Goal: Communication & Community: Share content

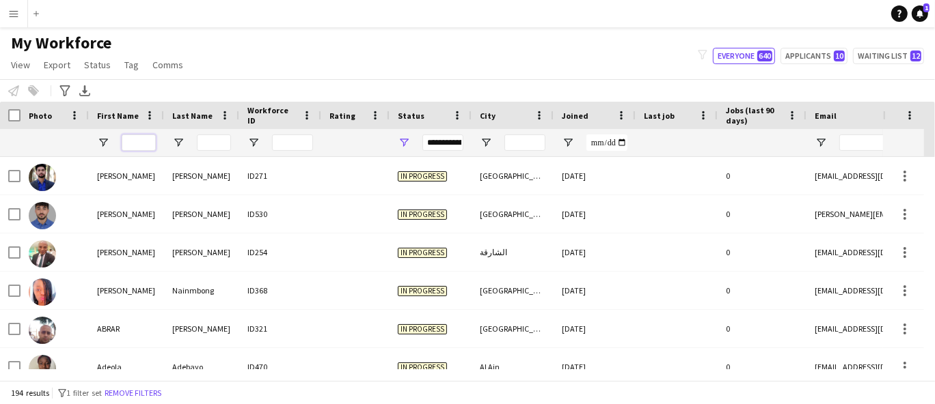
click at [141, 146] on input "First Name Filter Input" at bounding box center [139, 143] width 34 height 16
click at [442, 141] on div "**********" at bounding box center [442, 143] width 41 height 16
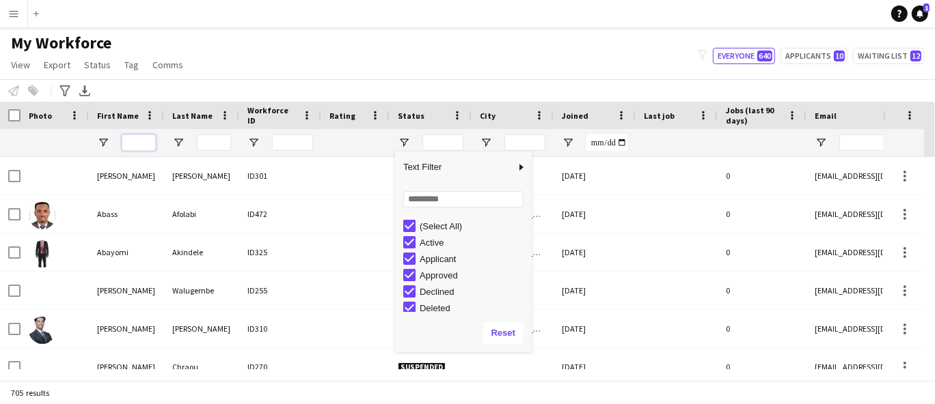
drag, startPoint x: 140, startPoint y: 143, endPoint x: 140, endPoint y: 155, distance: 11.6
click at [140, 154] on div at bounding box center [139, 142] width 34 height 27
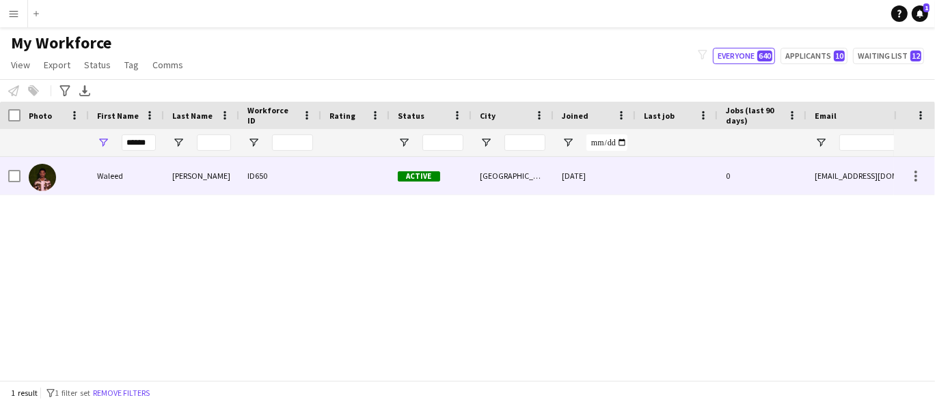
click at [142, 157] on div "Waleed" at bounding box center [126, 176] width 75 height 38
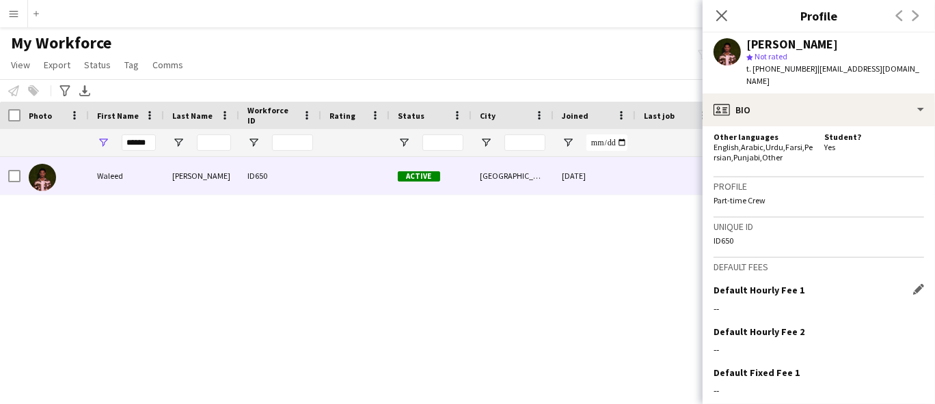
scroll to position [1129, 0]
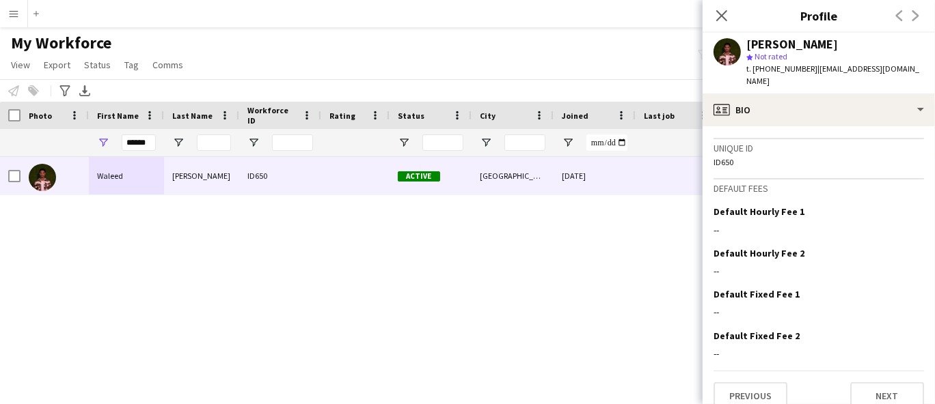
drag, startPoint x: 735, startPoint y: 149, endPoint x: 720, endPoint y: 152, distance: 15.4
click at [720, 157] on div "ID650" at bounding box center [818, 162] width 210 height 10
copy div "650"
click at [146, 133] on div "******" at bounding box center [139, 142] width 34 height 27
click at [146, 135] on input "******" at bounding box center [139, 143] width 34 height 16
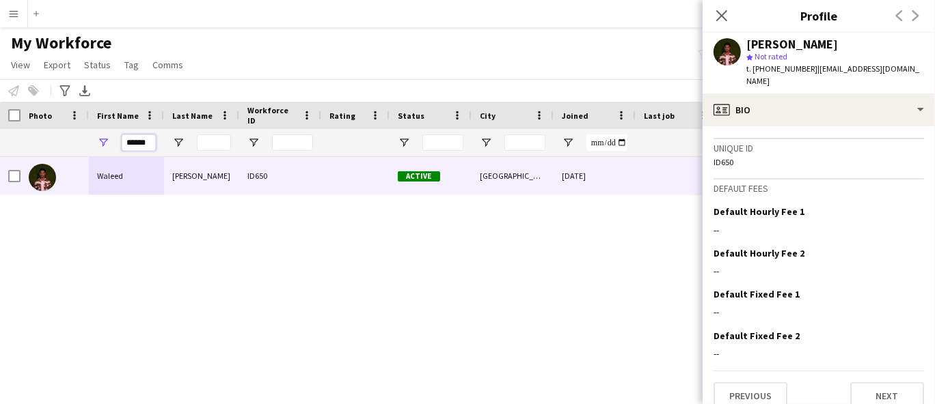
click at [146, 135] on input "******" at bounding box center [139, 143] width 34 height 16
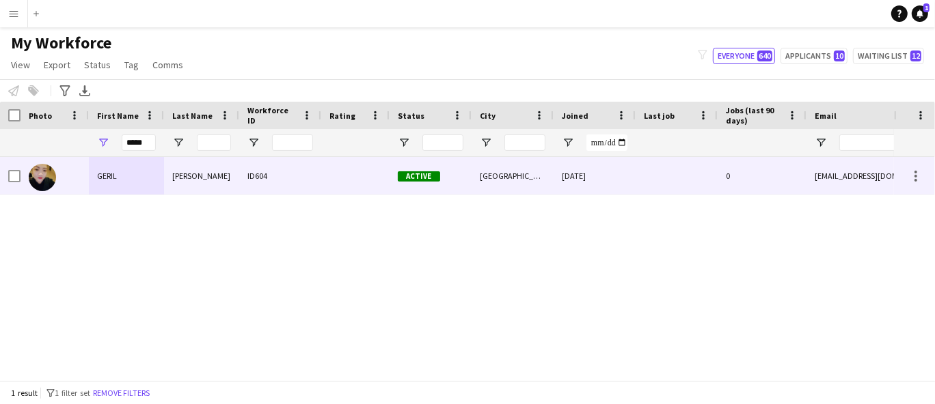
click at [126, 176] on div "GERIL" at bounding box center [126, 176] width 75 height 38
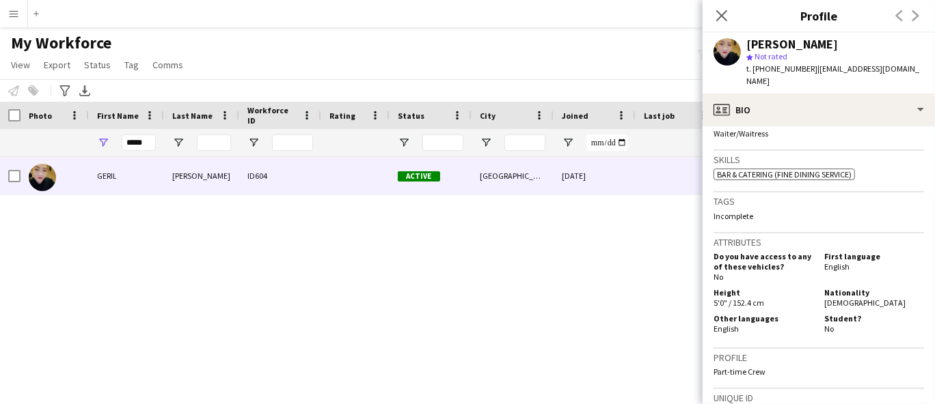
scroll to position [455, 0]
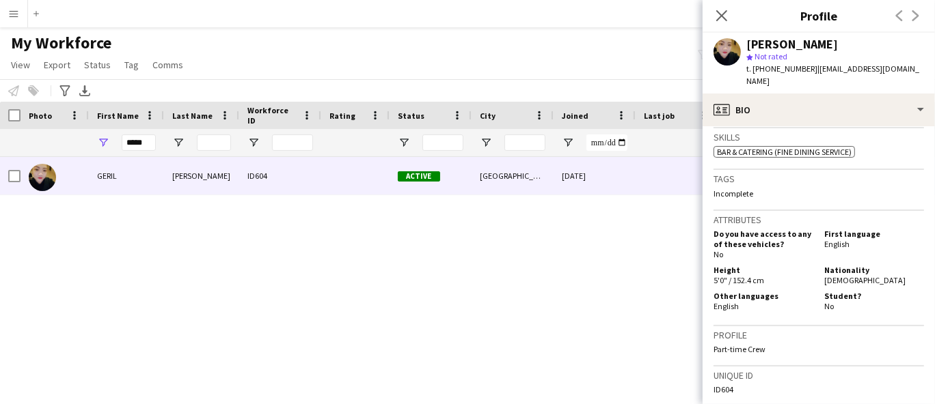
click at [717, 303] on span "English" at bounding box center [725, 306] width 25 height 10
click at [573, 231] on div "[PERSON_NAME] ID604 Active [GEOGRAPHIC_DATA] [DATE] 0 [EMAIL_ADDRESS][DOMAIN_NA…" at bounding box center [447, 263] width 894 height 212
click at [399, 36] on div "My Workforce View Views Default view New view Update view Delete view Edit name…" at bounding box center [467, 56] width 935 height 46
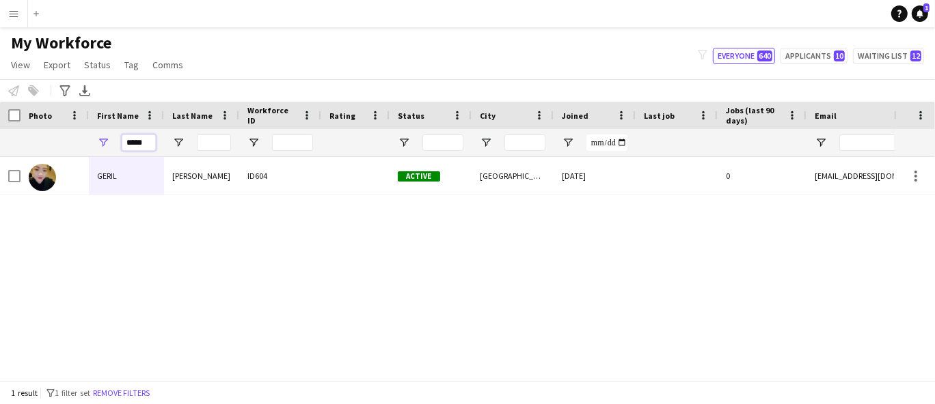
click at [151, 138] on input "*****" at bounding box center [139, 143] width 34 height 16
type input "*"
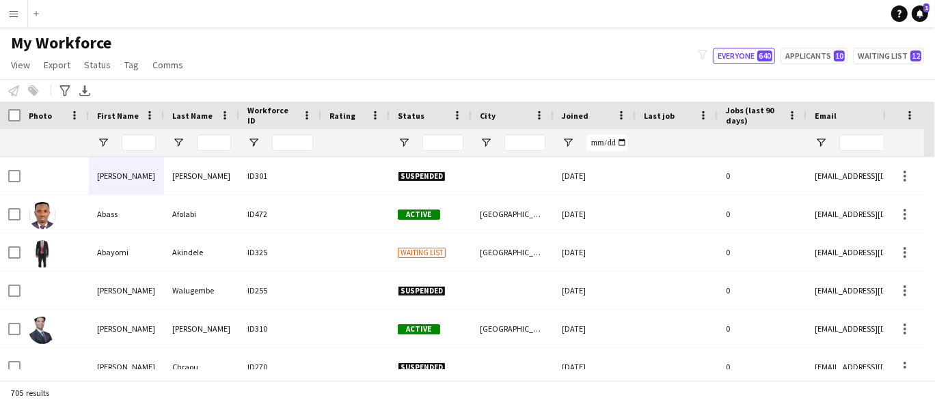
click at [314, 48] on div "My Workforce View Views Default view New view Update view Delete view Edit name…" at bounding box center [467, 56] width 935 height 46
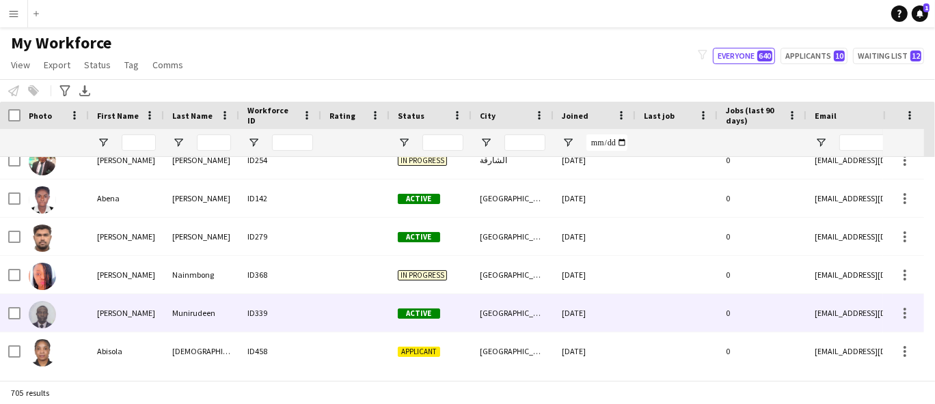
scroll to position [835, 0]
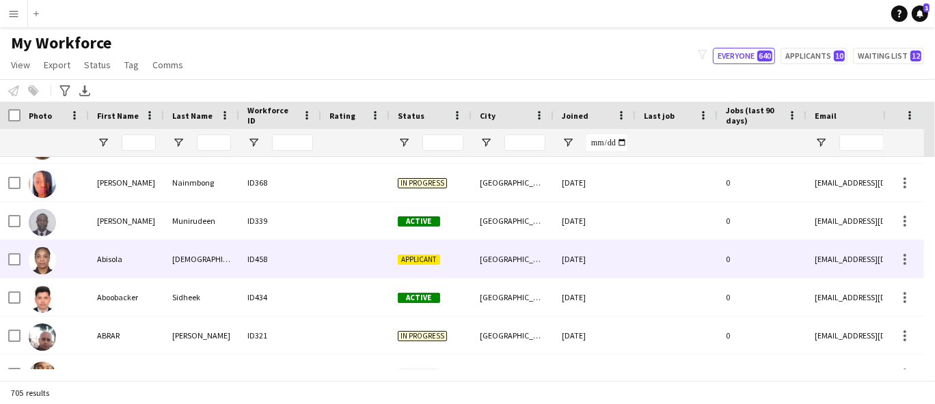
click at [355, 253] on div at bounding box center [355, 260] width 68 height 38
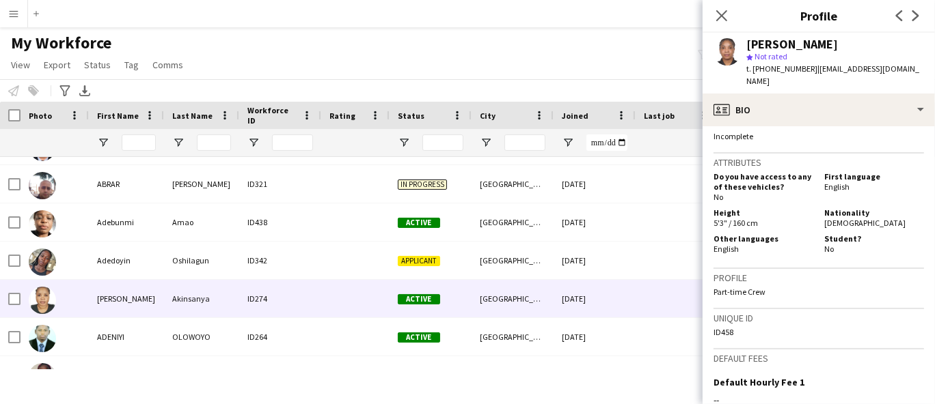
scroll to position [1062, 0]
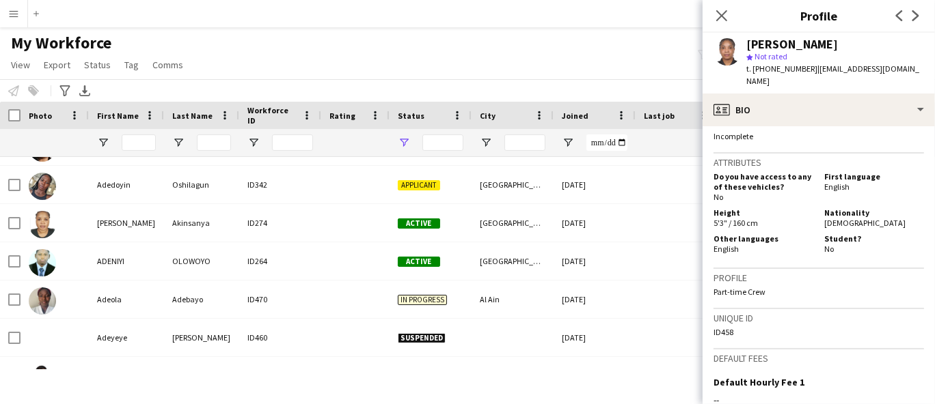
click at [394, 142] on div at bounding box center [430, 142] width 82 height 27
click at [398, 140] on span "Open Filter Menu" at bounding box center [404, 143] width 12 height 12
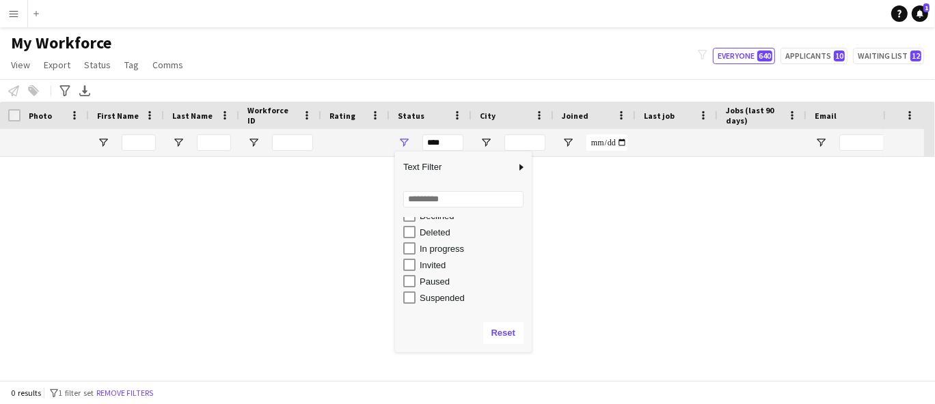
scroll to position [86, 0]
click at [450, 234] on div "In progress" at bounding box center [474, 239] width 108 height 10
type input "**********"
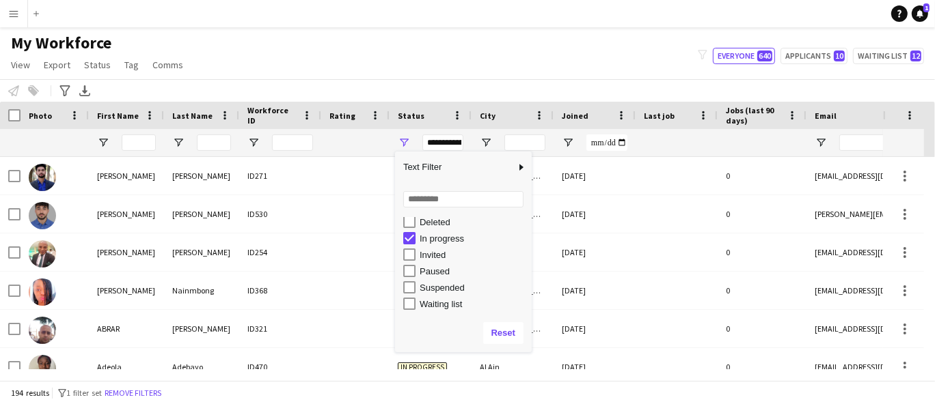
click at [376, 42] on div "My Workforce View Views Default view New view Update view Delete view Edit name…" at bounding box center [467, 56] width 935 height 46
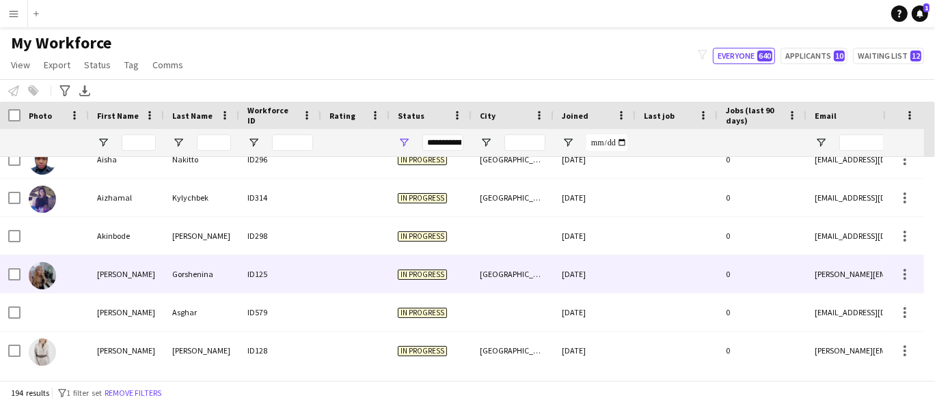
scroll to position [379, 0]
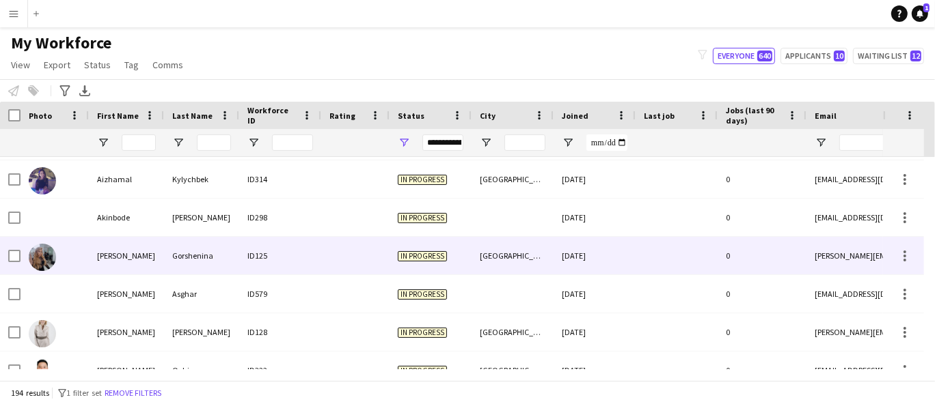
click at [303, 263] on div "ID125" at bounding box center [280, 256] width 82 height 38
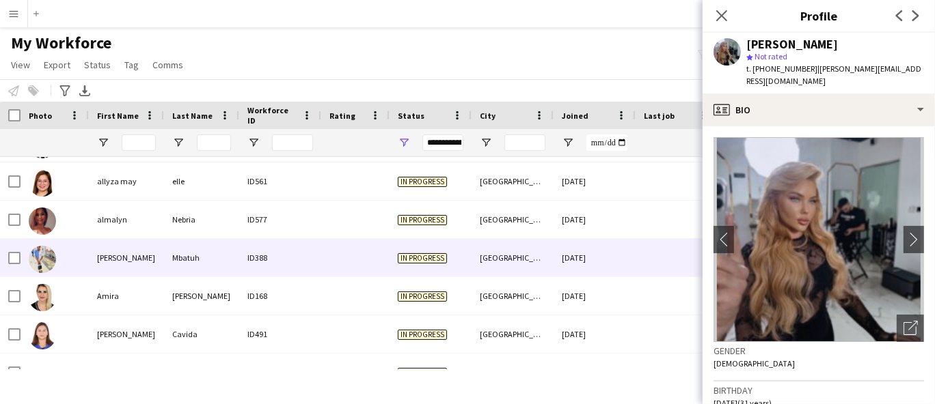
scroll to position [607, 0]
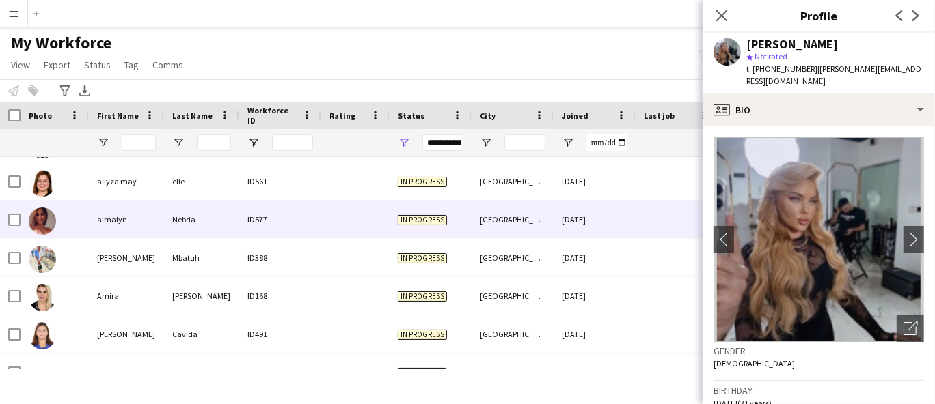
click at [204, 233] on div "Nebria" at bounding box center [201, 220] width 75 height 38
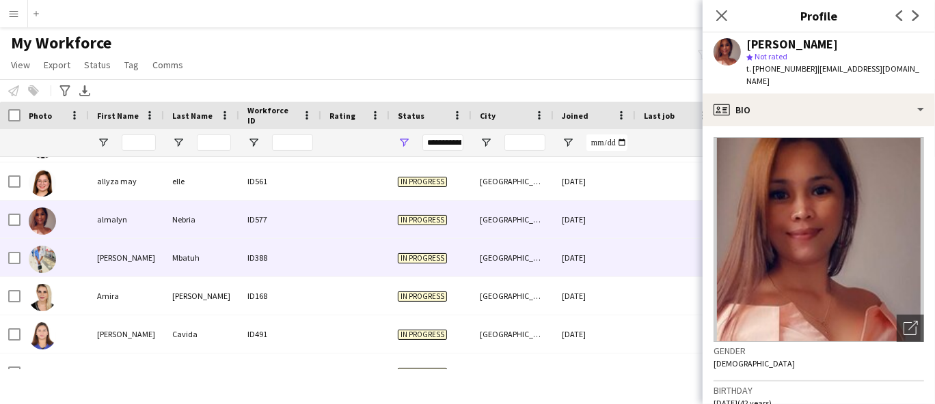
click at [200, 259] on div "Mbatuh" at bounding box center [201, 258] width 75 height 38
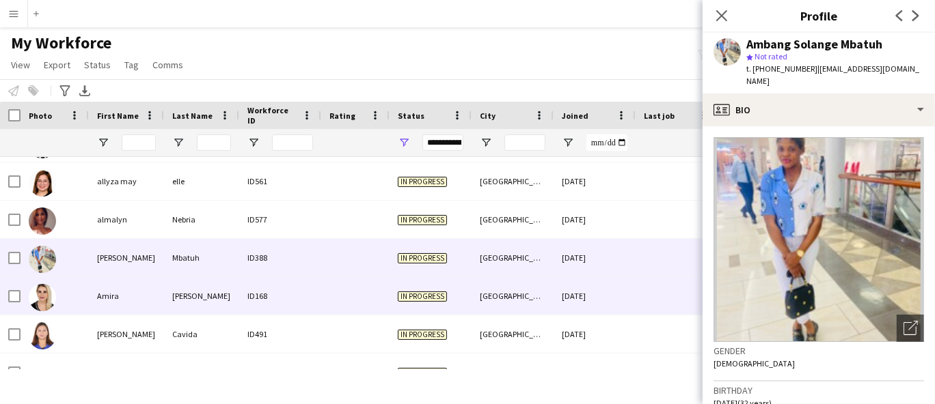
click at [189, 287] on div "[PERSON_NAME]" at bounding box center [201, 296] width 75 height 38
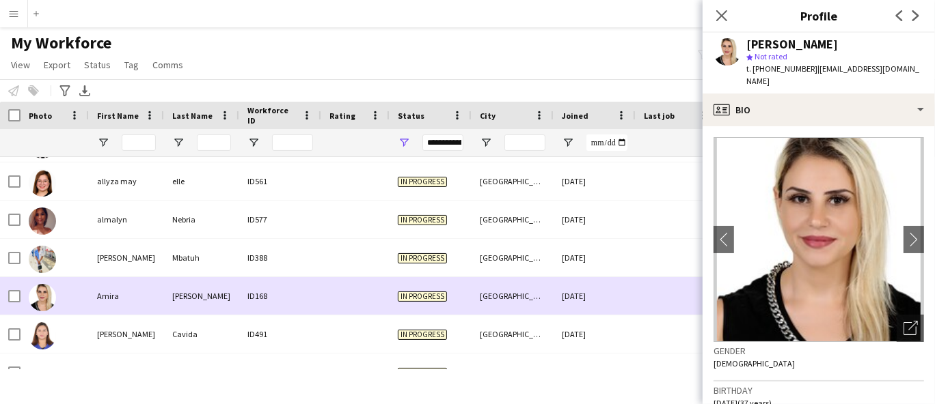
scroll to position [0, 0]
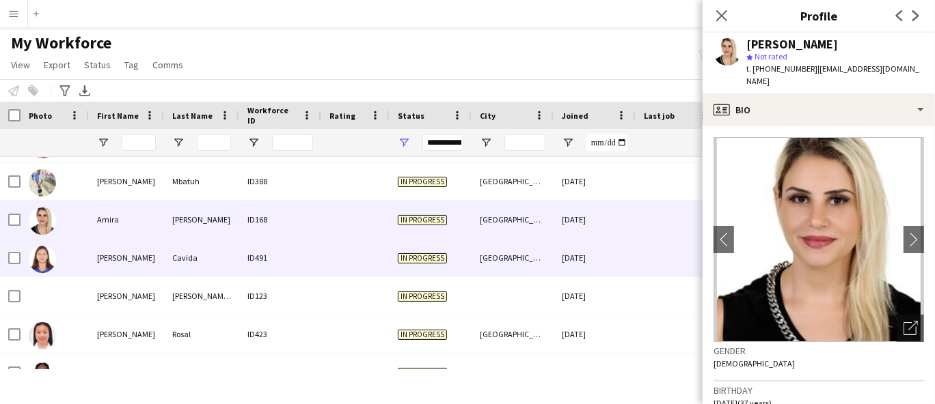
click at [190, 267] on div "Cavida" at bounding box center [201, 258] width 75 height 38
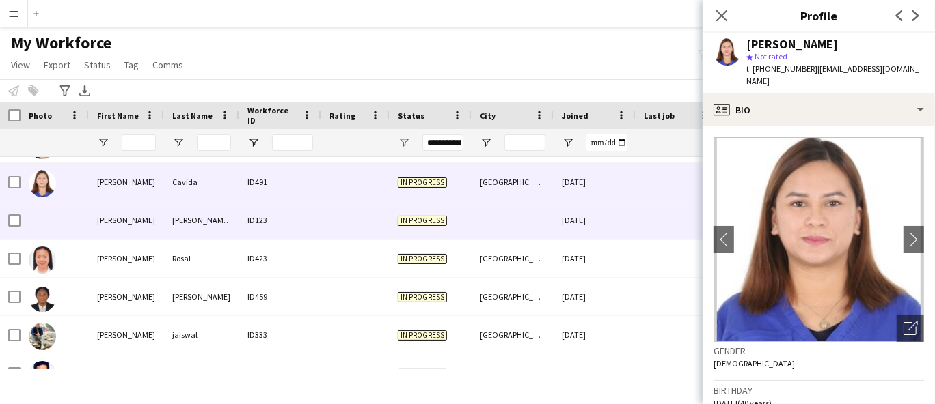
click at [197, 234] on div "[PERSON_NAME] [PERSON_NAME]" at bounding box center [201, 221] width 75 height 38
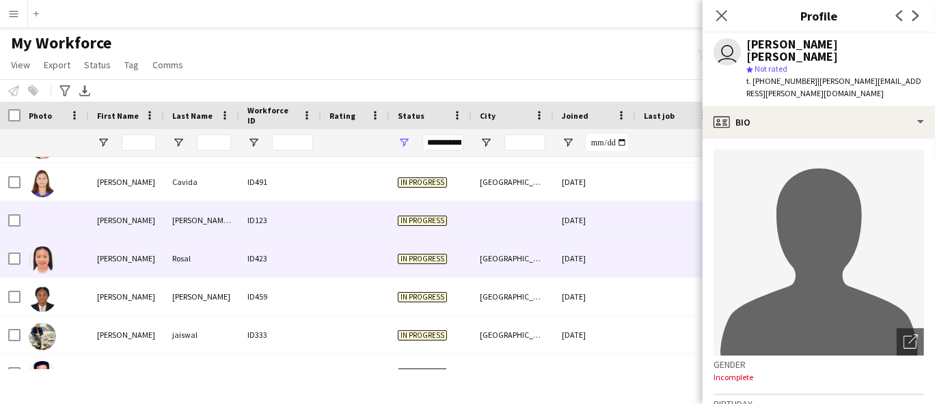
click at [196, 252] on div "Rosal" at bounding box center [201, 259] width 75 height 38
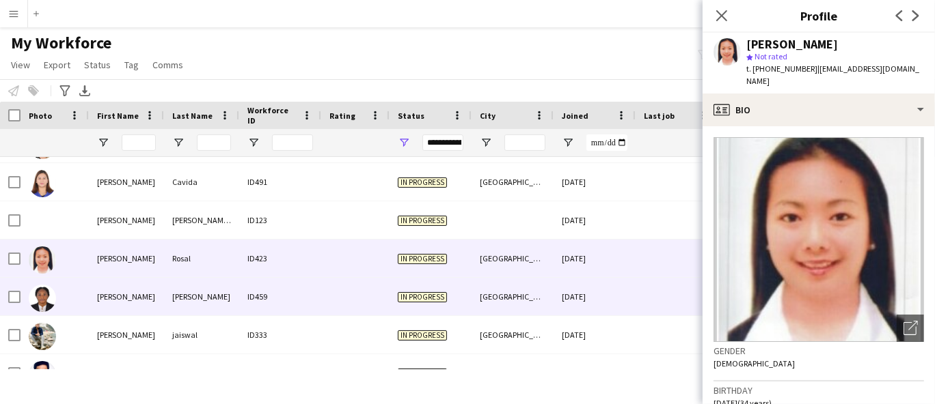
drag, startPoint x: 184, startPoint y: 291, endPoint x: 197, endPoint y: 285, distance: 14.4
click at [186, 292] on div "[PERSON_NAME]" at bounding box center [201, 297] width 75 height 38
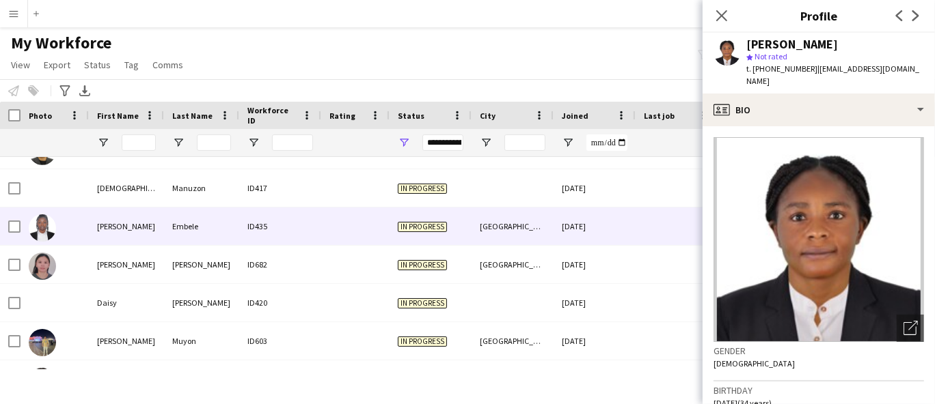
click at [260, 238] on div "ID435" at bounding box center [280, 227] width 82 height 38
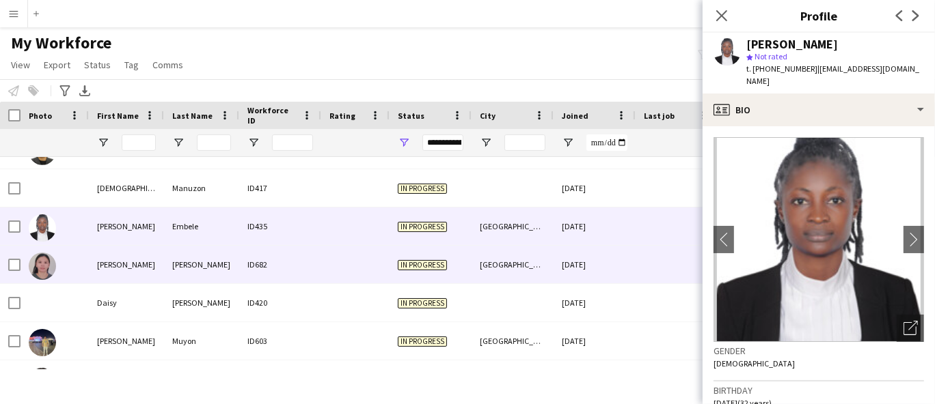
click at [247, 256] on div "ID682" at bounding box center [280, 265] width 82 height 38
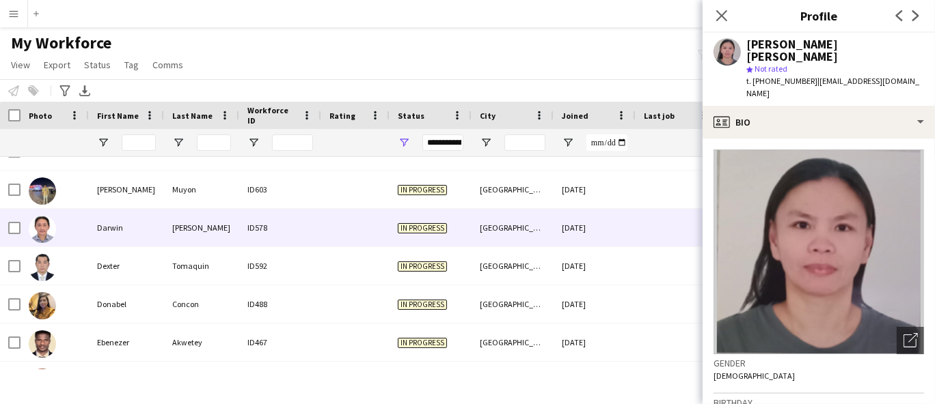
click at [258, 237] on div "ID578" at bounding box center [280, 228] width 82 height 38
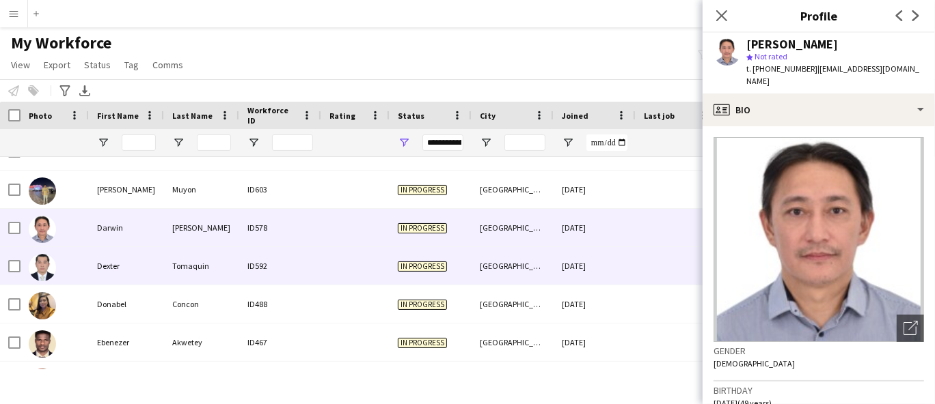
click at [77, 276] on div at bounding box center [54, 266] width 68 height 38
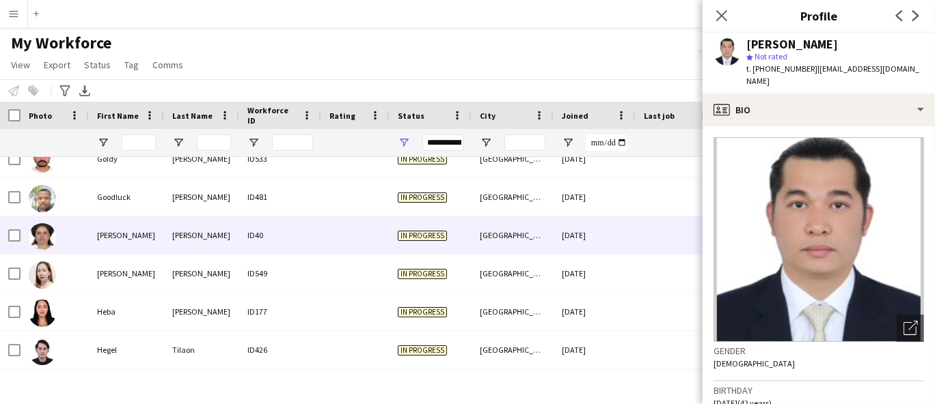
click at [169, 228] on div "[PERSON_NAME]" at bounding box center [201, 236] width 75 height 38
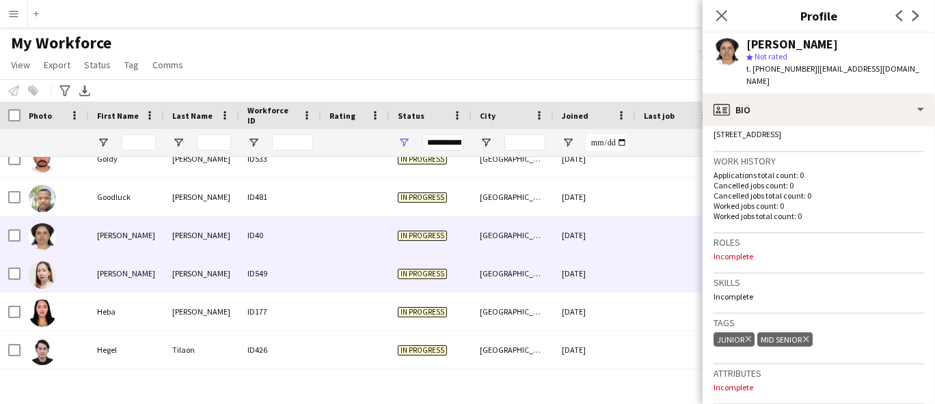
click at [121, 275] on div "[PERSON_NAME]" at bounding box center [126, 274] width 75 height 38
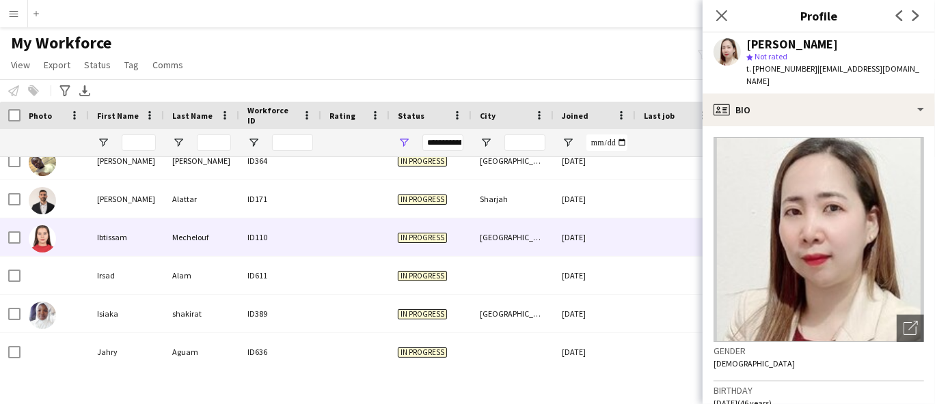
click at [144, 234] on div "Ibtissam" at bounding box center [126, 238] width 75 height 38
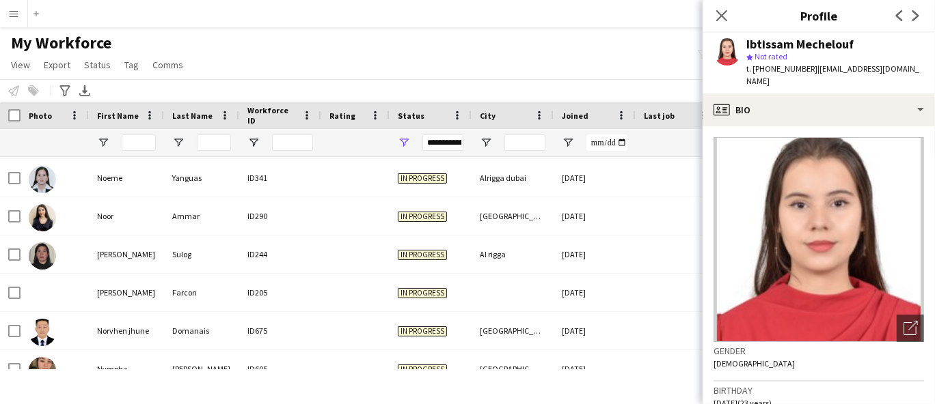
click at [265, 95] on div "Notify workforce Add to tag Select at least one crew to tag him or her. Advance…" at bounding box center [467, 90] width 935 height 23
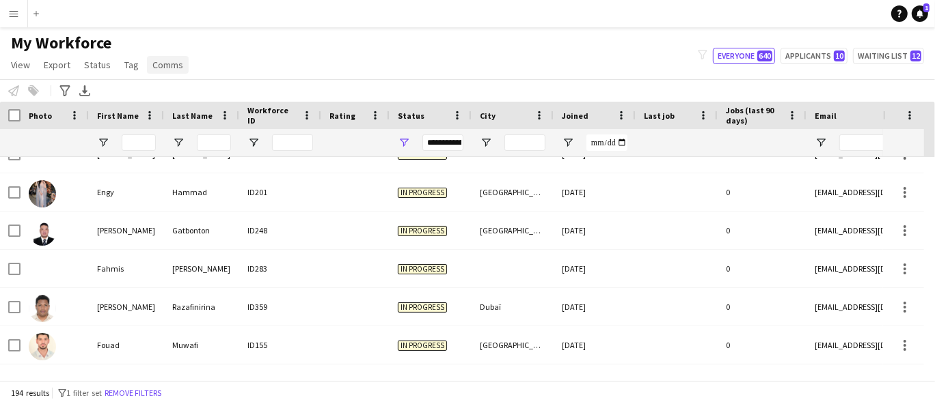
click at [165, 68] on span "Comms" at bounding box center [167, 65] width 31 height 12
click at [409, 19] on app-navbar "Menu Boards Boards Boards All jobs Status Workforce Workforce My Workforce Recr…" at bounding box center [467, 13] width 935 height 27
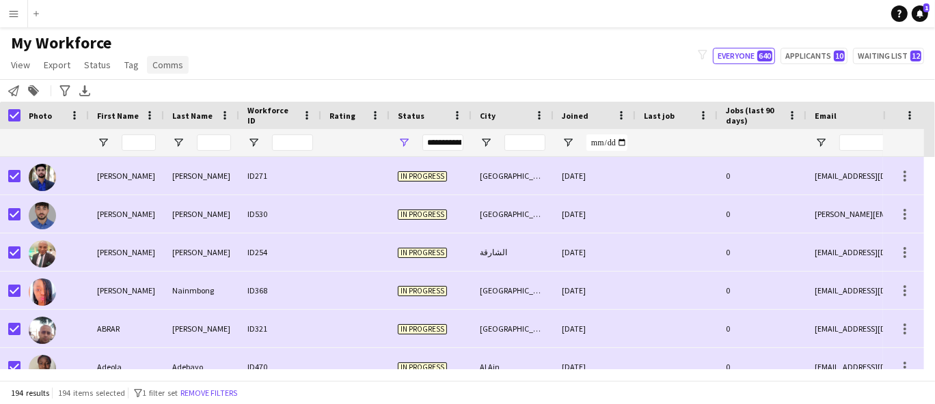
click at [163, 70] on span "Comms" at bounding box center [167, 65] width 31 height 12
click at [209, 87] on link "Send notification" at bounding box center [193, 94] width 96 height 29
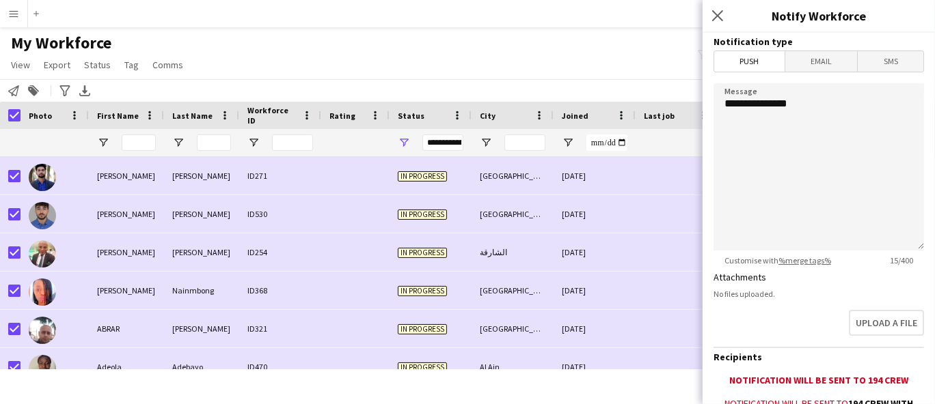
click at [823, 63] on span "Email" at bounding box center [821, 61] width 72 height 20
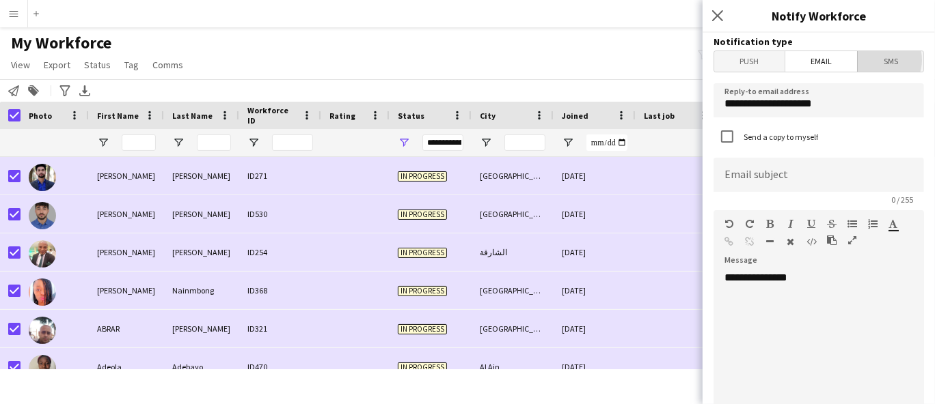
click at [870, 59] on span "SMS" at bounding box center [890, 61] width 66 height 20
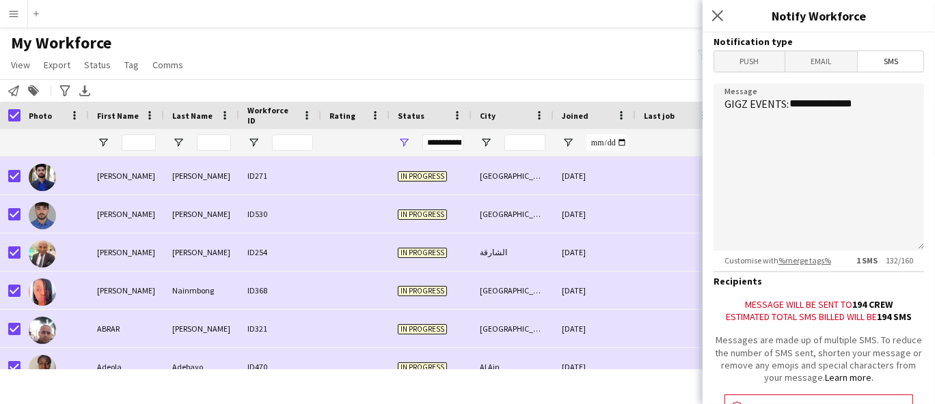
click at [742, 61] on span "Push" at bounding box center [749, 61] width 70 height 20
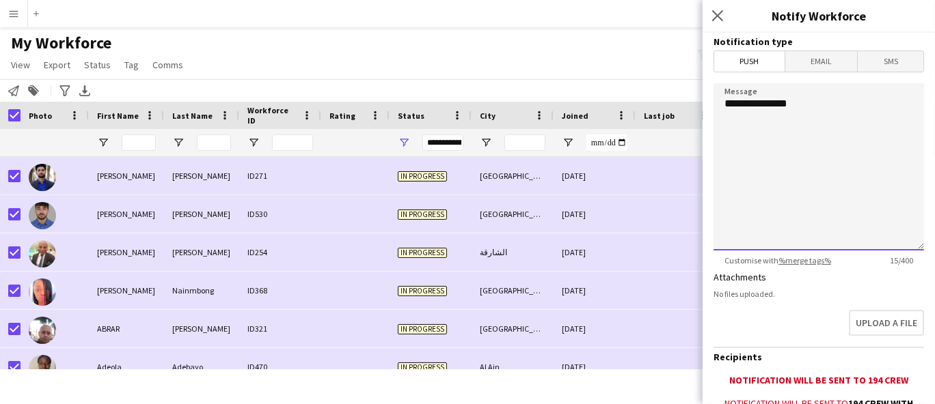
click at [800, 207] on textarea "**********" at bounding box center [818, 166] width 210 height 167
paste textarea "**********"
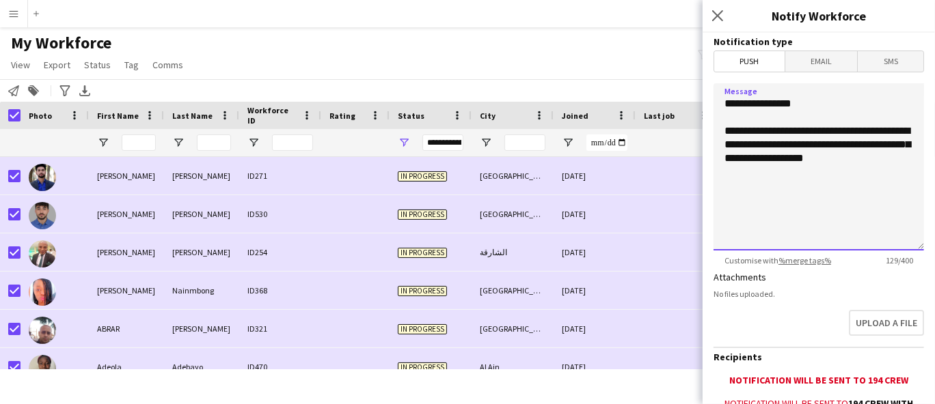
click at [730, 132] on textarea "**********" at bounding box center [818, 166] width 210 height 167
click at [813, 131] on textarea "**********" at bounding box center [818, 166] width 210 height 167
click at [819, 134] on textarea "**********" at bounding box center [818, 166] width 210 height 167
click at [886, 145] on textarea "**********" at bounding box center [818, 166] width 210 height 167
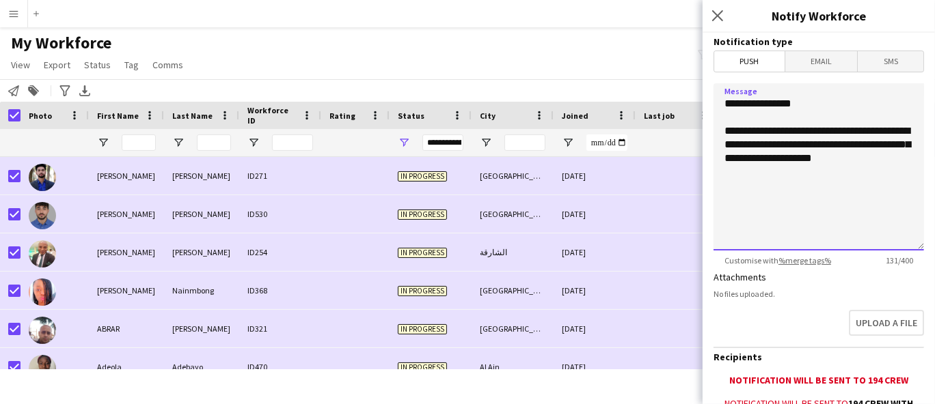
click at [893, 156] on textarea "**********" at bounding box center [818, 166] width 210 height 167
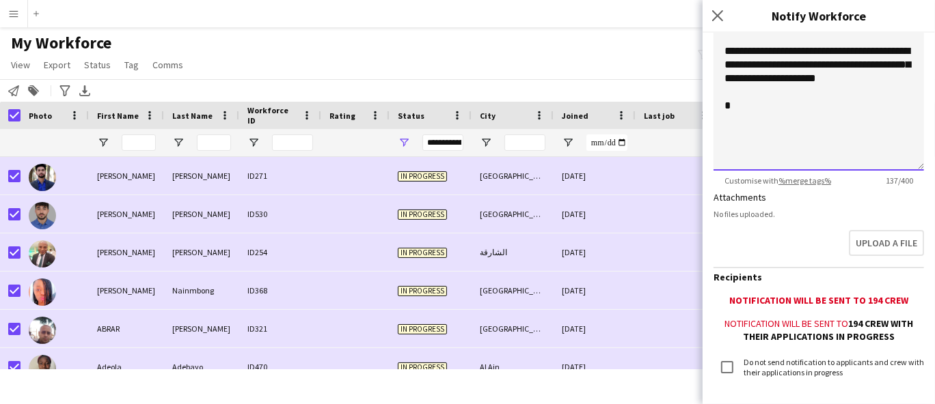
scroll to position [152, 0]
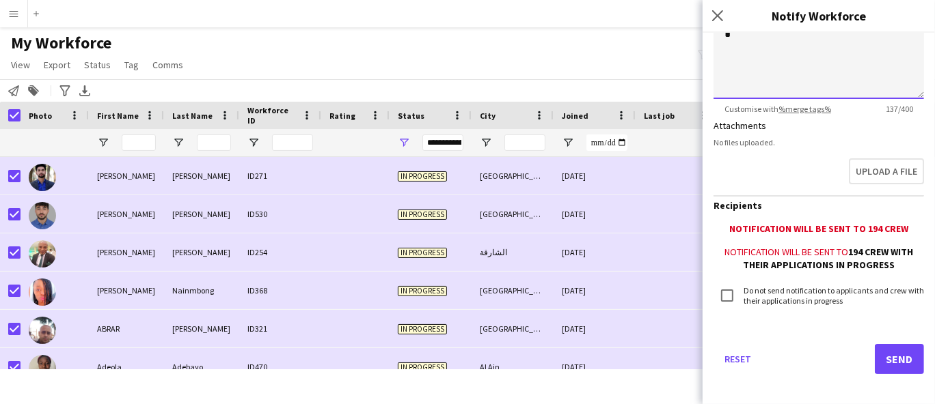
type textarea "**********"
click at [894, 364] on button "Send" at bounding box center [899, 359] width 49 height 30
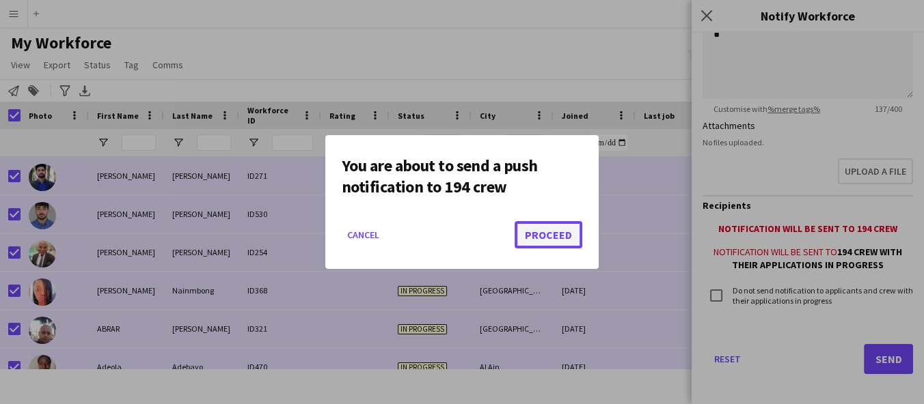
click at [553, 242] on button "Proceed" at bounding box center [548, 234] width 68 height 27
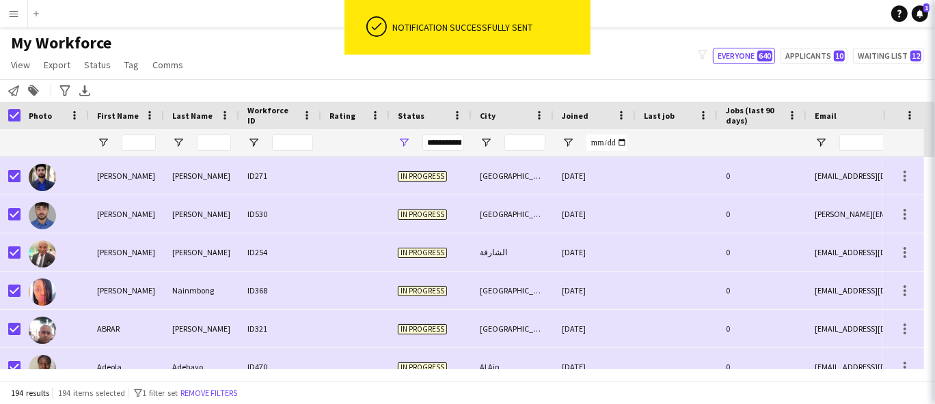
scroll to position [0, 0]
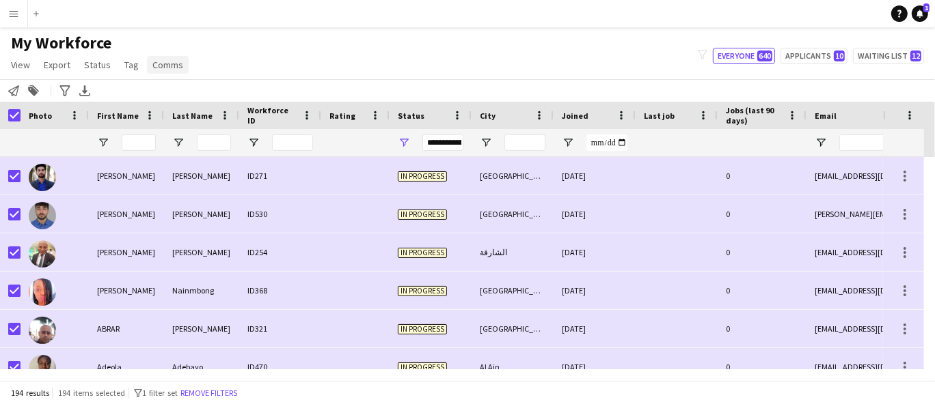
click at [165, 62] on span "Comms" at bounding box center [167, 65] width 31 height 12
click at [164, 97] on span "Send notification" at bounding box center [191, 94] width 70 height 12
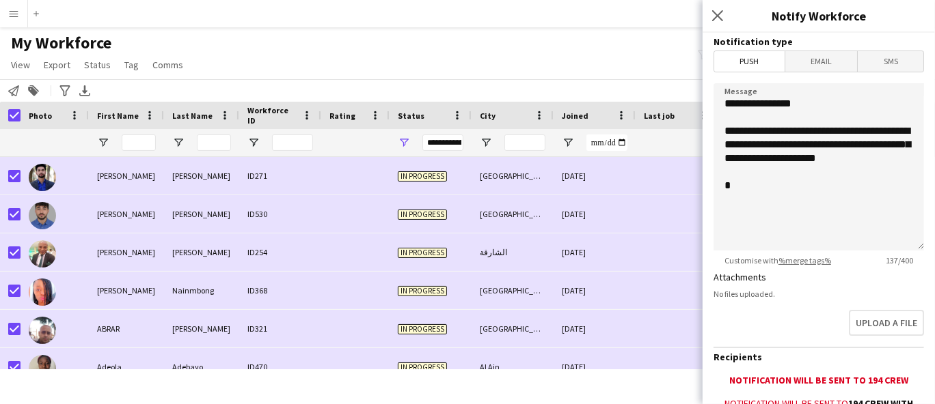
click at [846, 62] on span "Email" at bounding box center [821, 61] width 72 height 20
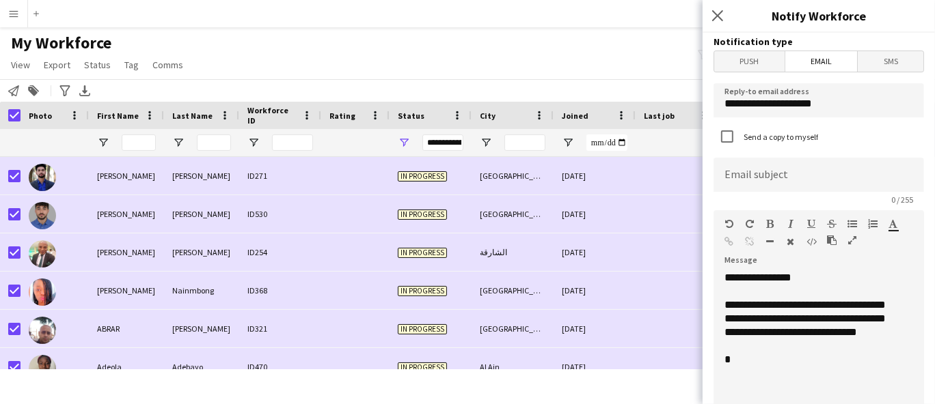
click at [738, 59] on span "Push" at bounding box center [749, 61] width 70 height 20
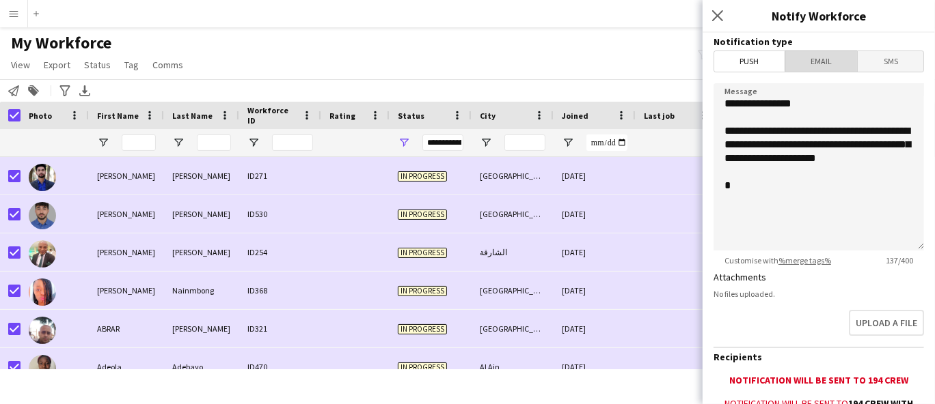
click at [821, 55] on span "Email" at bounding box center [821, 61] width 72 height 20
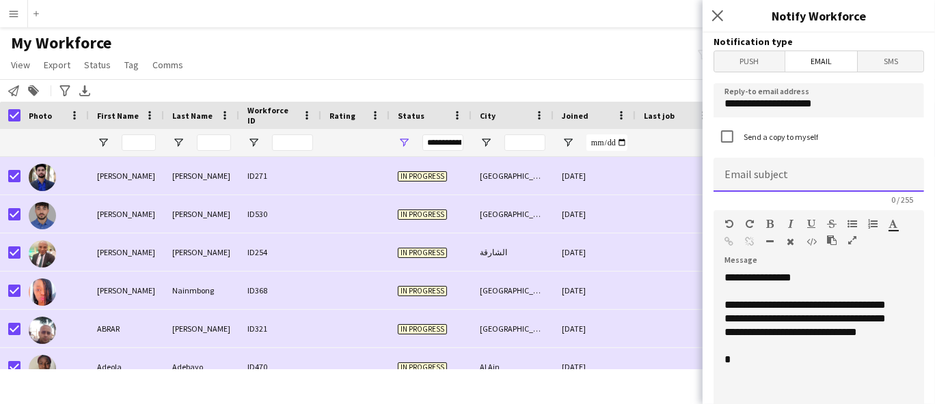
click at [801, 178] on input at bounding box center [818, 175] width 210 height 34
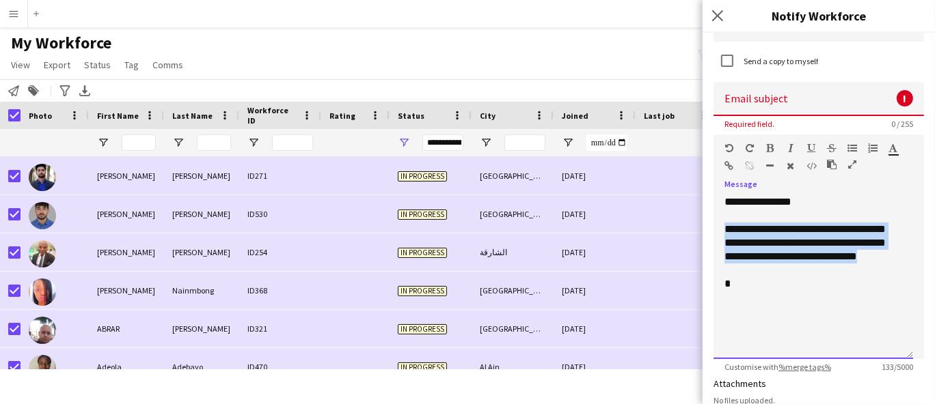
drag, startPoint x: 897, startPoint y: 260, endPoint x: 715, endPoint y: 229, distance: 185.1
click at [715, 229] on div "**********" at bounding box center [813, 277] width 200 height 164
paste div
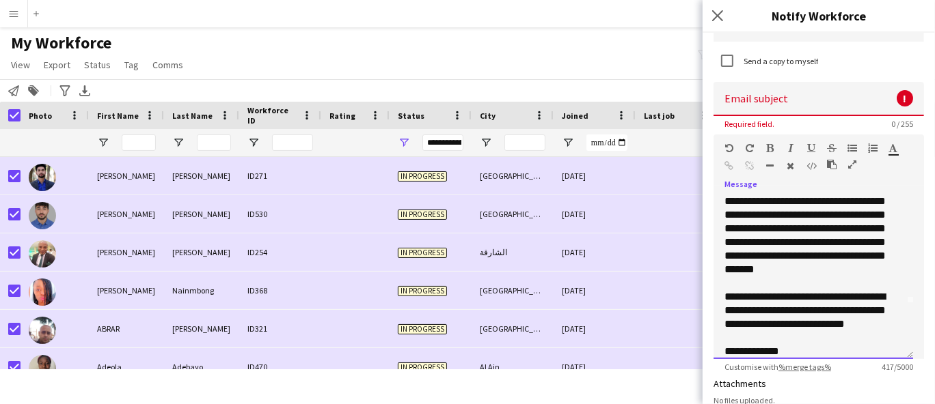
scroll to position [0, 0]
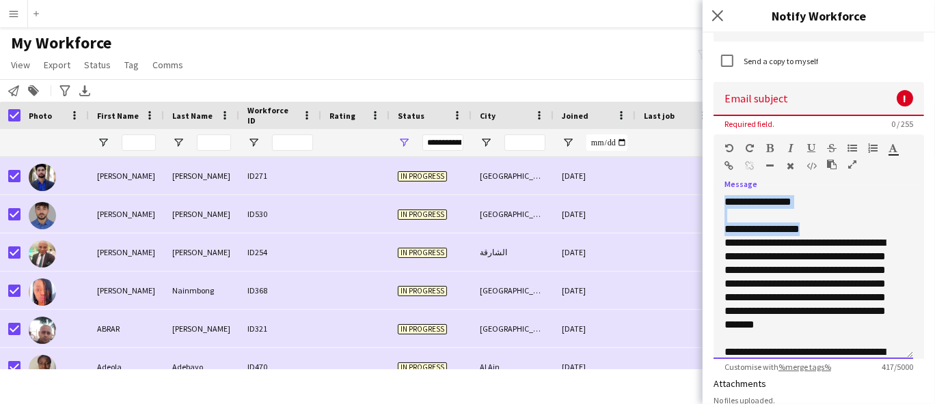
drag, startPoint x: 813, startPoint y: 228, endPoint x: 626, endPoint y: 252, distance: 188.7
click at [689, 236] on body "Menu Boards Boards Boards All jobs Status Workforce Workforce My Workforce Recr…" at bounding box center [467, 202] width 935 height 404
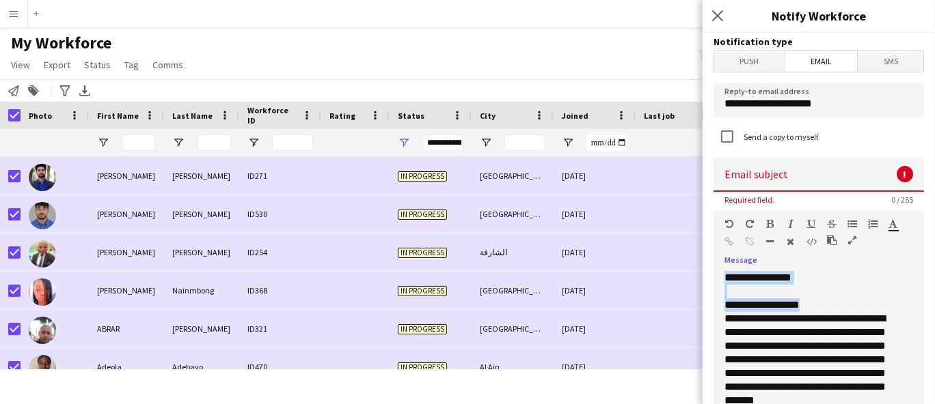
click at [798, 275] on div "**********" at bounding box center [813, 353] width 200 height 164
click at [806, 308] on p "**********" at bounding box center [807, 306] width 166 height 14
drag, startPoint x: 795, startPoint y: 305, endPoint x: 703, endPoint y: 316, distance: 92.3
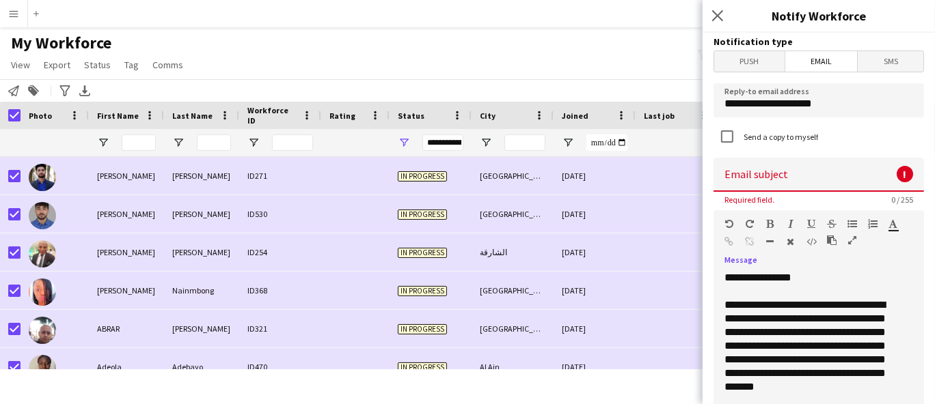
drag, startPoint x: 842, startPoint y: 304, endPoint x: 933, endPoint y: 358, distance: 106.3
click at [855, 306] on p "**********" at bounding box center [807, 353] width 166 height 109
drag, startPoint x: 760, startPoint y: 320, endPoint x: 870, endPoint y: 302, distance: 112.1
click at [870, 305] on p "**********" at bounding box center [807, 353] width 166 height 109
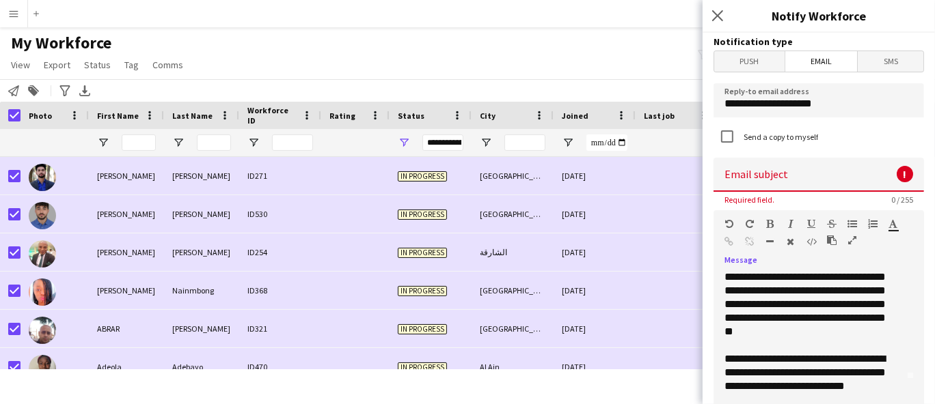
scroll to position [76, 0]
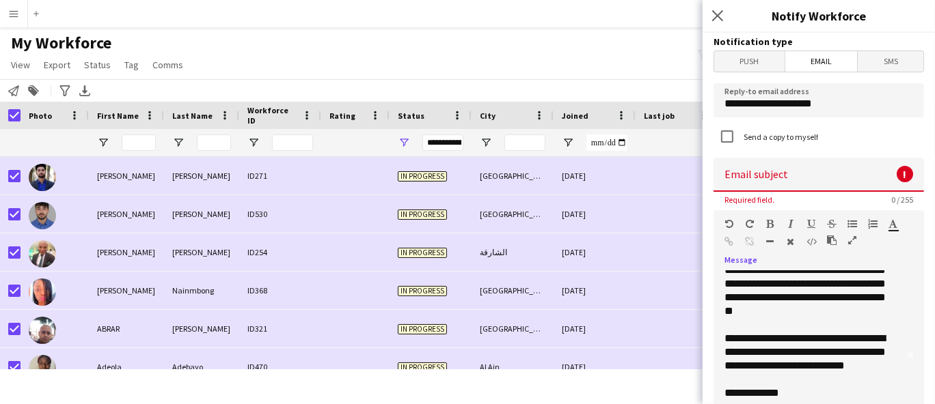
click at [780, 326] on p "**********" at bounding box center [807, 277] width 166 height 109
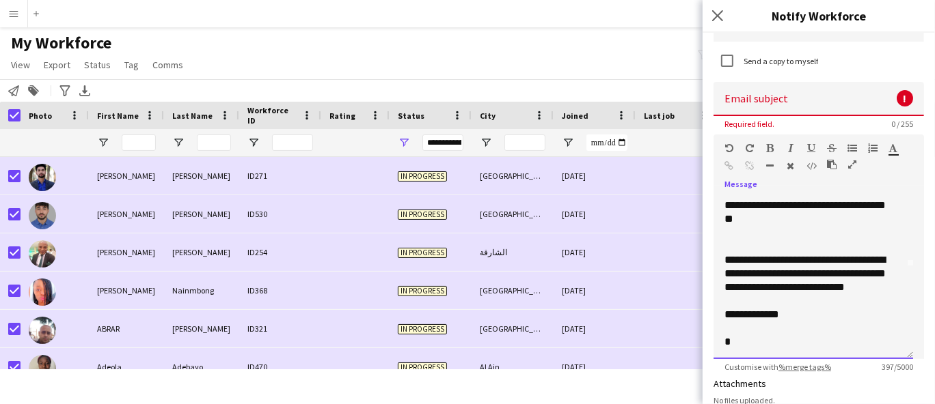
click at [784, 297] on p "**********" at bounding box center [807, 280] width 166 height 55
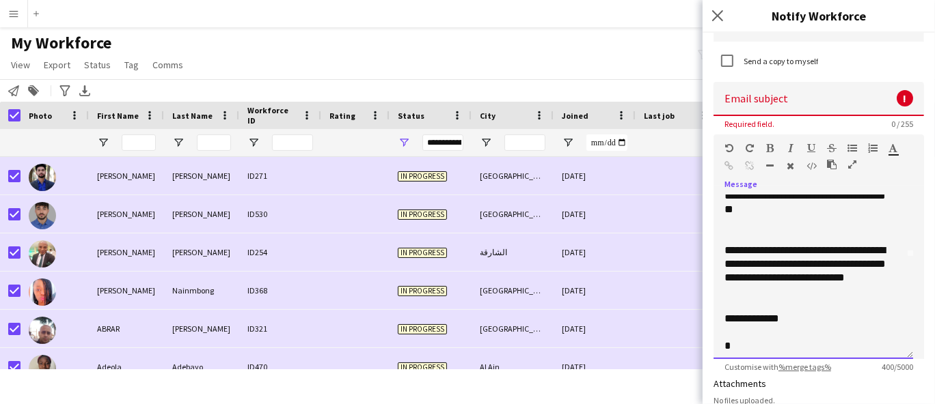
scroll to position [106, 0]
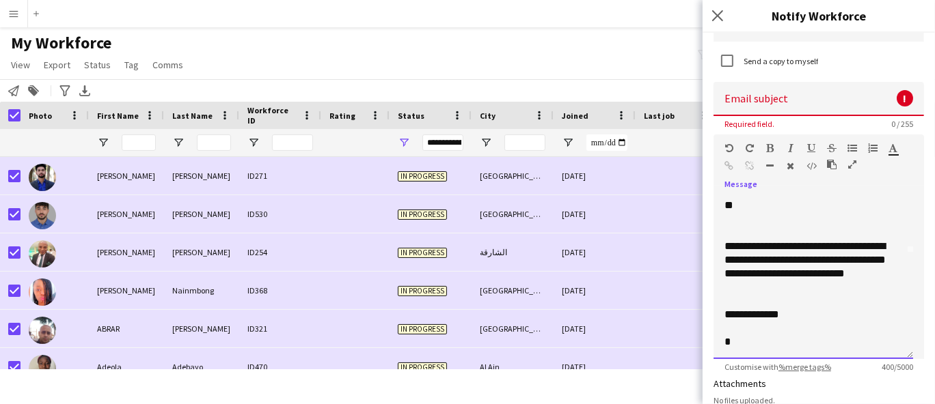
click at [732, 327] on div "**********" at bounding box center [813, 277] width 200 height 164
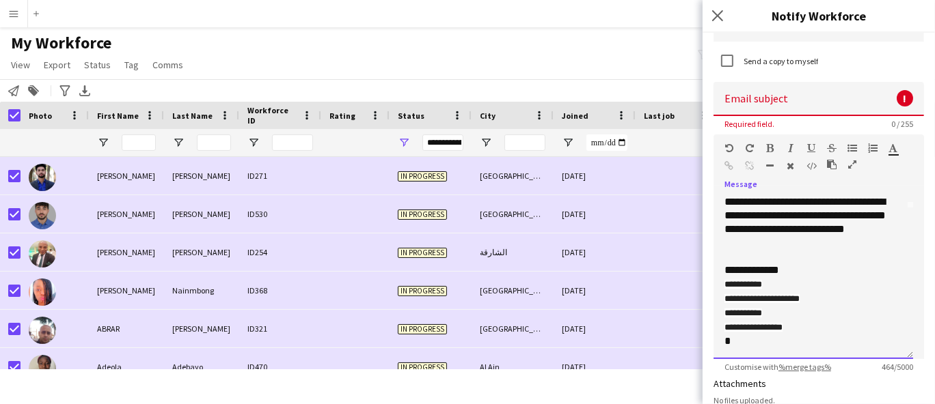
scroll to position [0, 0]
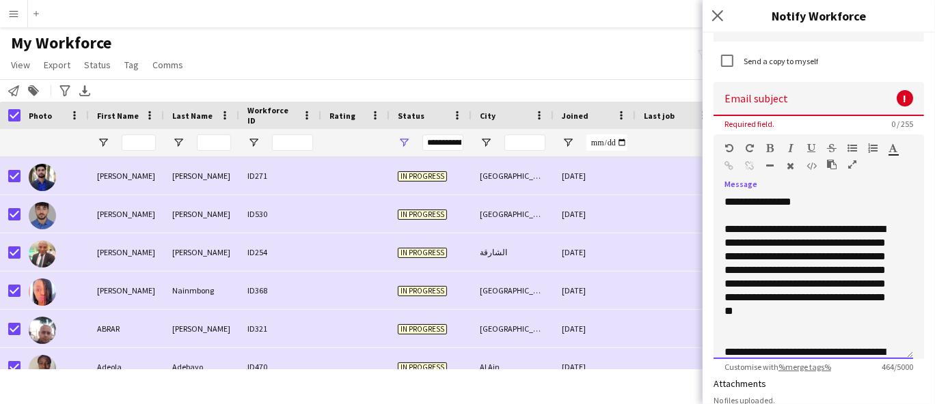
click at [852, 285] on p "**********" at bounding box center [807, 277] width 166 height 109
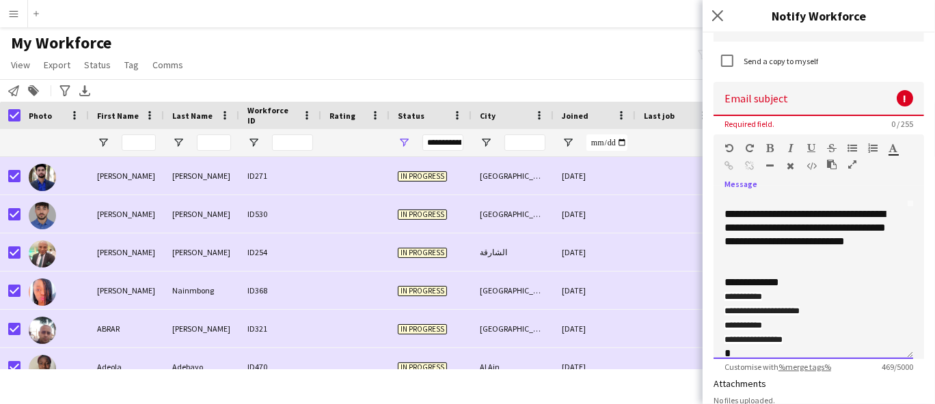
scroll to position [164, 0]
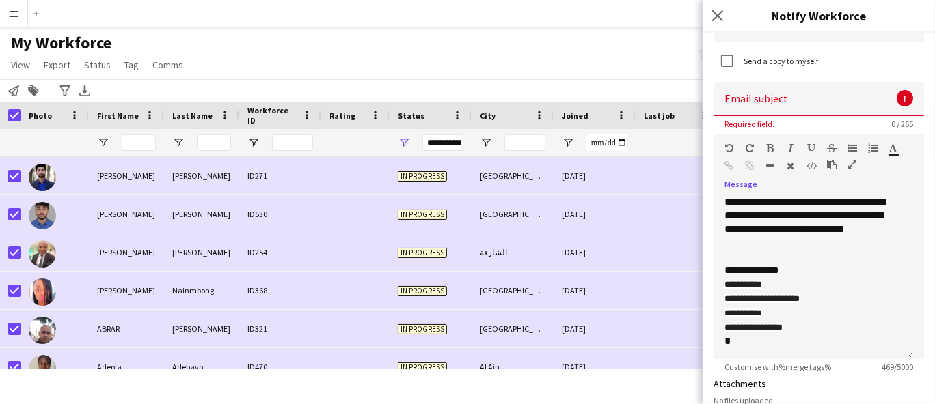
click at [796, 109] on input at bounding box center [818, 99] width 210 height 34
paste input "**********"
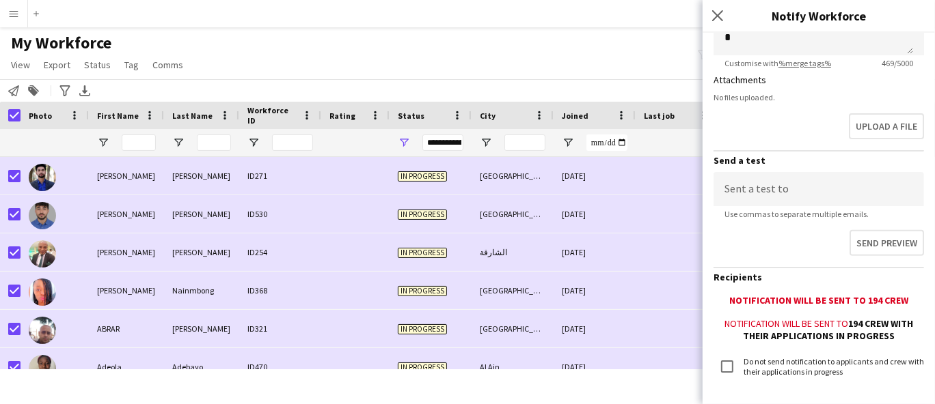
scroll to position [454, 0]
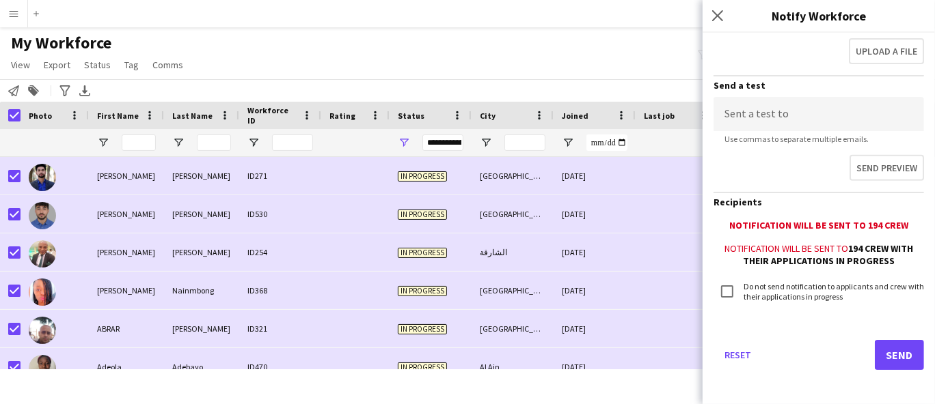
type input "**********"
click at [890, 354] on button "Send" at bounding box center [899, 355] width 49 height 30
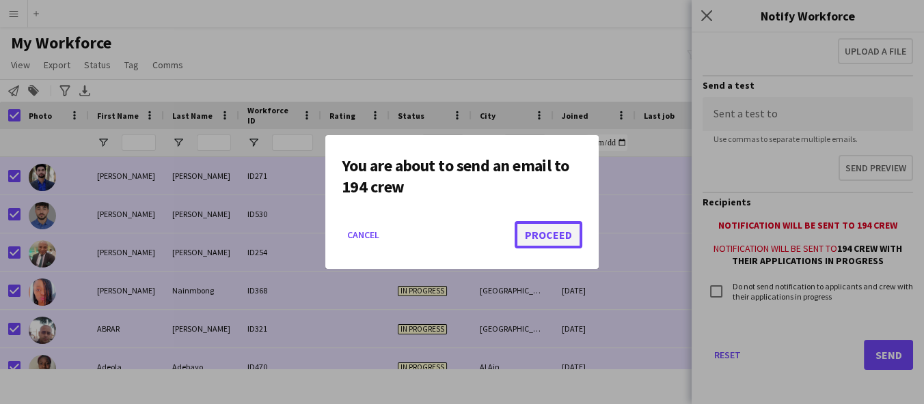
click at [556, 234] on button "Proceed" at bounding box center [548, 234] width 68 height 27
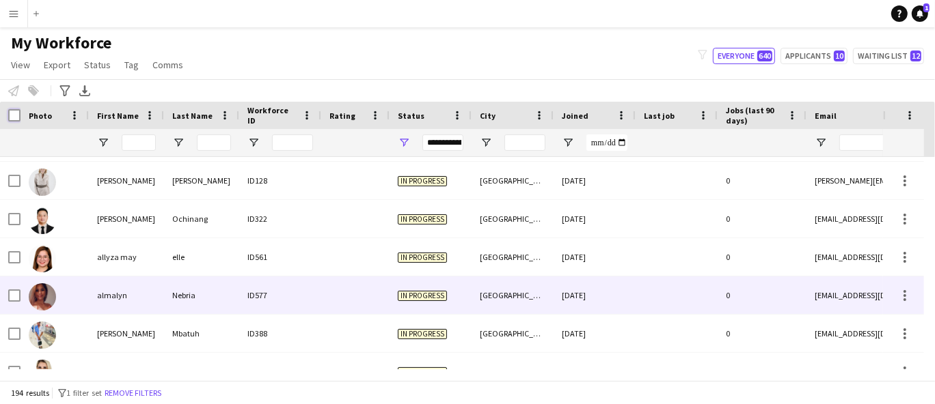
scroll to position [793, 0]
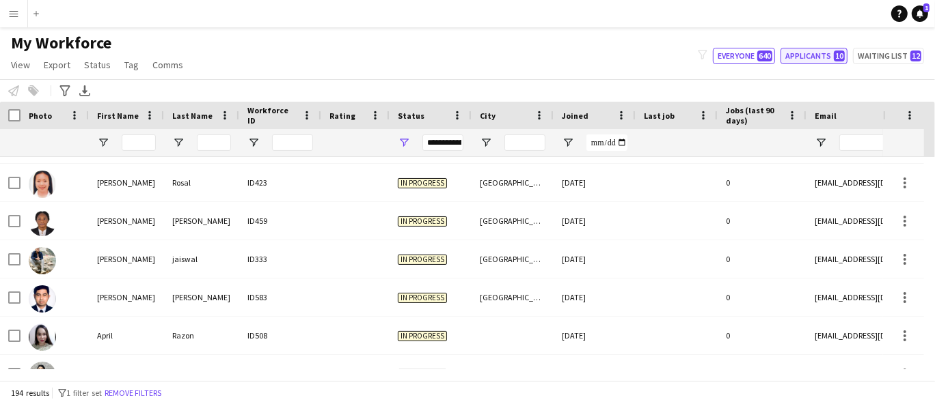
click at [828, 57] on button "Applicants 10" at bounding box center [813, 56] width 67 height 16
type input "**********"
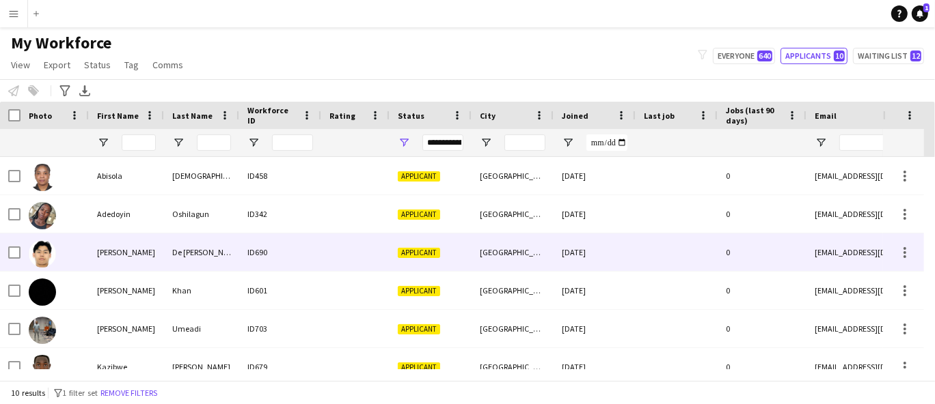
scroll to position [0, 0]
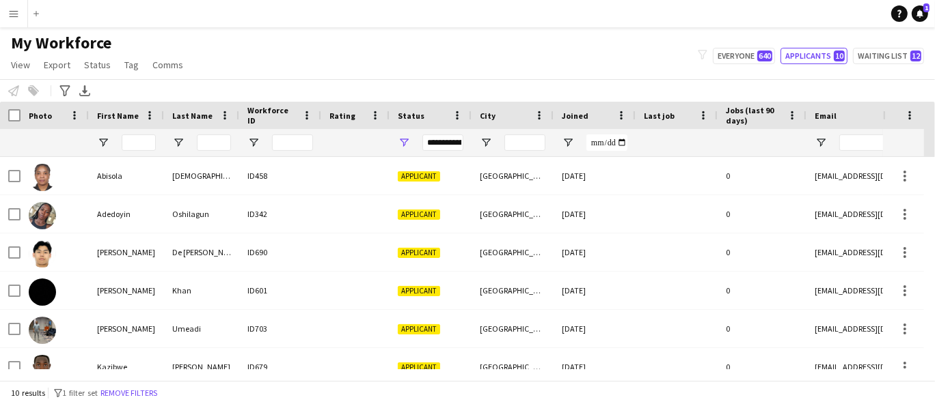
click at [449, 139] on div "**********" at bounding box center [442, 143] width 41 height 16
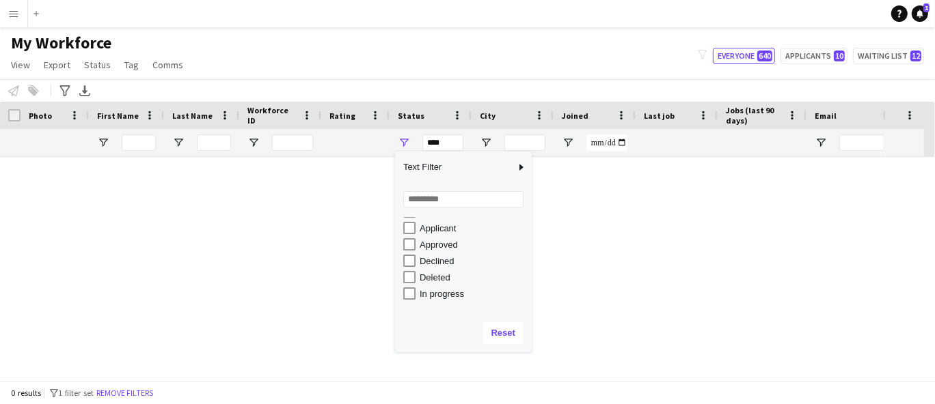
scroll to position [76, 0]
click at [422, 247] on div "In progress" at bounding box center [474, 249] width 108 height 10
type input "**********"
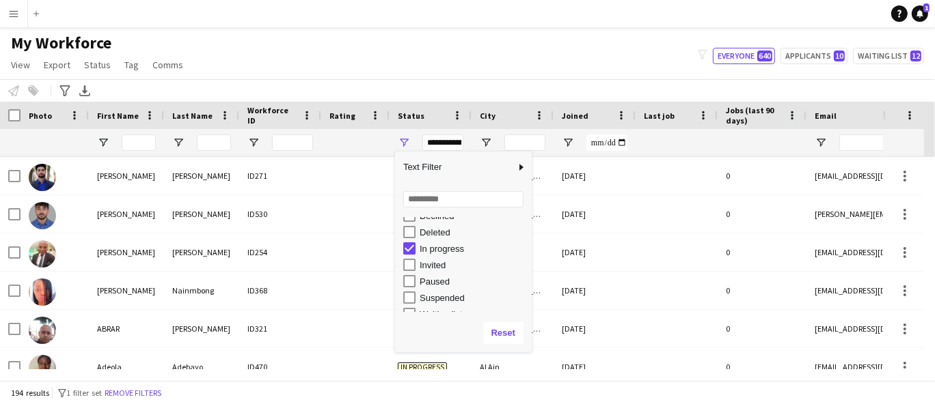
drag, startPoint x: 353, startPoint y: 70, endPoint x: 344, endPoint y: 79, distance: 12.6
click at [351, 71] on div "My Workforce View Views Default view New view Update view Delete view Edit name…" at bounding box center [467, 56] width 935 height 46
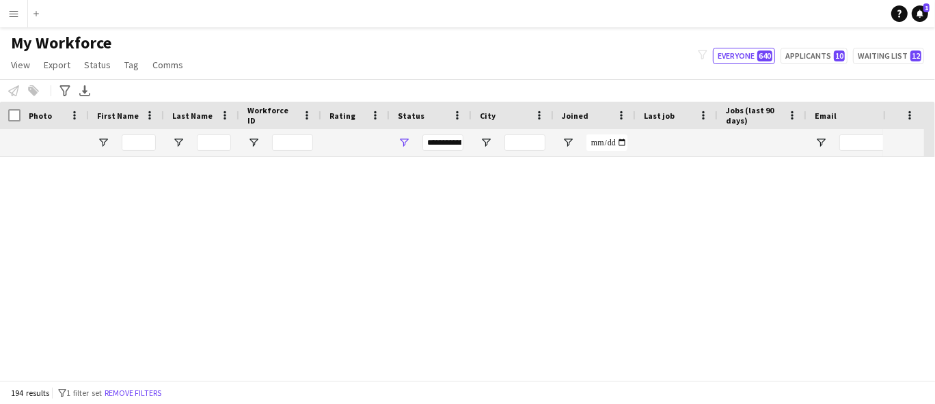
scroll to position [7210, 0]
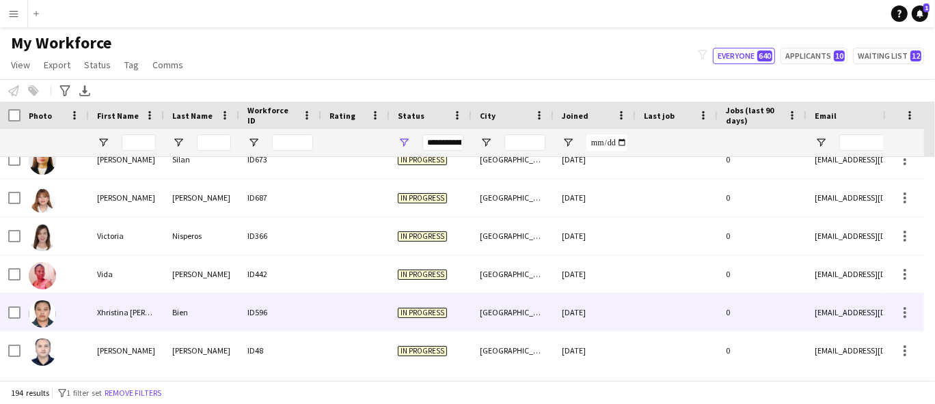
click at [92, 309] on div "Xhristina [PERSON_NAME]" at bounding box center [126, 313] width 75 height 38
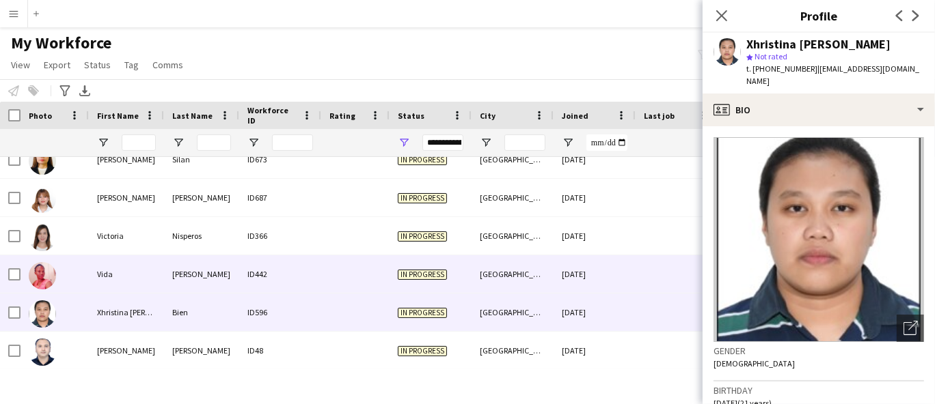
click at [191, 281] on div "[PERSON_NAME]" at bounding box center [201, 275] width 75 height 38
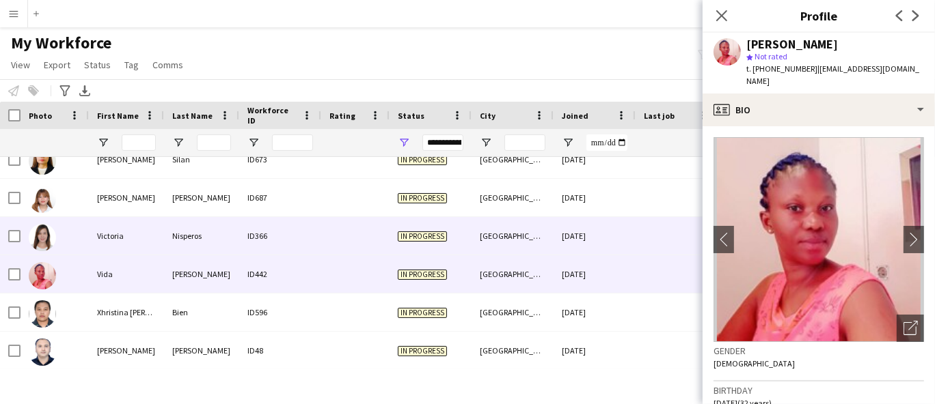
click at [183, 243] on div "Nisperos" at bounding box center [201, 236] width 75 height 38
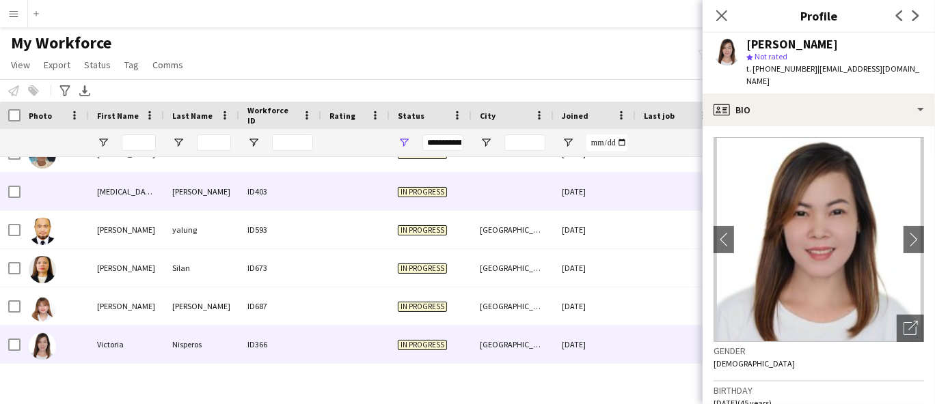
scroll to position [7058, 0]
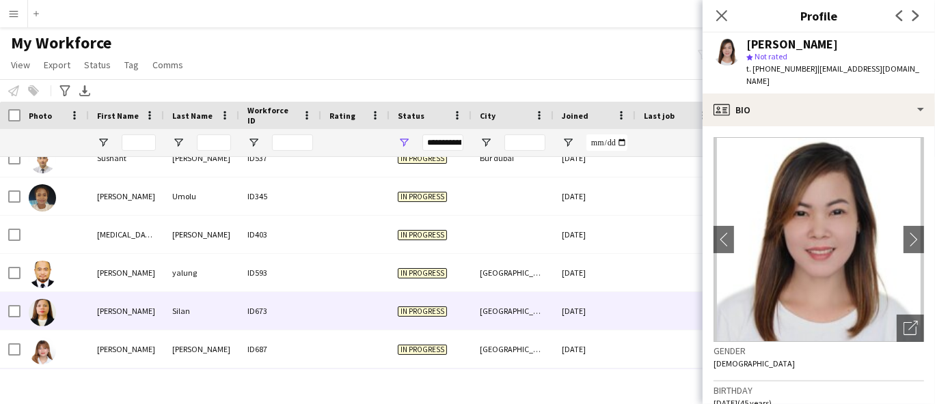
click at [193, 306] on div "Silan" at bounding box center [201, 311] width 75 height 38
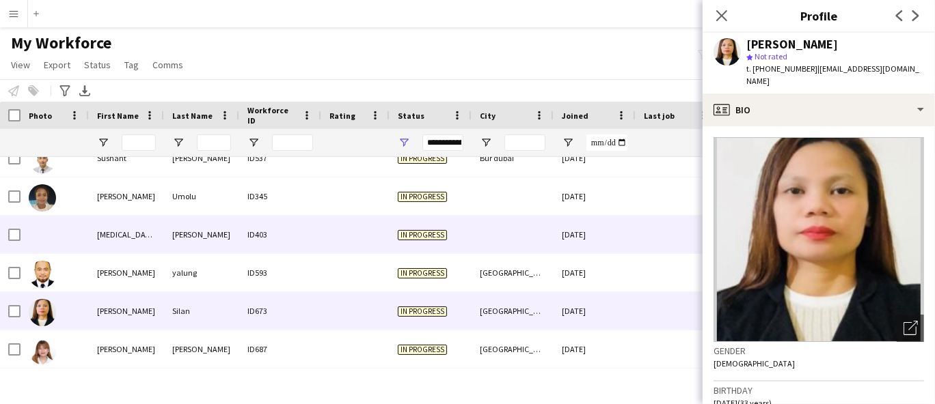
click at [270, 242] on div "ID403" at bounding box center [280, 235] width 82 height 38
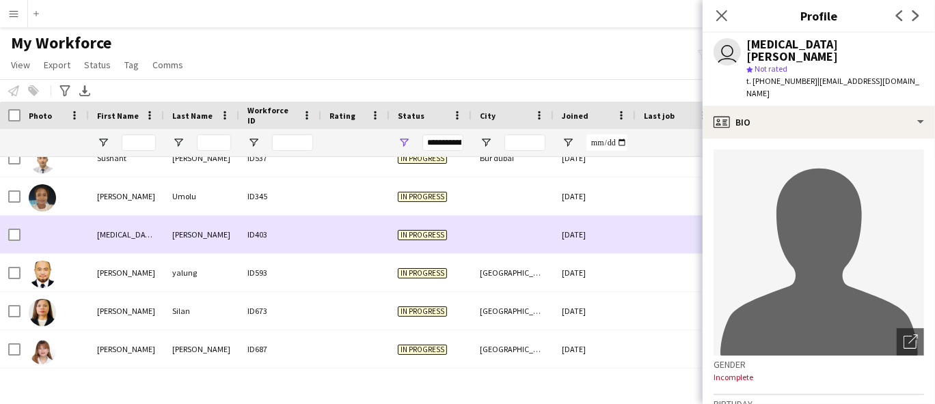
scroll to position [6982, 0]
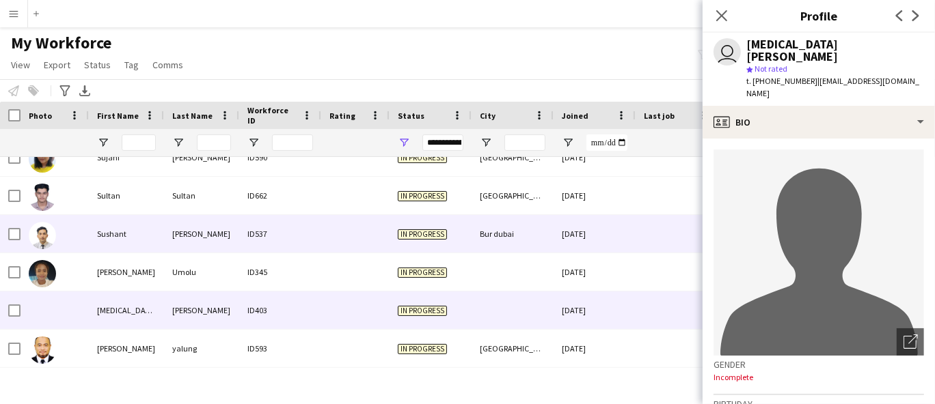
click at [208, 247] on div "[PERSON_NAME]" at bounding box center [201, 234] width 75 height 38
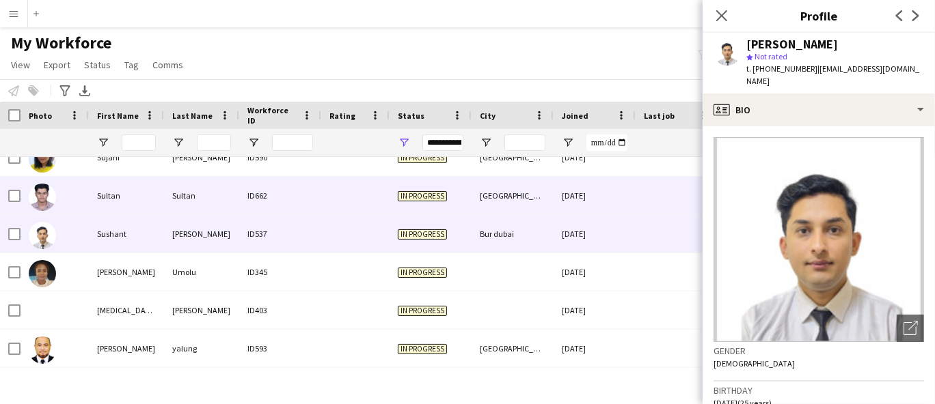
scroll to position [6906, 0]
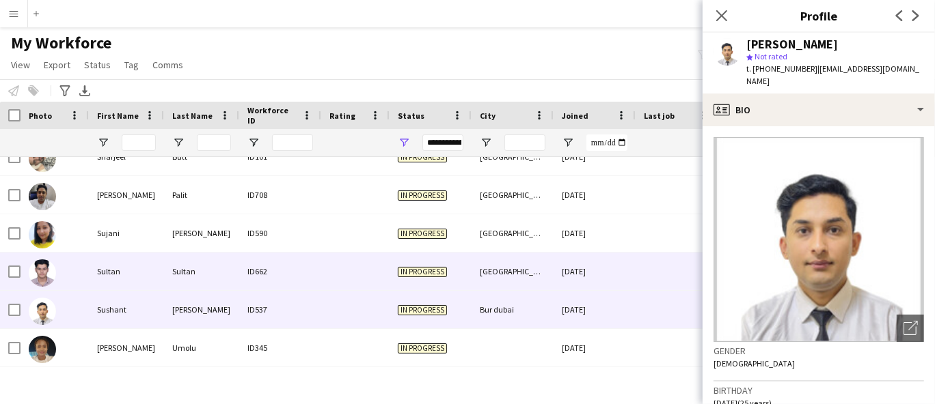
click at [210, 277] on div "Sultan" at bounding box center [201, 272] width 75 height 38
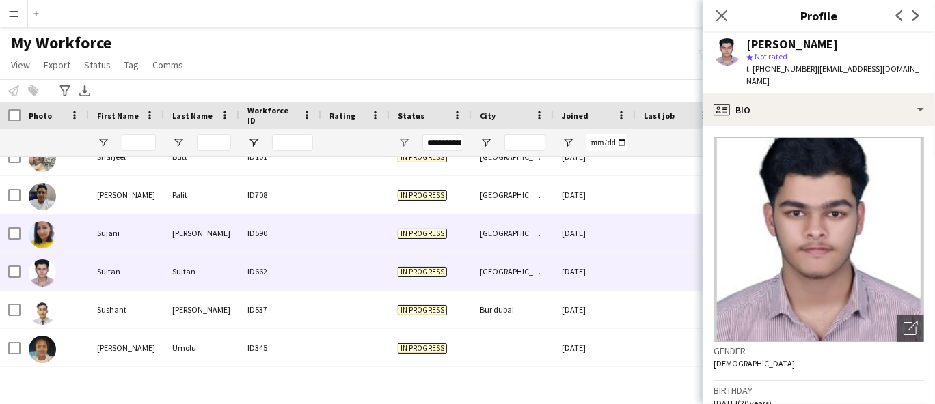
scroll to position [6831, 0]
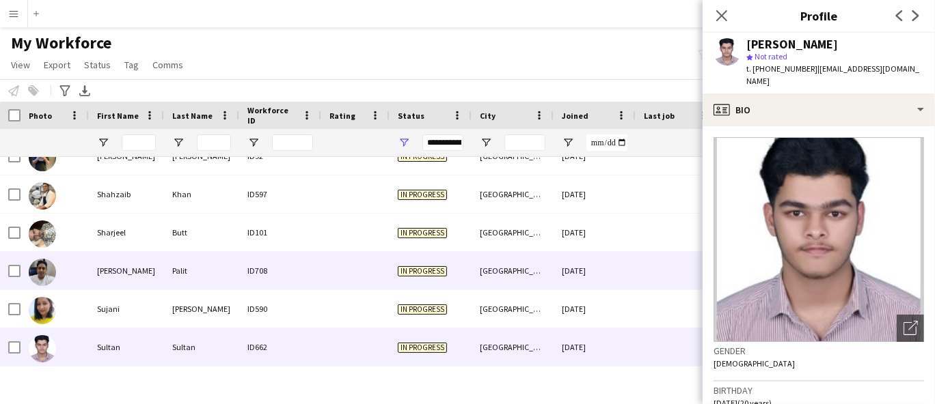
click at [214, 277] on div "Palit" at bounding box center [201, 271] width 75 height 38
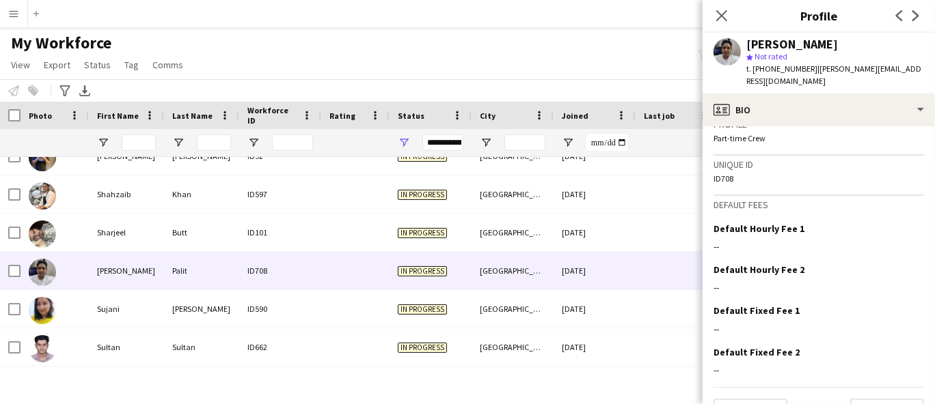
scroll to position [604, 0]
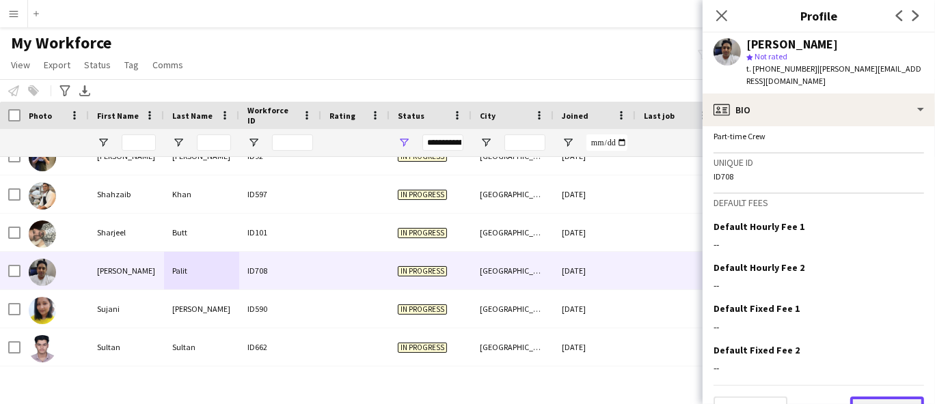
click at [886, 397] on button "Next" at bounding box center [887, 410] width 74 height 27
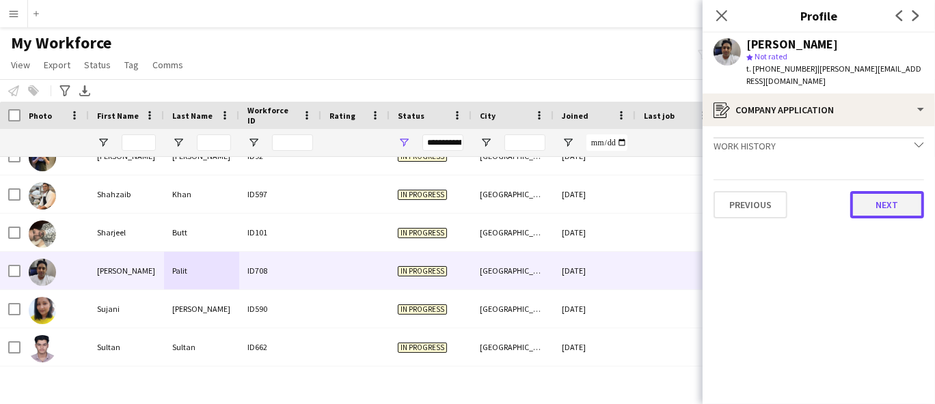
click at [898, 202] on button "Next" at bounding box center [887, 204] width 74 height 27
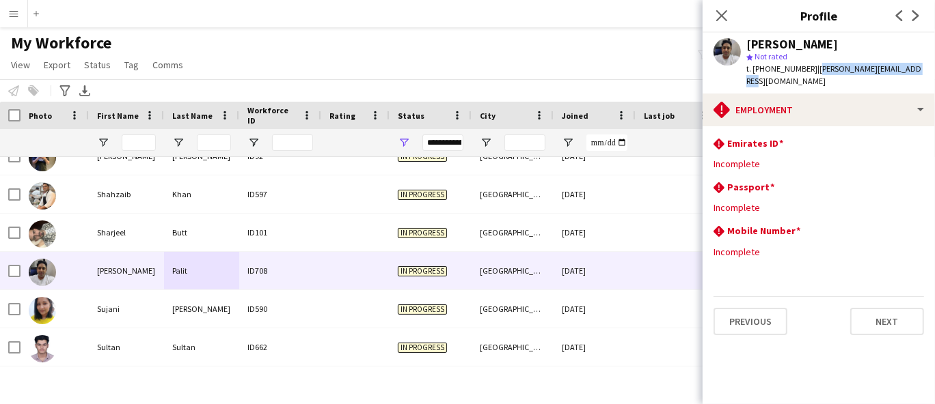
drag, startPoint x: 905, startPoint y: 67, endPoint x: 811, endPoint y: 68, distance: 94.3
click at [811, 68] on div "[PERSON_NAME] Palit star Not rated t. [PHONE_NUMBER] | [PERSON_NAME][EMAIL_ADDR…" at bounding box center [818, 63] width 232 height 61
copy span "[PERSON_NAME][EMAIL_ADDRESS][DOMAIN_NAME]"
click at [806, 42] on div "[PERSON_NAME]" at bounding box center [792, 44] width 92 height 12
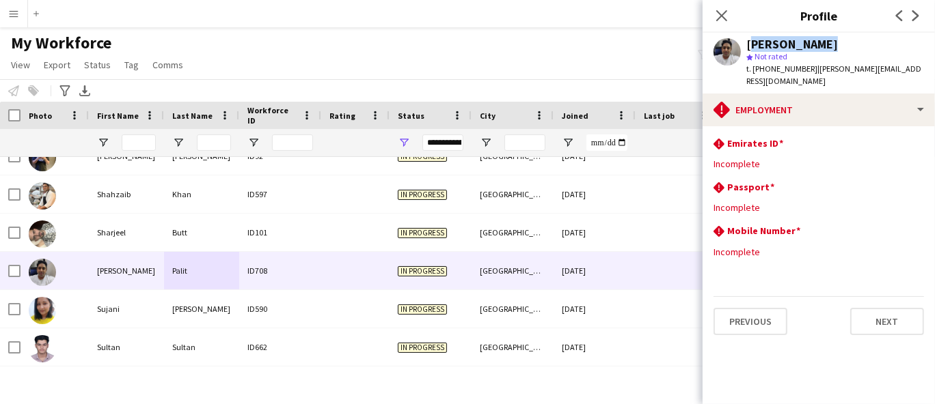
click at [806, 42] on div "[PERSON_NAME]" at bounding box center [792, 44] width 92 height 12
copy div "[PERSON_NAME]"
click at [797, 70] on span "t. [PHONE_NUMBER]" at bounding box center [781, 69] width 71 height 10
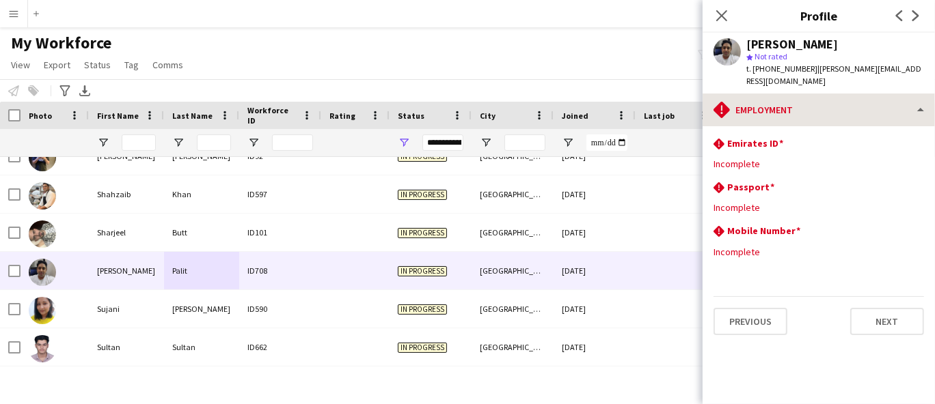
copy span "971561396271"
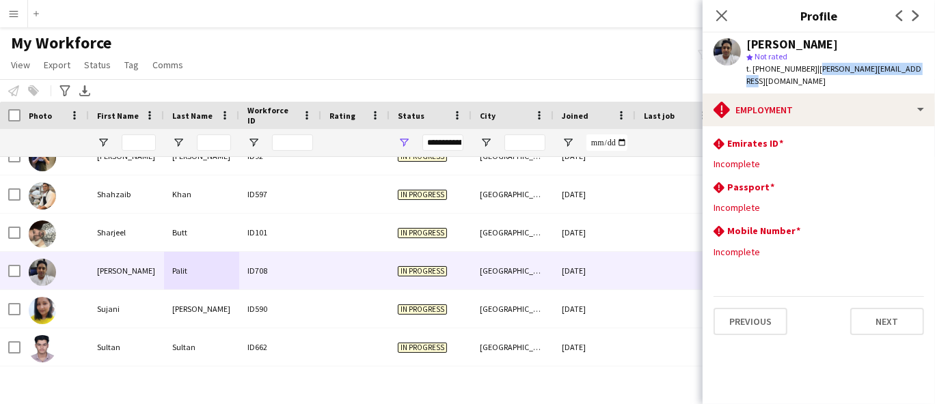
drag, startPoint x: 921, startPoint y: 66, endPoint x: 812, endPoint y: 66, distance: 109.3
click at [812, 66] on app-profile-header "[PERSON_NAME] Palit star Not rated t. [PHONE_NUMBER] | [PERSON_NAME][EMAIL_ADDR…" at bounding box center [818, 63] width 232 height 61
copy span "[PERSON_NAME][EMAIL_ADDRESS][DOMAIN_NAME]"
click at [910, 310] on button "Next" at bounding box center [887, 321] width 74 height 27
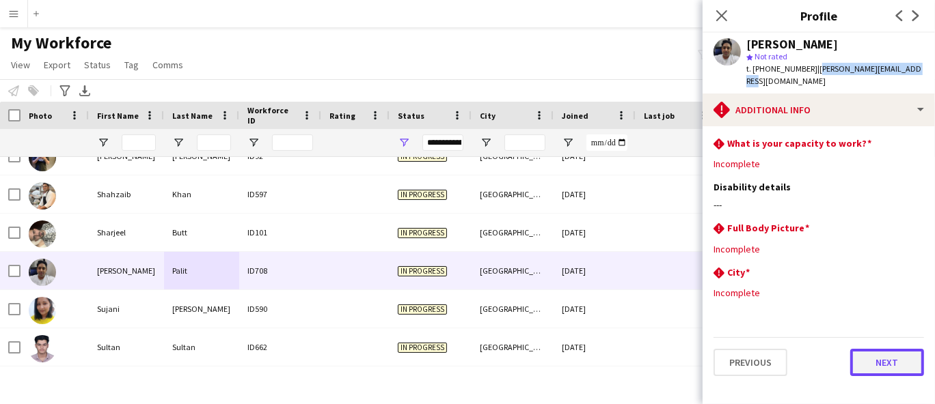
click at [907, 349] on button "Next" at bounding box center [887, 362] width 74 height 27
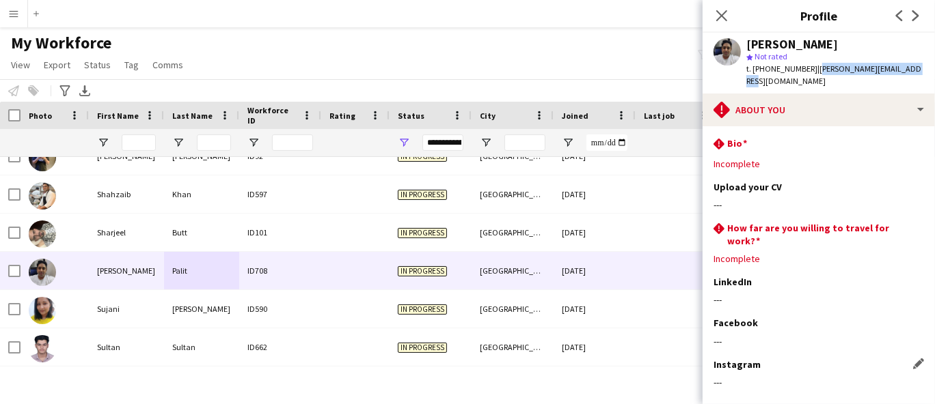
scroll to position [59, 0]
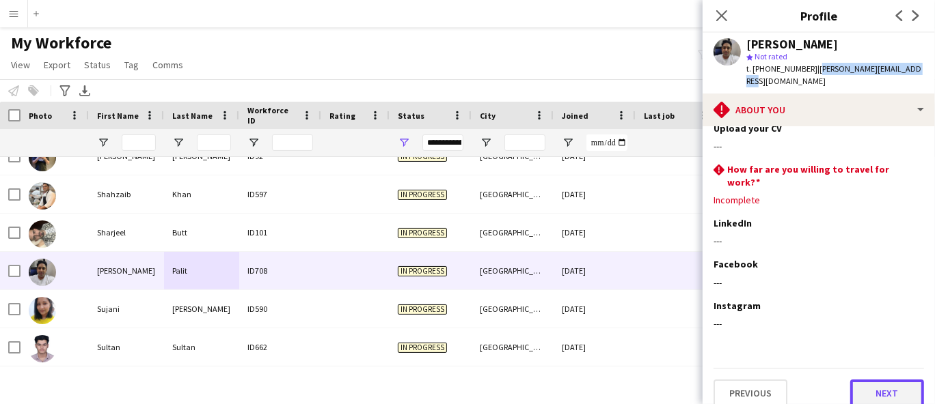
drag, startPoint x: 880, startPoint y: 382, endPoint x: 849, endPoint y: 313, distance: 75.8
click at [880, 380] on button "Next" at bounding box center [887, 393] width 74 height 27
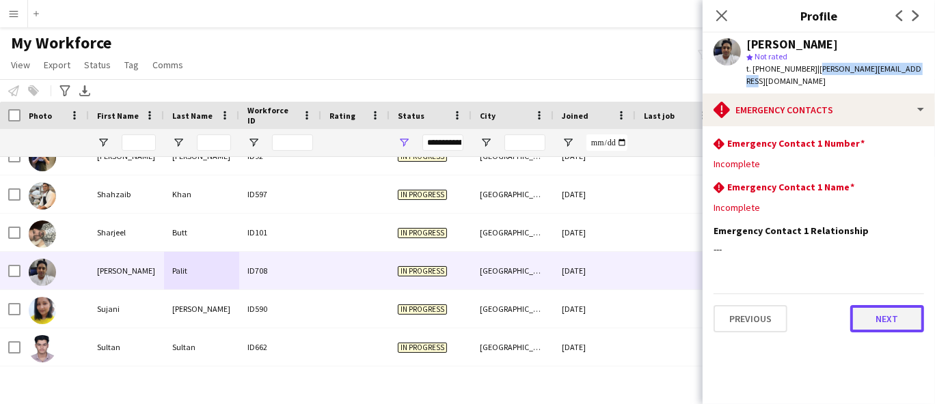
click at [876, 305] on button "Next" at bounding box center [887, 318] width 74 height 27
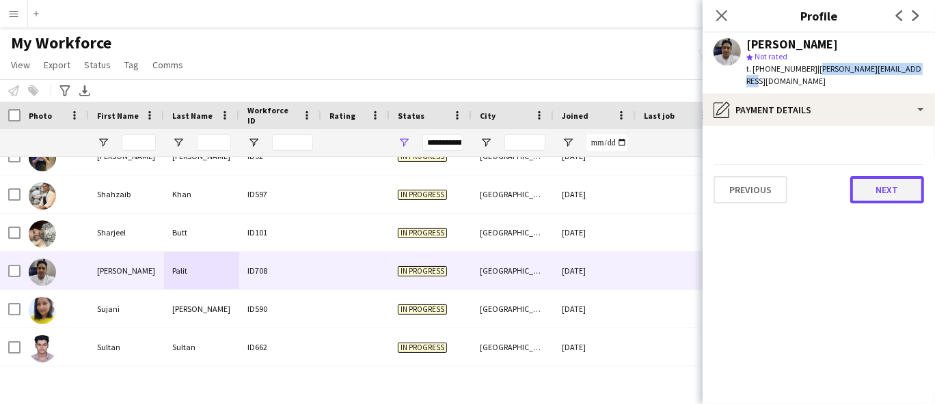
click at [894, 178] on button "Next" at bounding box center [887, 189] width 74 height 27
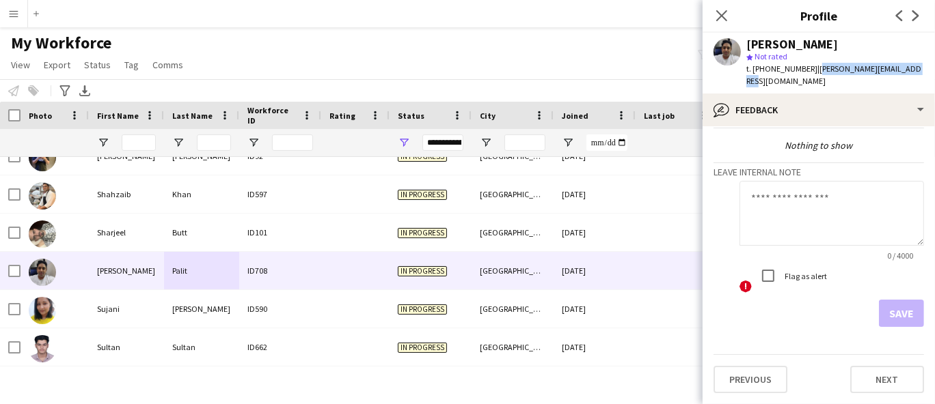
scroll to position [33, 0]
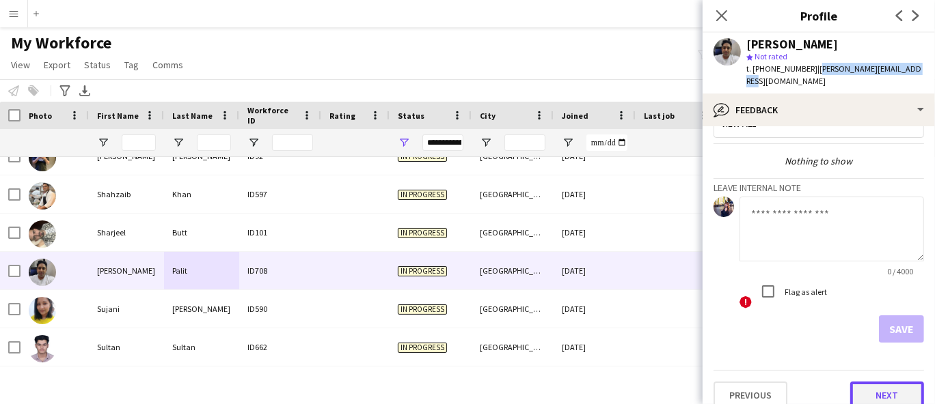
click at [865, 382] on button "Next" at bounding box center [887, 395] width 74 height 27
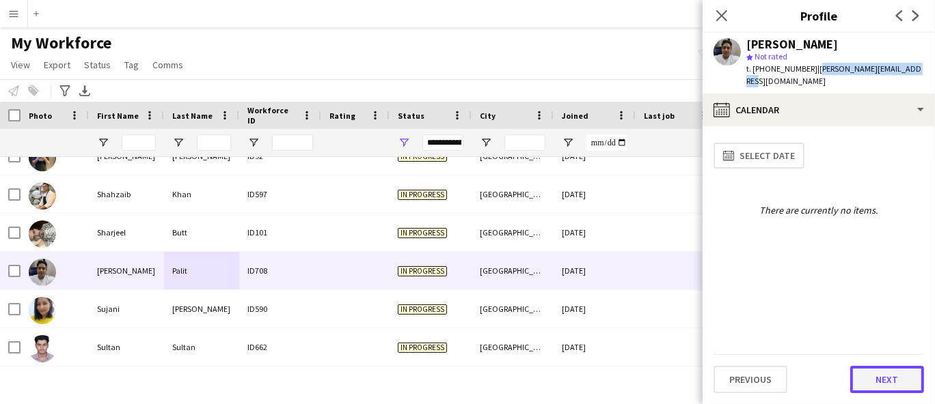
click at [899, 387] on button "Next" at bounding box center [887, 379] width 74 height 27
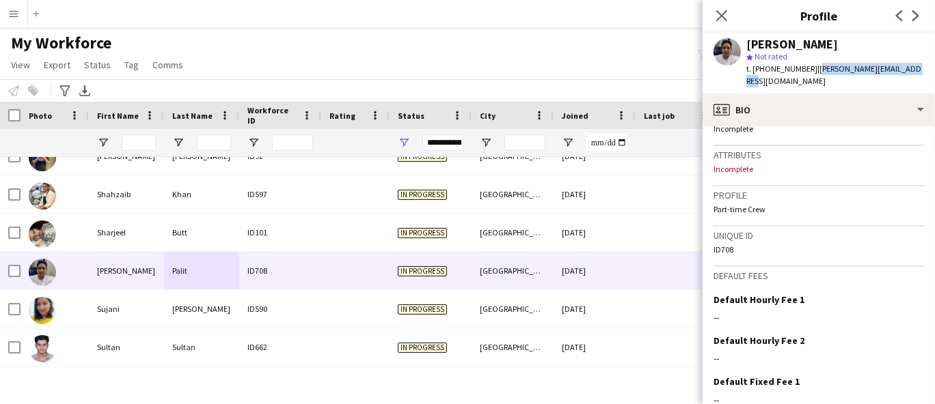
scroll to position [604, 0]
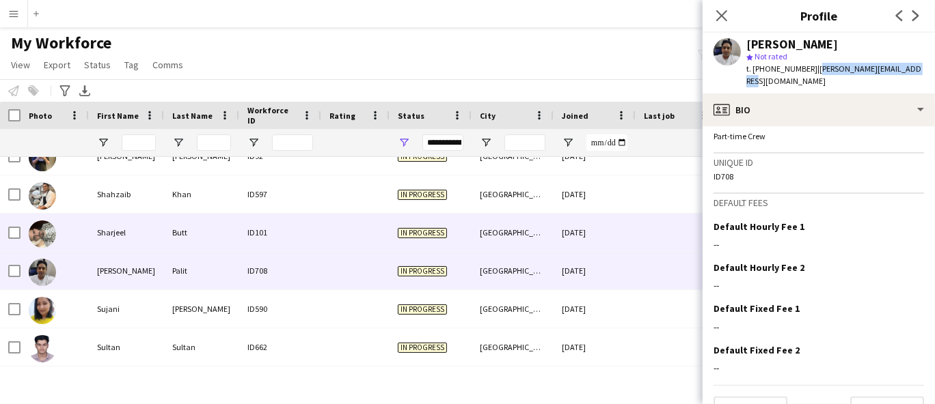
click at [186, 243] on div "Butt" at bounding box center [201, 233] width 75 height 38
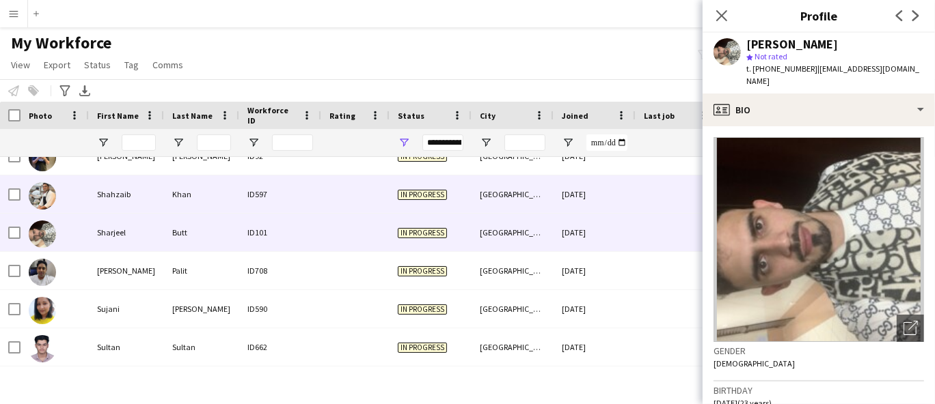
scroll to position [6755, 0]
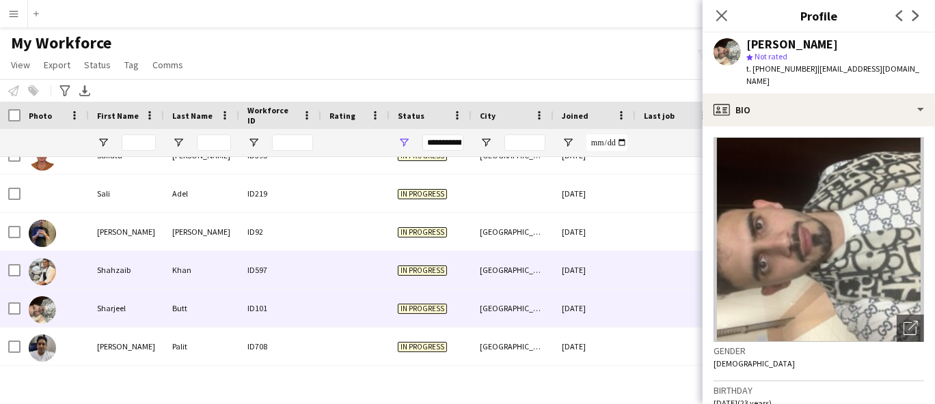
click at [146, 266] on div "Shahzaib" at bounding box center [126, 270] width 75 height 38
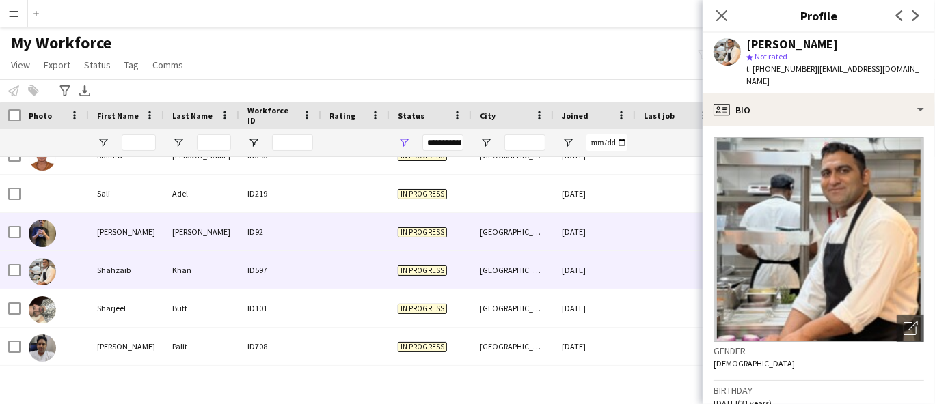
click at [148, 235] on div "[PERSON_NAME]" at bounding box center [126, 232] width 75 height 38
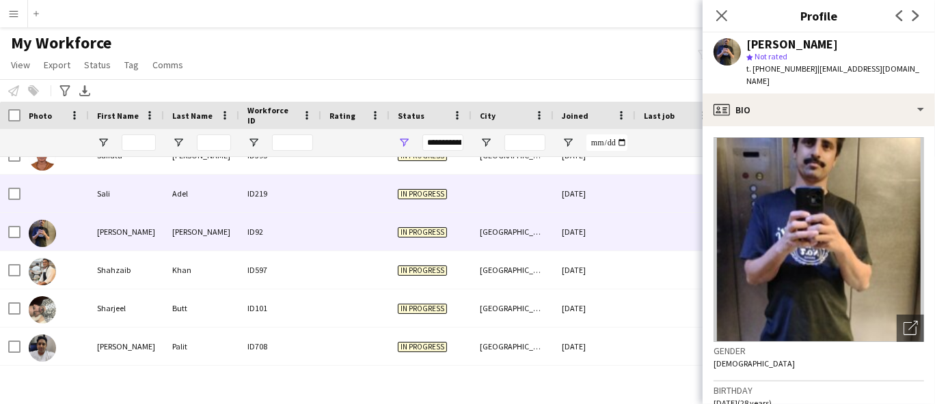
click at [180, 195] on div "Adel" at bounding box center [201, 194] width 75 height 38
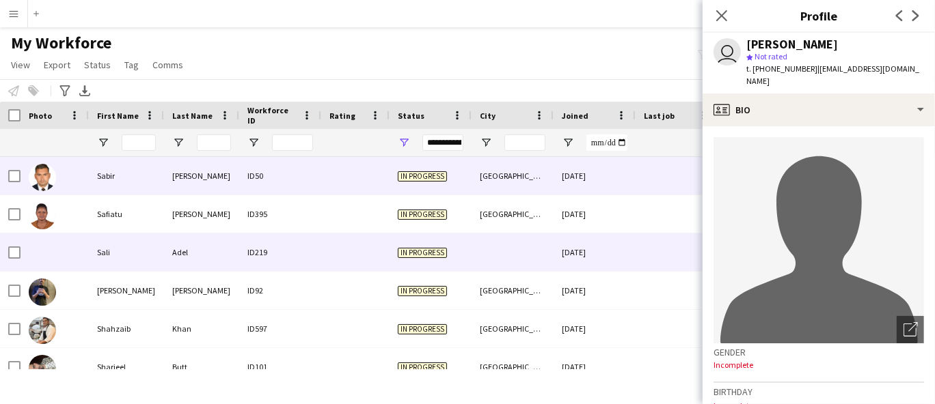
scroll to position [6678, 0]
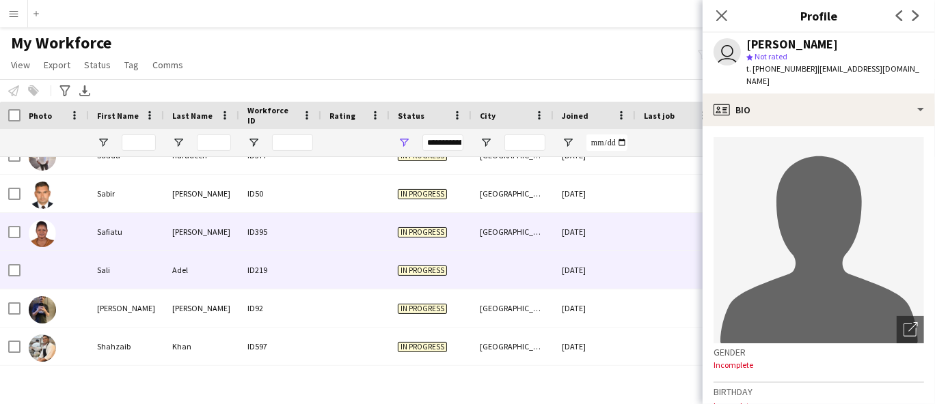
click at [141, 234] on div "Safiatu" at bounding box center [126, 232] width 75 height 38
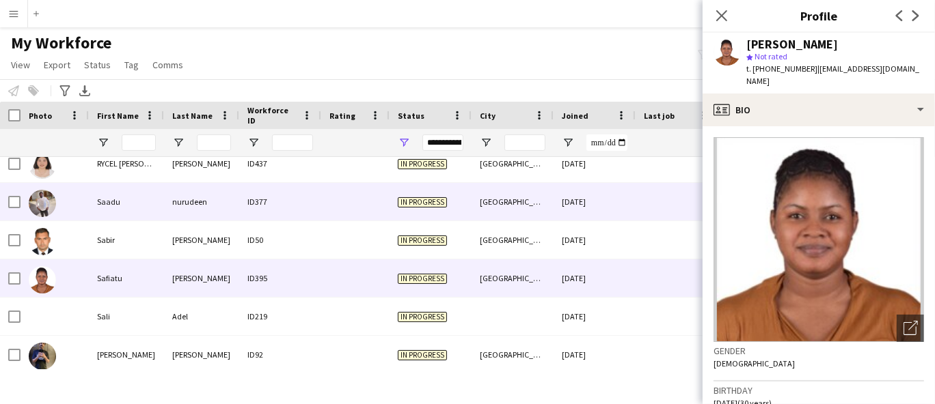
scroll to position [6602, 0]
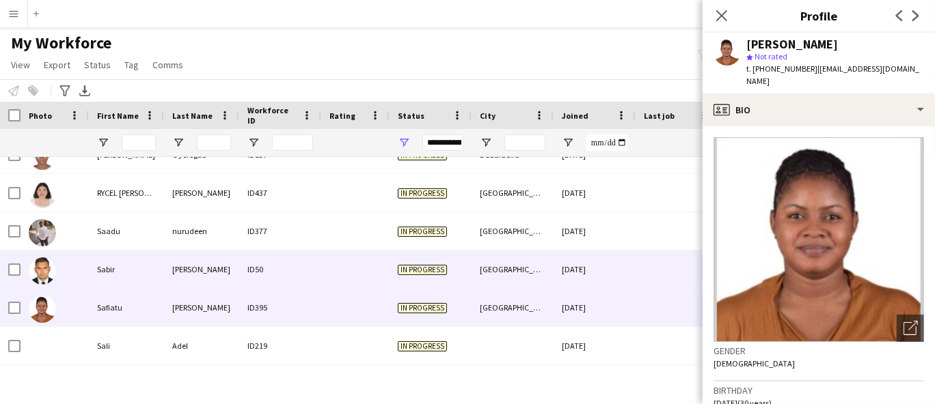
click at [146, 275] on div "Sabir" at bounding box center [126, 270] width 75 height 38
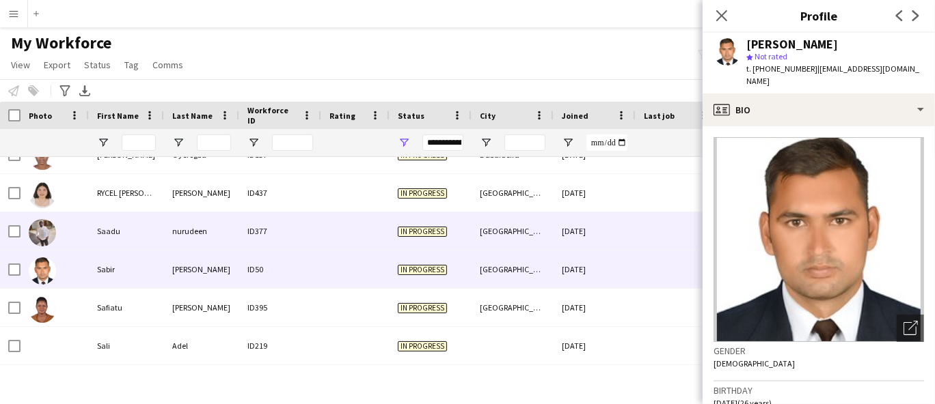
click at [161, 230] on div "Saadu" at bounding box center [126, 231] width 75 height 38
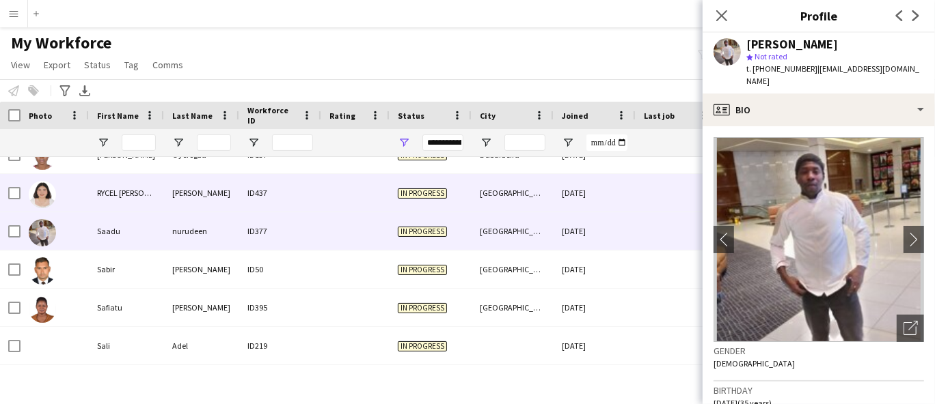
click at [174, 192] on div "[PERSON_NAME]" at bounding box center [201, 193] width 75 height 38
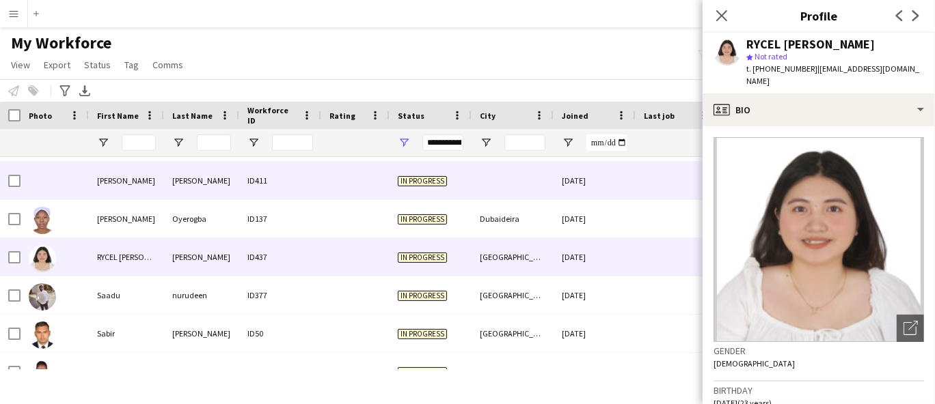
scroll to position [6527, 0]
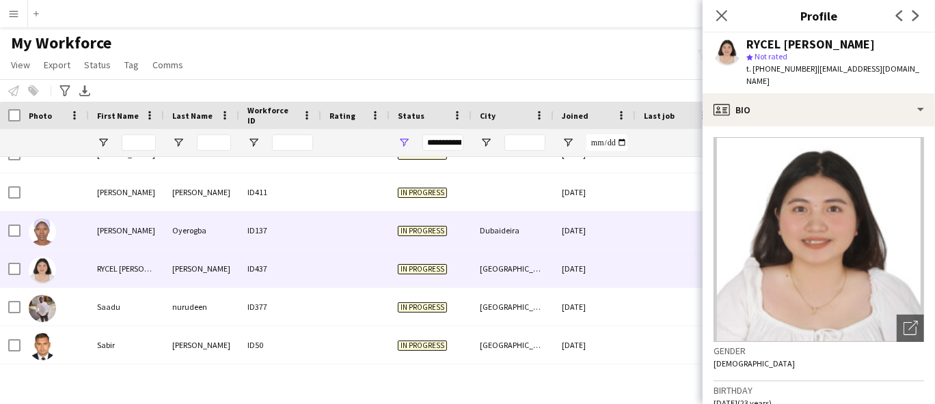
click at [171, 221] on div "Oyerogba" at bounding box center [201, 231] width 75 height 38
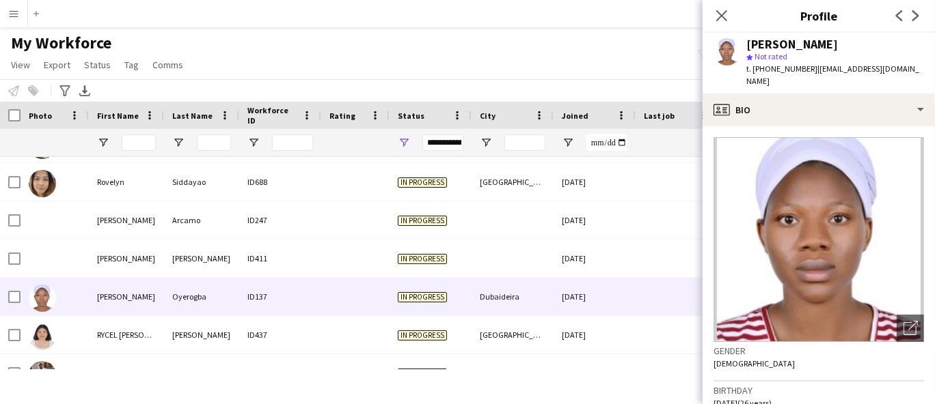
scroll to position [6451, 0]
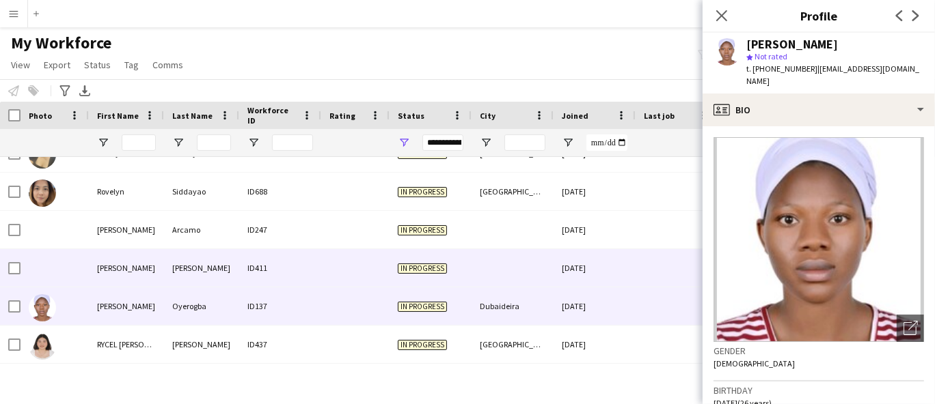
click at [165, 251] on div "[PERSON_NAME]" at bounding box center [201, 268] width 75 height 38
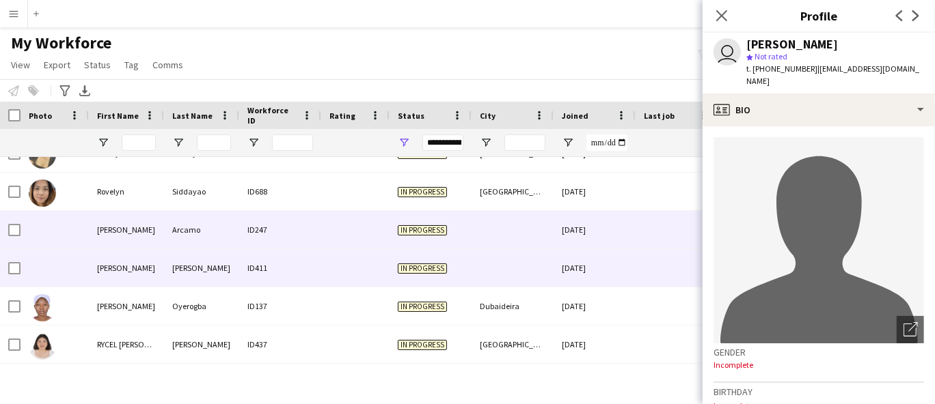
click at [171, 238] on div "Arcamo" at bounding box center [201, 230] width 75 height 38
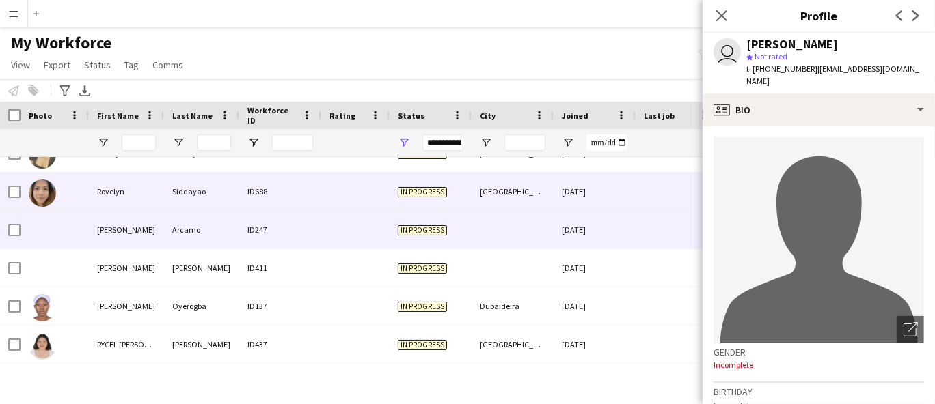
click at [182, 208] on div "Siddayao" at bounding box center [201, 192] width 75 height 38
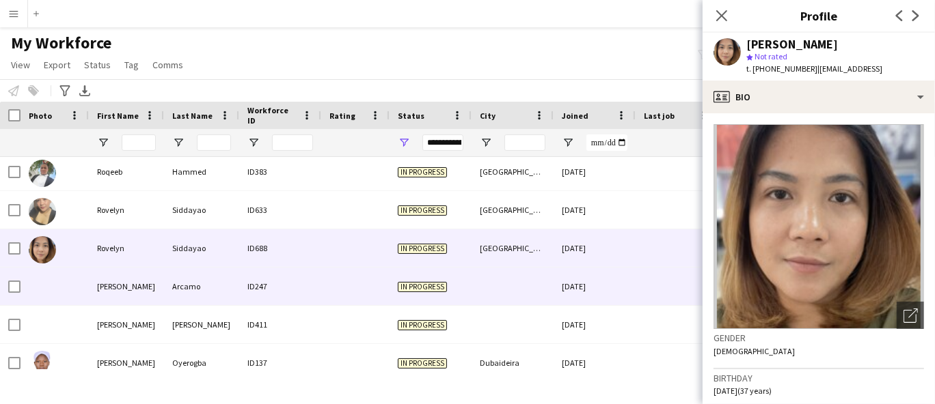
scroll to position [6375, 0]
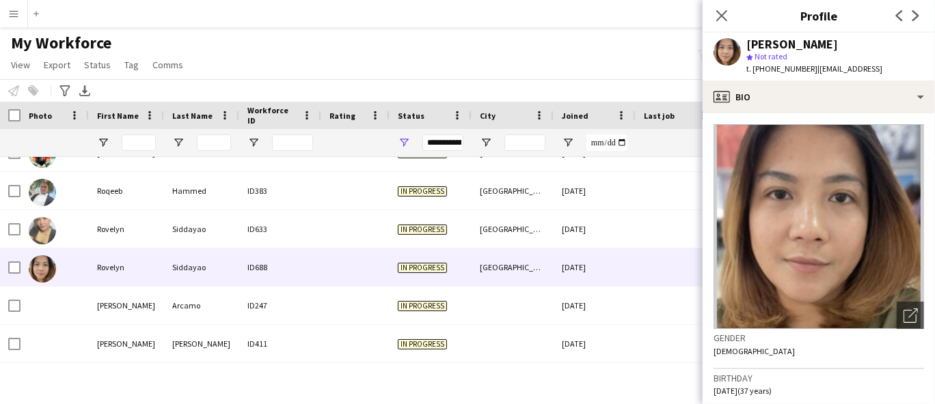
click at [821, 41] on div "[PERSON_NAME]" at bounding box center [792, 44] width 92 height 12
copy div "[PERSON_NAME]"
click at [785, 71] on span "t. [PHONE_NUMBER]" at bounding box center [781, 69] width 71 height 10
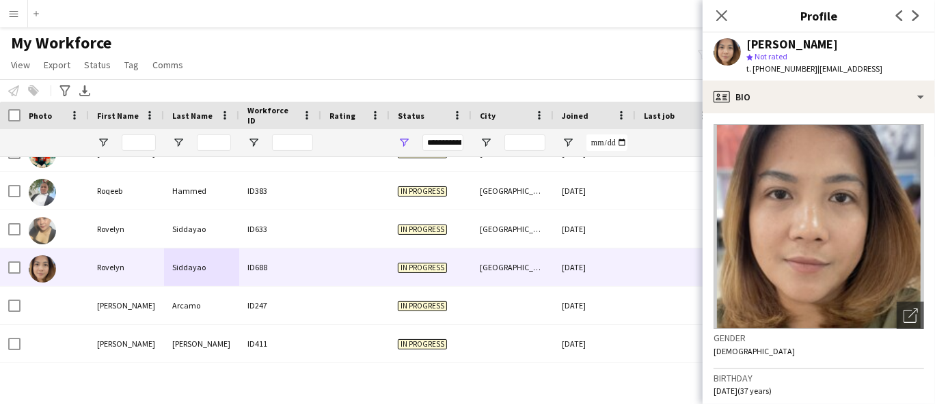
click at [785, 71] on span "t. [PHONE_NUMBER]" at bounding box center [781, 69] width 71 height 10
copy span "971501872531"
drag, startPoint x: 917, startPoint y: 70, endPoint x: 812, endPoint y: 75, distance: 105.4
click at [812, 75] on div "[PERSON_NAME] star Not rated t. [PHONE_NUMBER] | [EMAIL_ADDRESS]" at bounding box center [797, 57] width 191 height 48
copy span "[EMAIL_ADDRESS]"
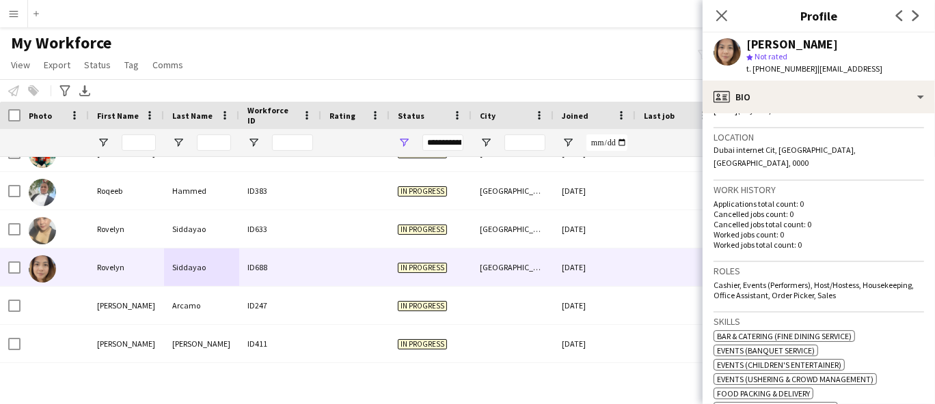
scroll to position [303, 0]
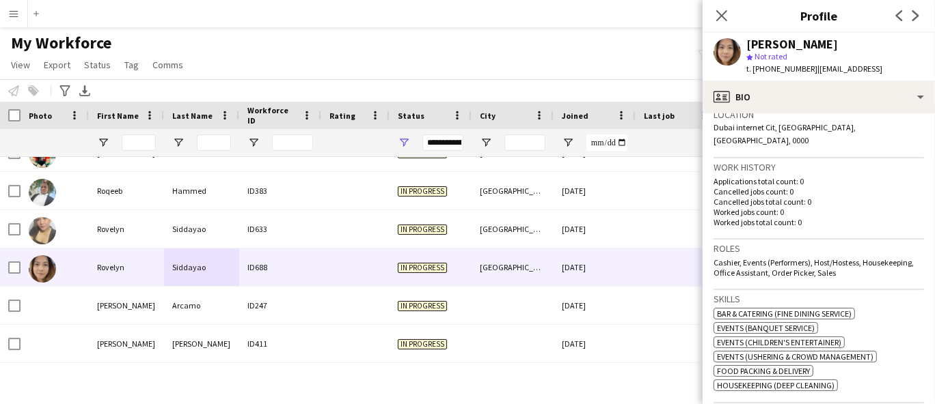
drag, startPoint x: 903, startPoint y: 256, endPoint x: 705, endPoint y: 247, distance: 198.4
click at [705, 247] on app-crew-profile-bio "Open photos pop-in Gender [DEMOGRAPHIC_DATA] Birthday [DEMOGRAPHIC_DATA] (37 ye…" at bounding box center [818, 258] width 232 height 291
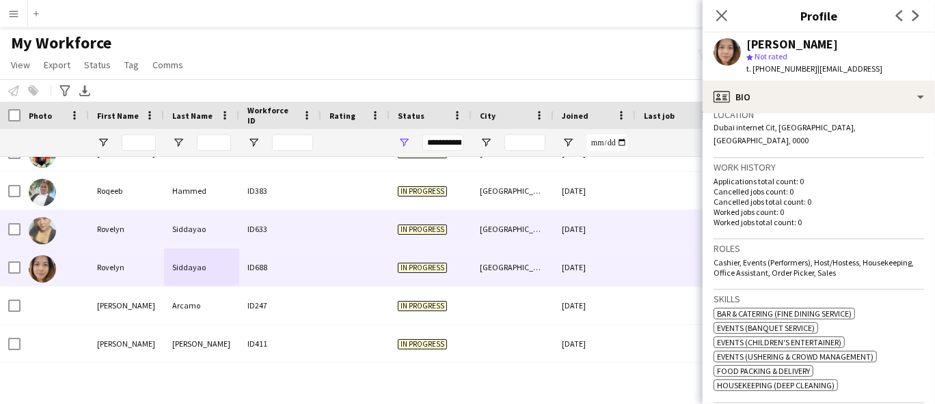
copy span "Cashier, Events (Performers), Host/Hostess, Housekeeping, Office Assistant, Ord…"
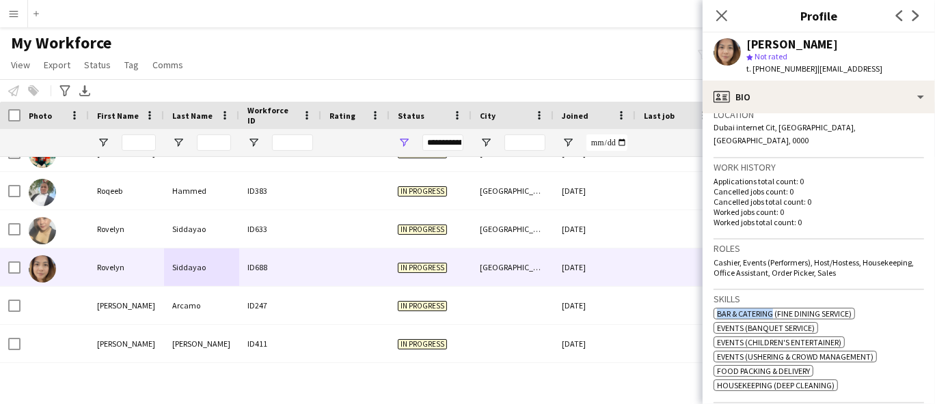
drag, startPoint x: 715, startPoint y: 299, endPoint x: 773, endPoint y: 305, distance: 58.4
click at [773, 308] on app-spec-pill "ok-circled2 background Layer 1 cross-circle-red background Layer 1 Bar & Cateri…" at bounding box center [783, 314] width 141 height 12
copy span "Bar & Catering"
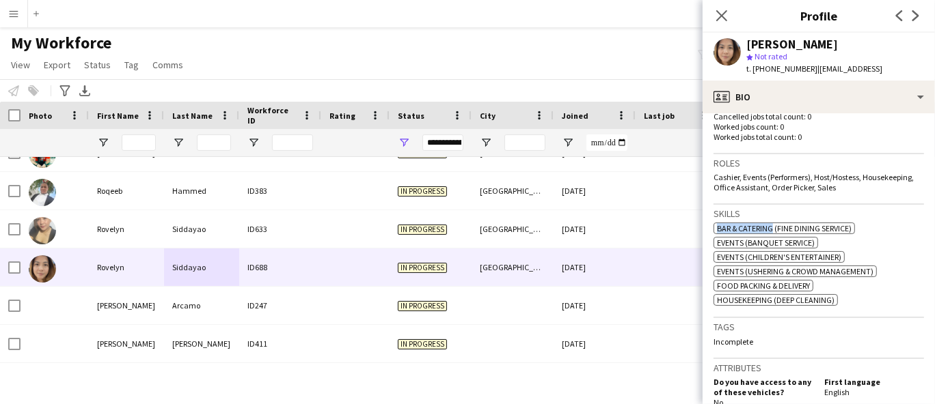
scroll to position [455, 0]
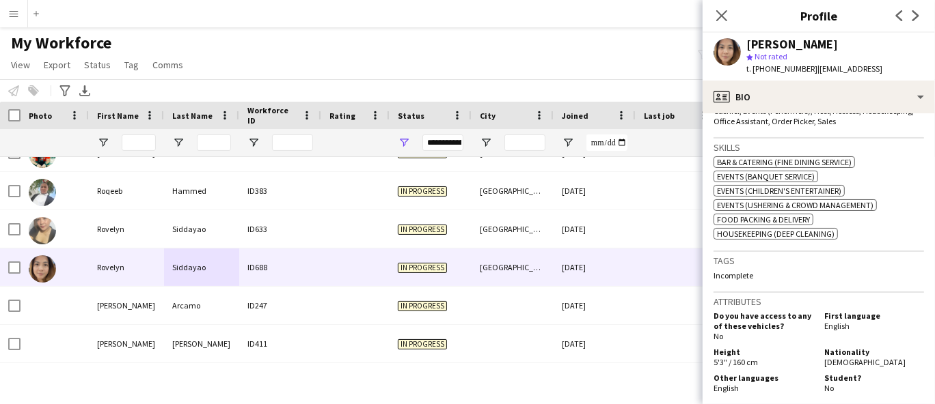
click at [845, 347] on div "Nationality [DEMOGRAPHIC_DATA]" at bounding box center [871, 357] width 105 height 20
click at [828, 357] on span "[DEMOGRAPHIC_DATA]" at bounding box center [864, 362] width 81 height 10
click at [312, 64] on div "My Workforce View Views Default view New view Update view Delete view Edit name…" at bounding box center [467, 56] width 935 height 46
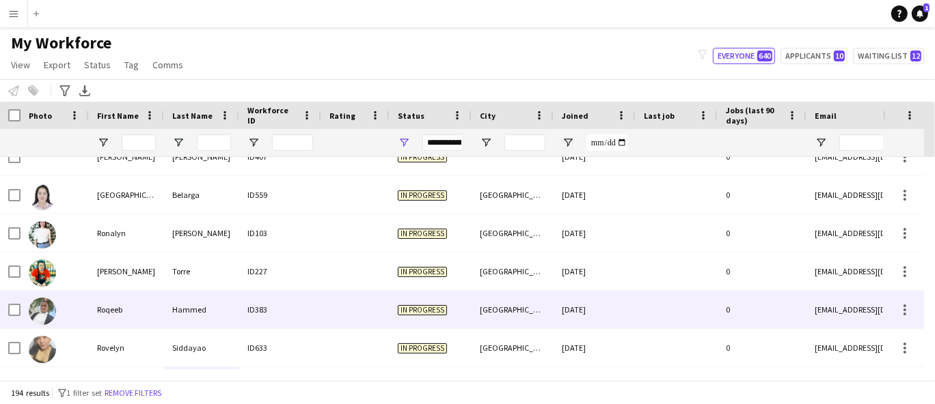
scroll to position [6223, 0]
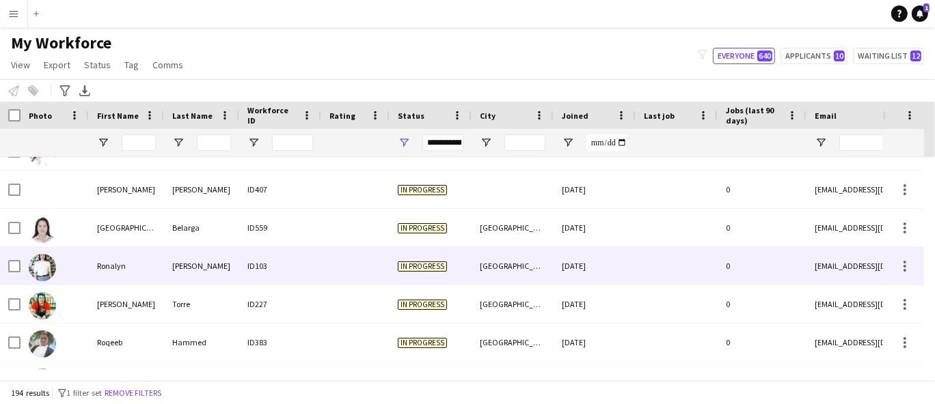
click at [176, 272] on div "[PERSON_NAME]" at bounding box center [201, 266] width 75 height 38
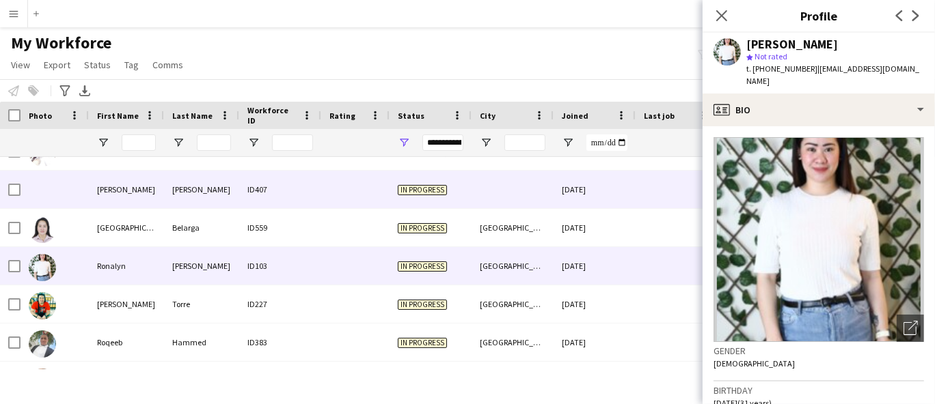
click at [118, 195] on div "[PERSON_NAME]" at bounding box center [126, 190] width 75 height 38
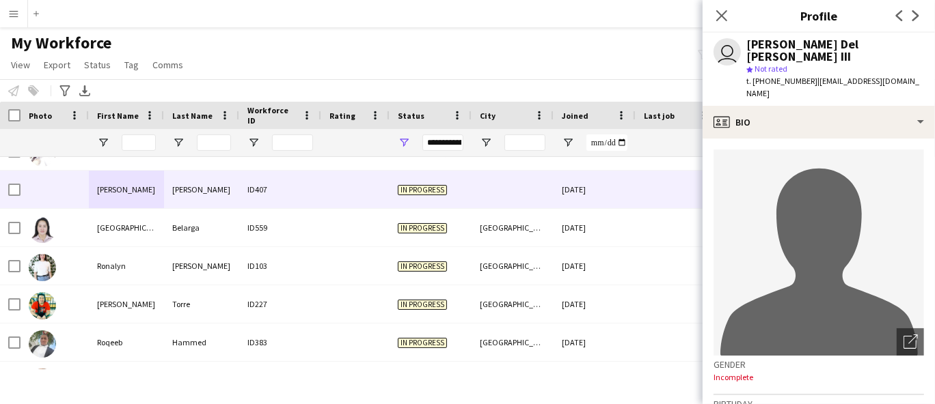
click at [448, 150] on div "**********" at bounding box center [442, 142] width 41 height 27
click at [441, 139] on div "**********" at bounding box center [442, 143] width 41 height 16
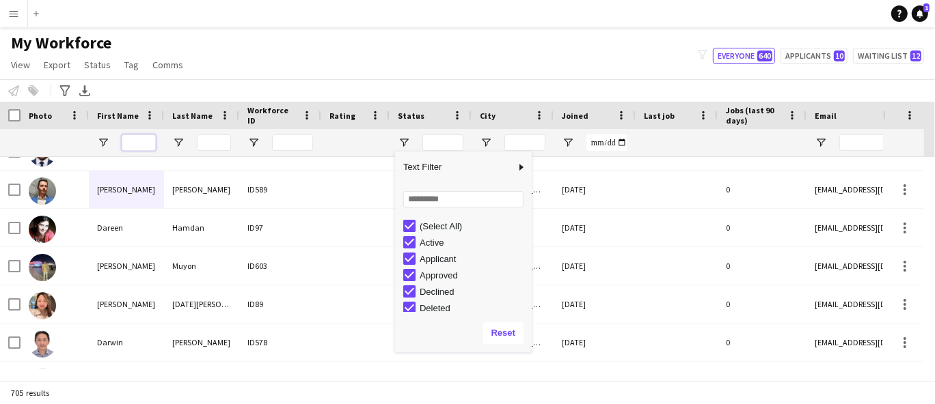
click at [137, 142] on input "First Name Filter Input" at bounding box center [139, 143] width 34 height 16
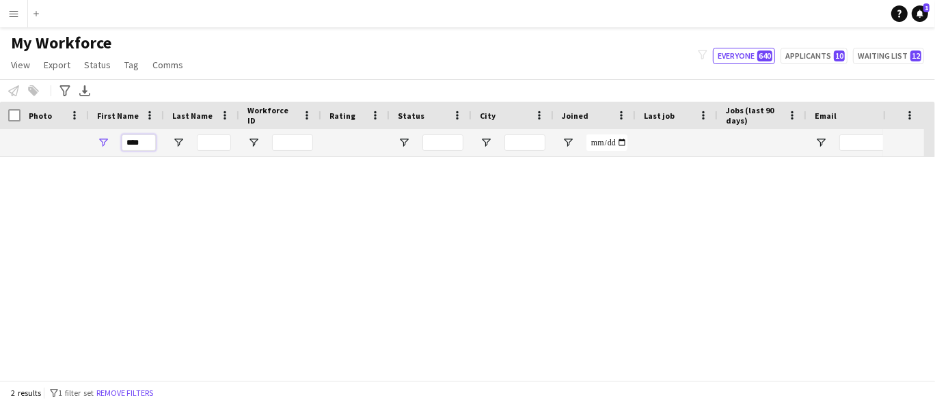
scroll to position [0, 0]
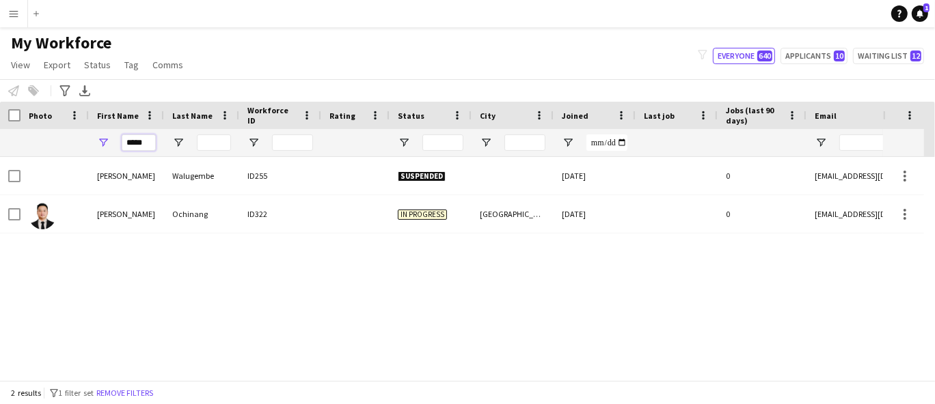
type input "*****"
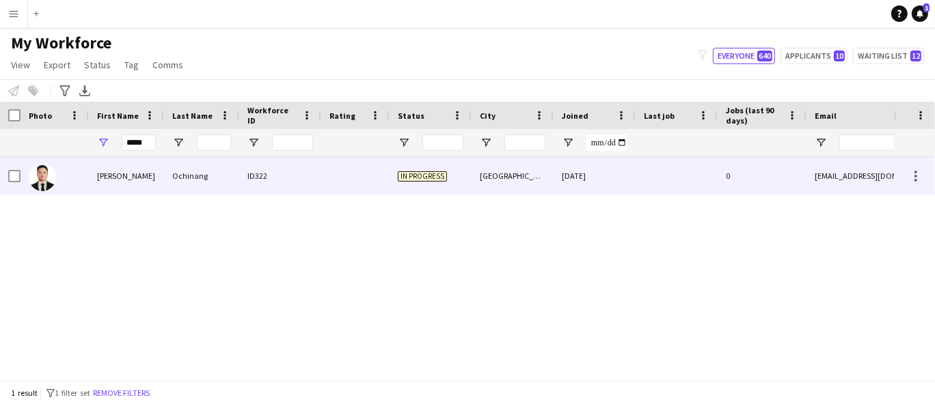
click at [197, 180] on div "Ochinang" at bounding box center [201, 176] width 75 height 38
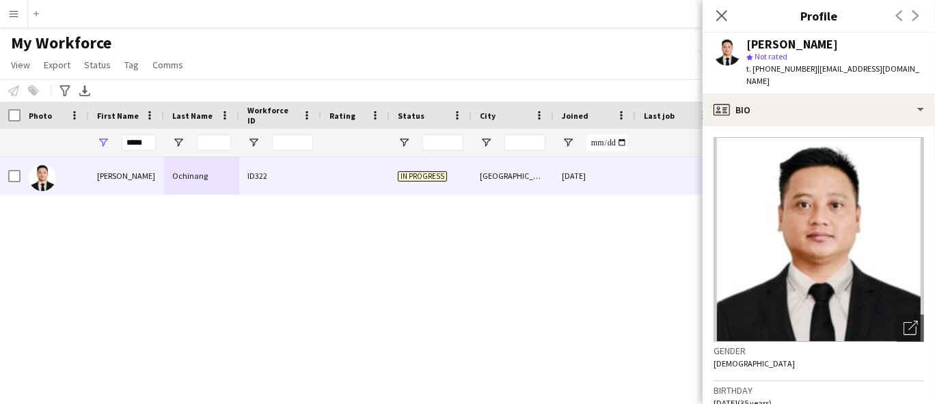
click at [474, 57] on div "My Workforce View Views Default view New view Update view Delete view Edit name…" at bounding box center [467, 56] width 935 height 46
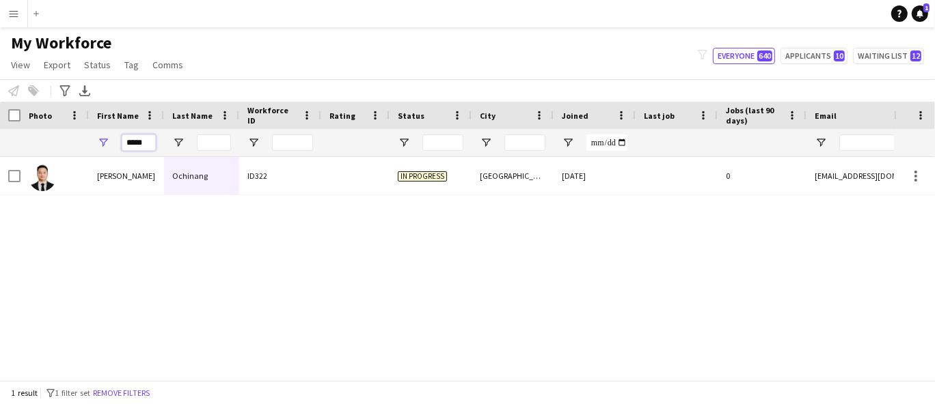
click at [141, 144] on input "*****" at bounding box center [139, 143] width 34 height 16
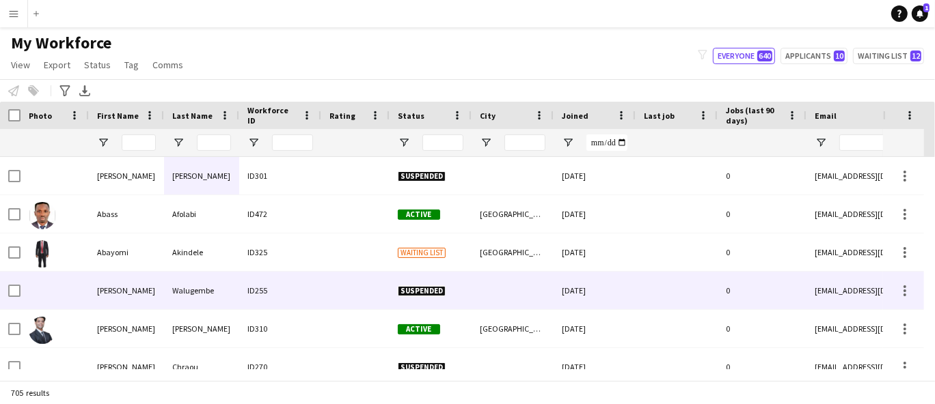
click at [155, 271] on div "Abayomi" at bounding box center [126, 253] width 75 height 38
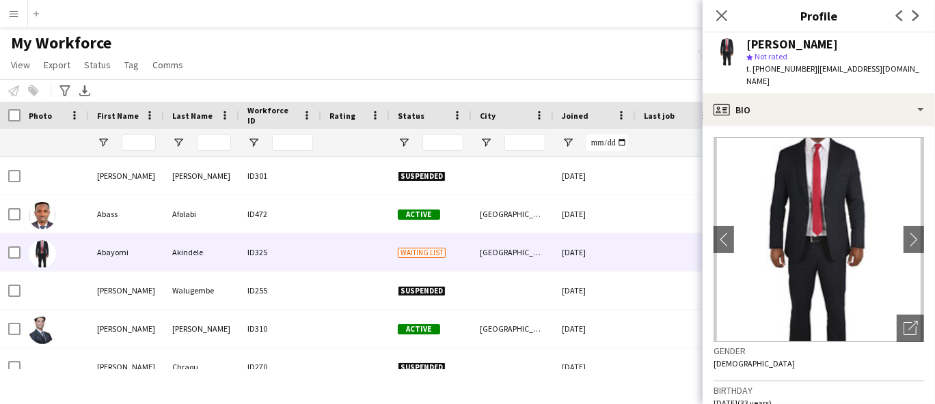
click at [397, 63] on div "My Workforce View Views Default view New view Update view Delete view Edit name…" at bounding box center [467, 56] width 935 height 46
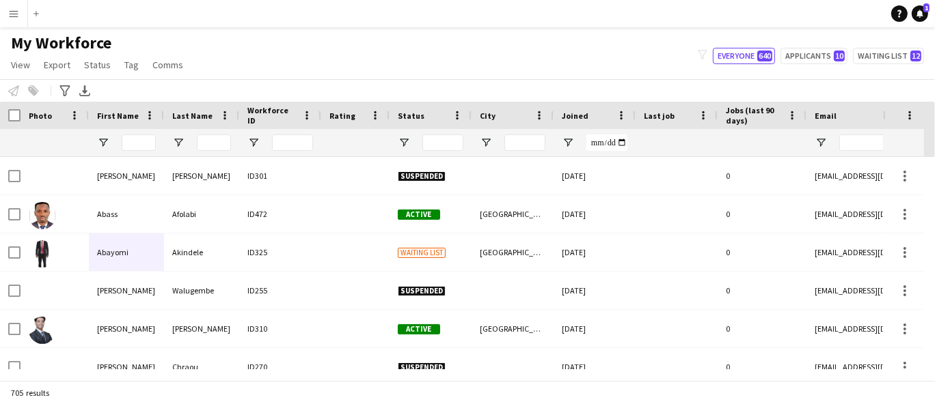
click at [406, 118] on span "Status" at bounding box center [411, 116] width 27 height 10
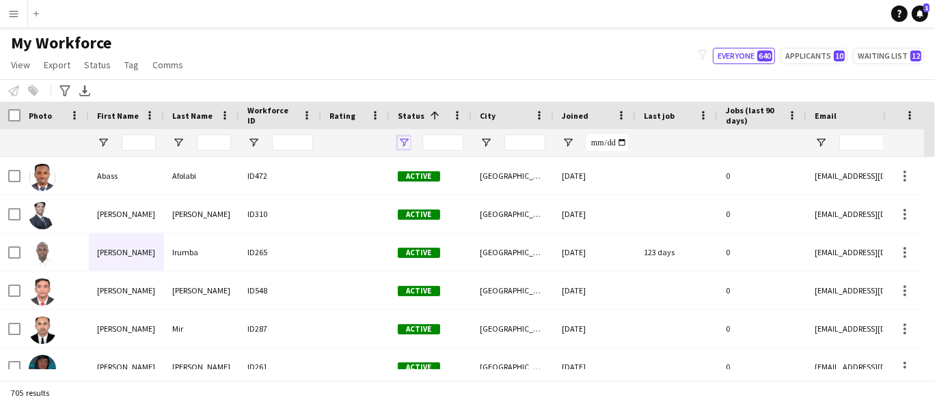
click at [409, 139] on span "Open Filter Menu" at bounding box center [404, 143] width 12 height 12
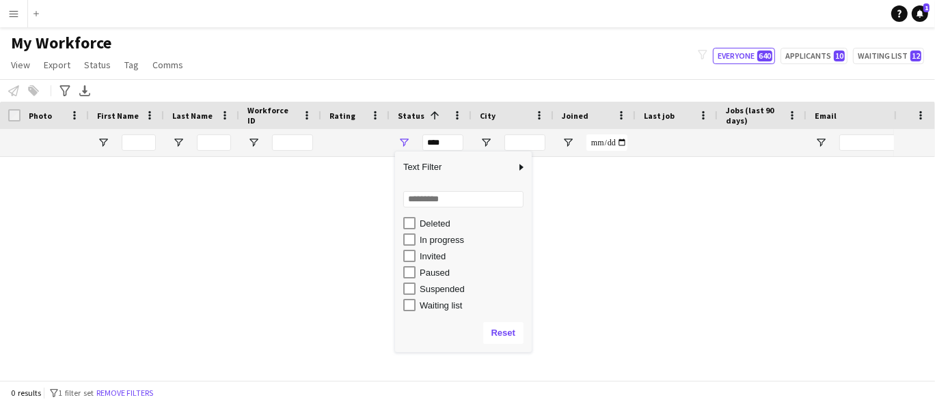
scroll to position [86, 0]
click at [431, 250] on div "Invited" at bounding box center [474, 255] width 108 height 10
click at [433, 239] on div "In progress" at bounding box center [474, 239] width 108 height 10
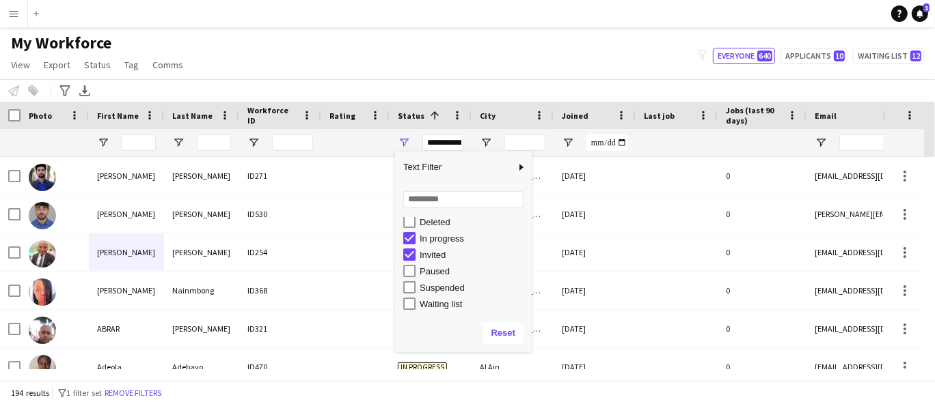
click at [427, 259] on div "Invited" at bounding box center [474, 255] width 108 height 10
type input "**********"
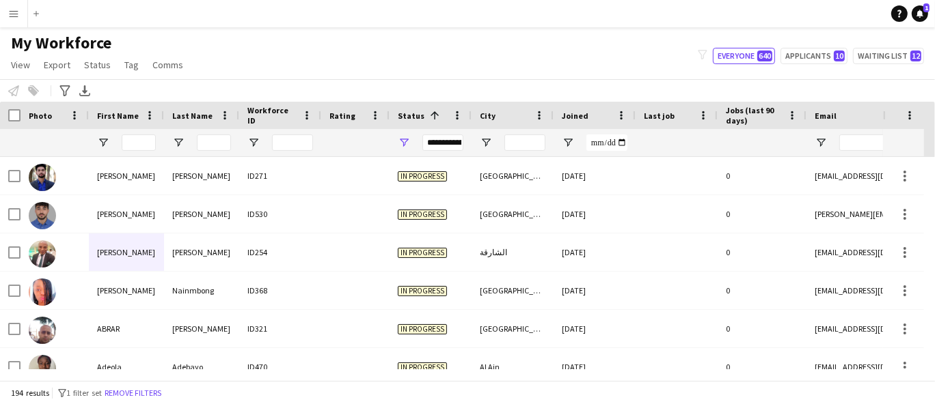
click at [376, 29] on main "My Workforce View Views Default view New view Update view Delete view Edit name…" at bounding box center [467, 206] width 935 height 359
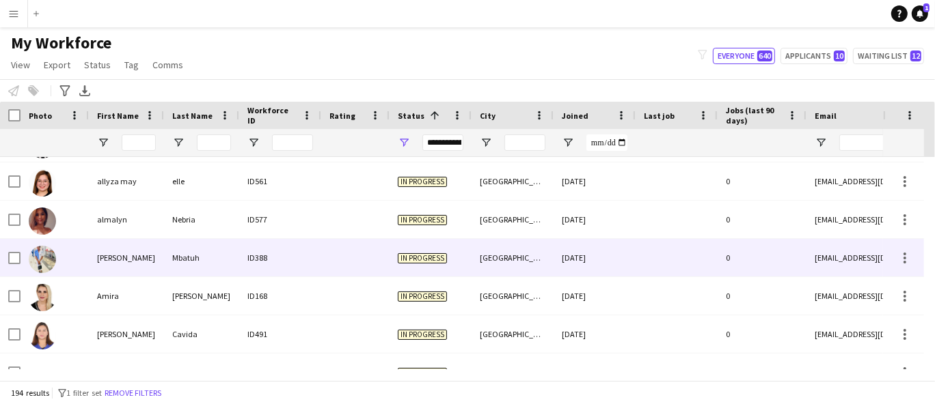
scroll to position [835, 0]
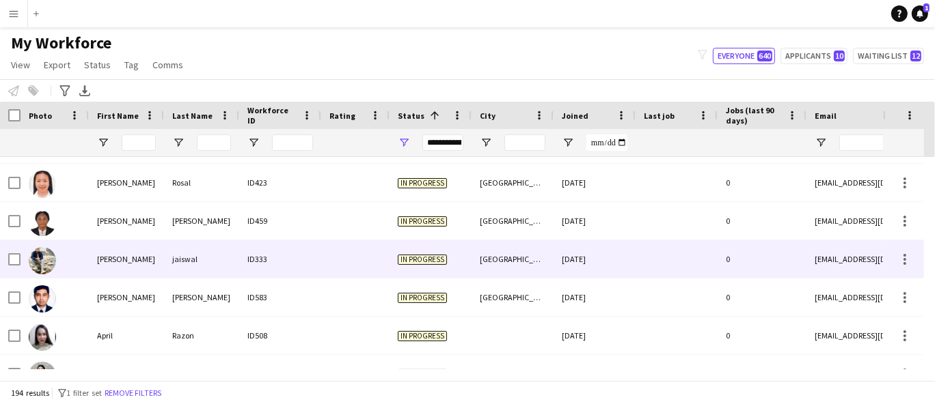
click at [194, 253] on div "jaiswal" at bounding box center [201, 260] width 75 height 38
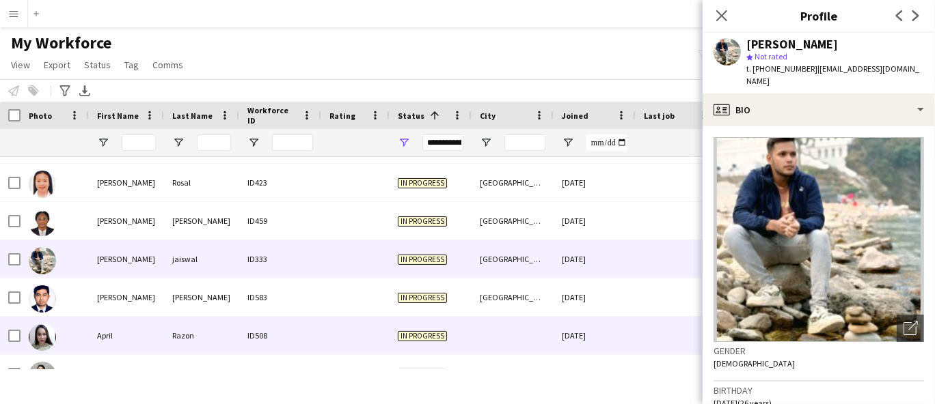
scroll to position [911, 0]
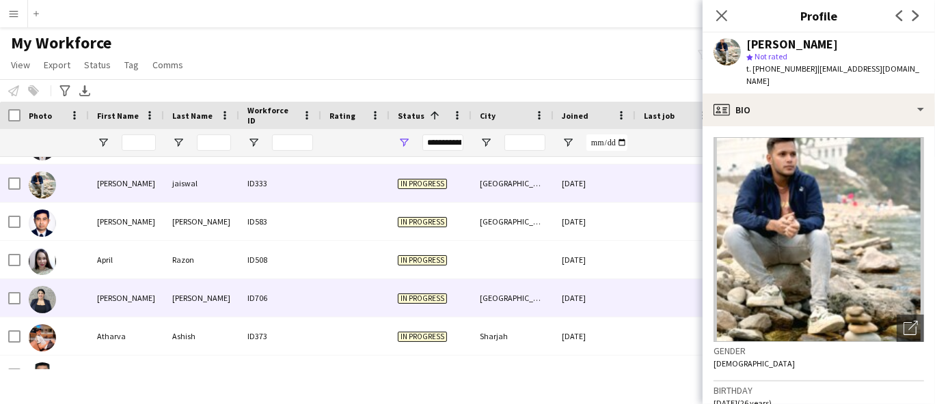
click at [155, 303] on div "[PERSON_NAME]" at bounding box center [126, 298] width 75 height 38
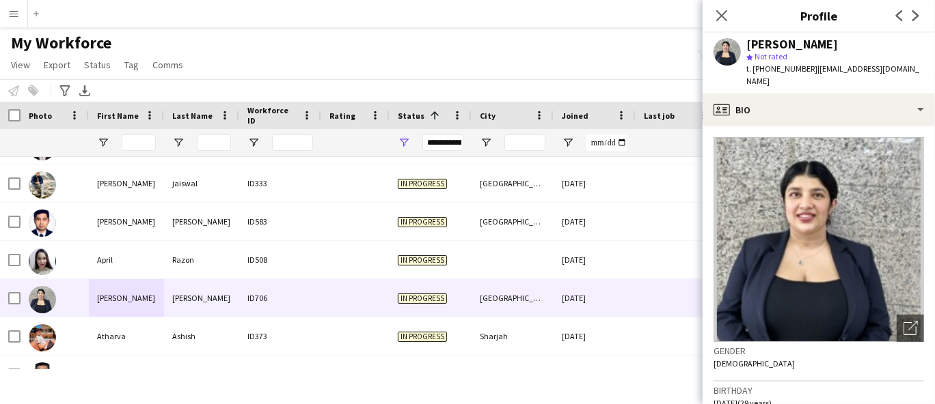
click at [795, 49] on div "[PERSON_NAME]" at bounding box center [792, 44] width 92 height 12
click at [774, 70] on span "t. [PHONE_NUMBER]" at bounding box center [781, 69] width 71 height 10
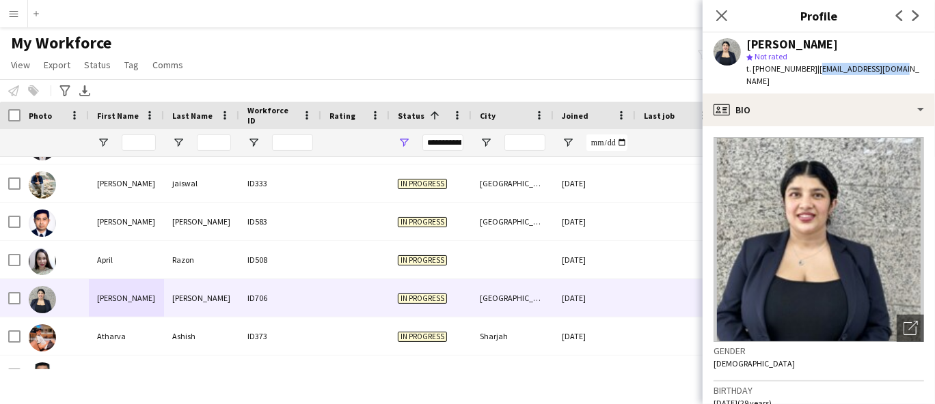
drag, startPoint x: 869, startPoint y: 73, endPoint x: 811, endPoint y: 66, distance: 58.5
click at [811, 66] on app-profile-header "[PERSON_NAME] star Not rated t. [PHONE_NUMBER] | [EMAIL_ADDRESS][DOMAIN_NAME]" at bounding box center [818, 63] width 232 height 61
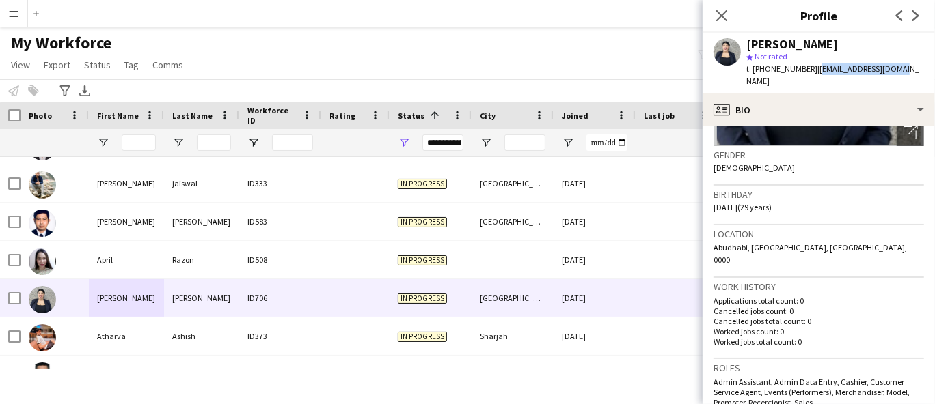
scroll to position [303, 0]
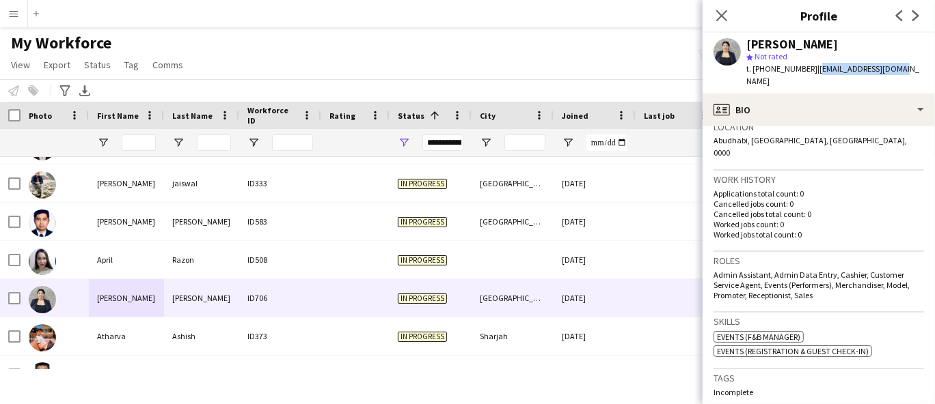
drag, startPoint x: 847, startPoint y: 273, endPoint x: 715, endPoint y: 251, distance: 133.0
click at [715, 270] on div "Admin Assistant, Admin Data Entry, Cashier, Customer Service Agent, Events (Per…" at bounding box center [818, 285] width 210 height 31
drag, startPoint x: 801, startPoint y: 308, endPoint x: 648, endPoint y: 241, distance: 166.7
click at [717, 331] on app-spec-pill "ok-circled2 background Layer 1 cross-circle-red background Layer 1 Events (F&B …" at bounding box center [758, 337] width 90 height 12
drag, startPoint x: 864, startPoint y: 321, endPoint x: 548, endPoint y: 139, distance: 364.8
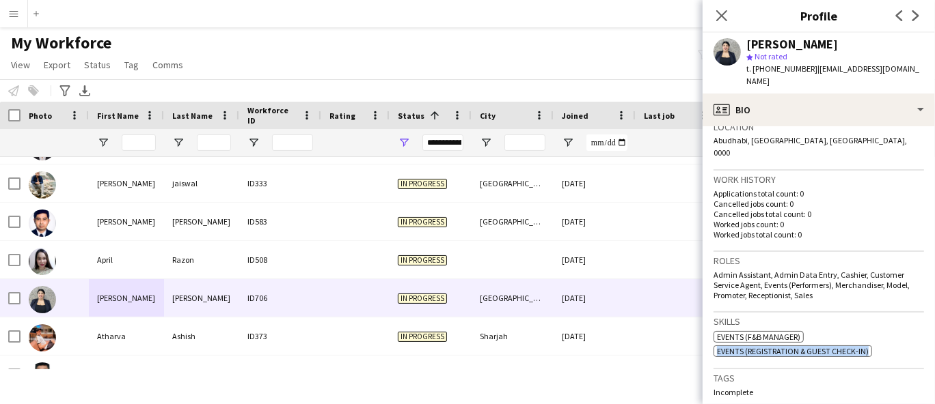
click at [712, 323] on app-crew-profile-bio "Open photos pop-in Gender [DEMOGRAPHIC_DATA] Birthday [DEMOGRAPHIC_DATA] (29 ye…" at bounding box center [818, 265] width 232 height 278
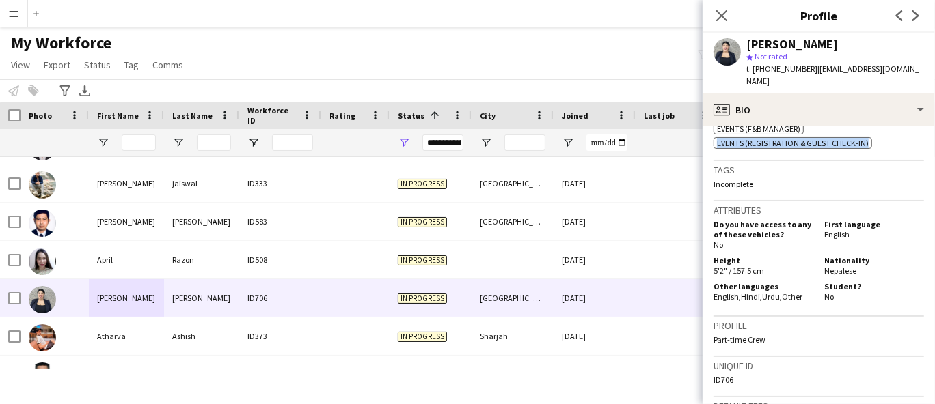
scroll to position [531, 0]
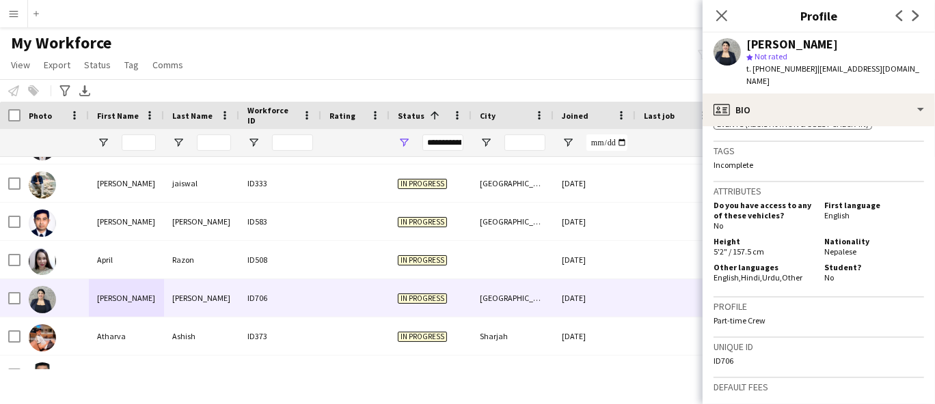
click at [847, 247] on span "Nepalese" at bounding box center [840, 252] width 32 height 10
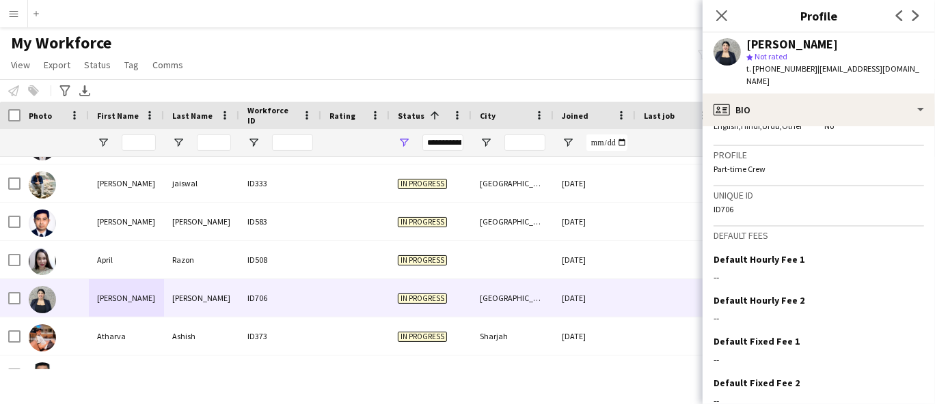
scroll to position [715, 0]
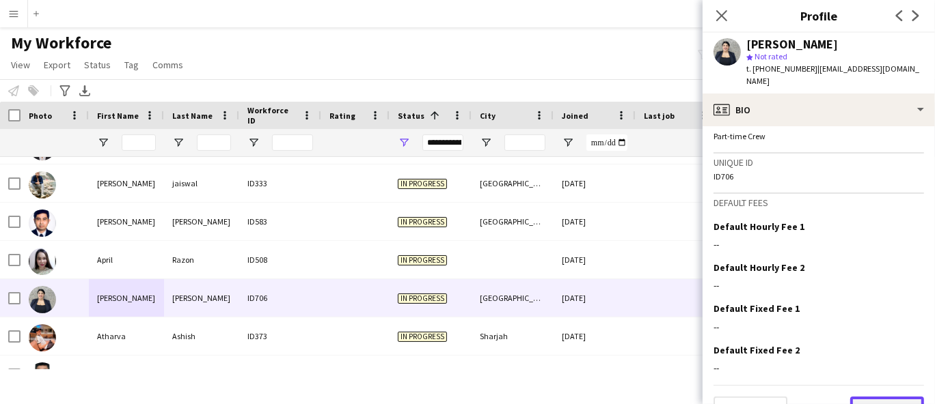
click at [866, 397] on button "Next" at bounding box center [887, 410] width 74 height 27
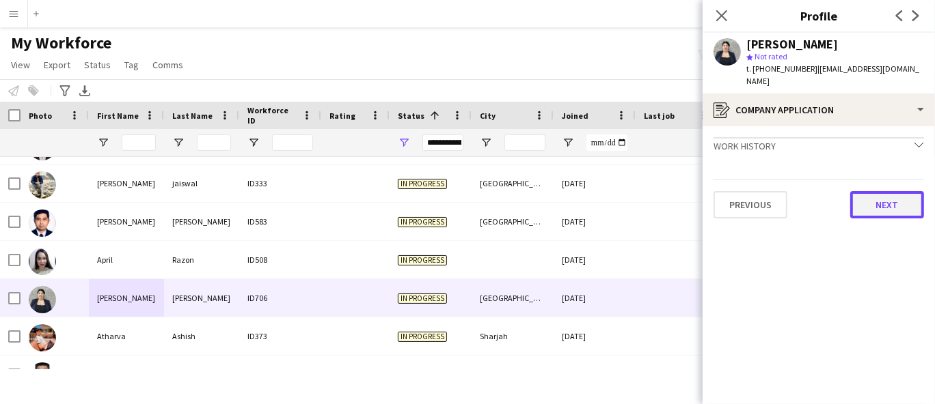
click at [893, 191] on button "Next" at bounding box center [887, 204] width 74 height 27
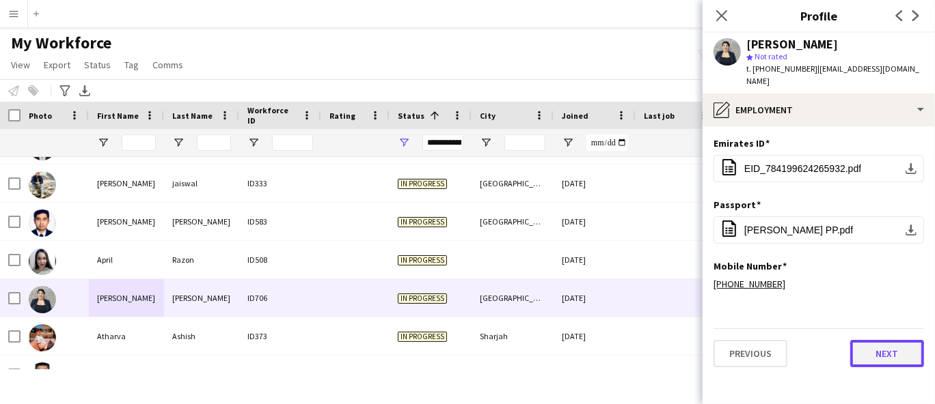
click at [889, 346] on button "Next" at bounding box center [887, 353] width 74 height 27
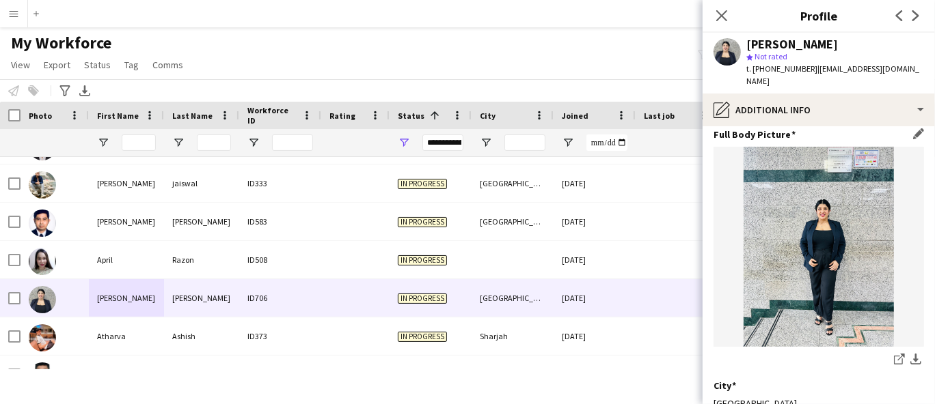
scroll to position [171, 0]
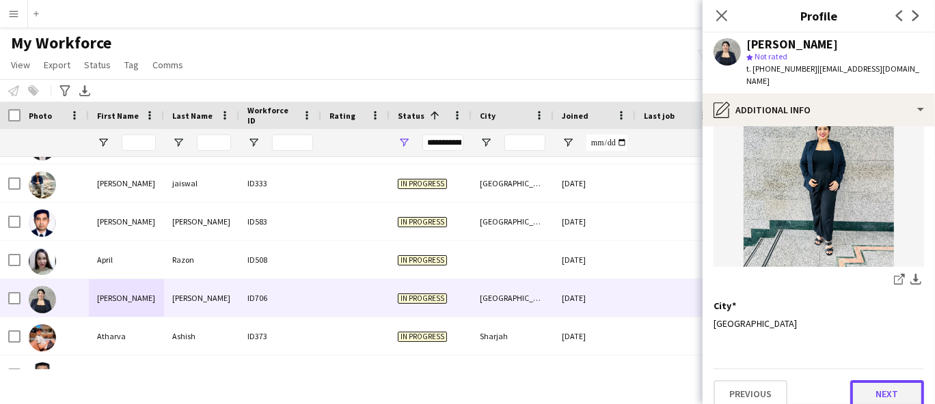
click at [881, 384] on button "Next" at bounding box center [887, 394] width 74 height 27
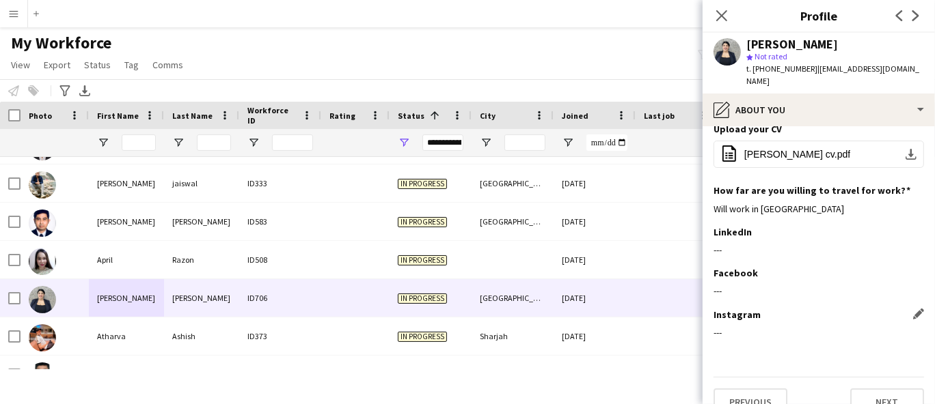
scroll to position [138, 0]
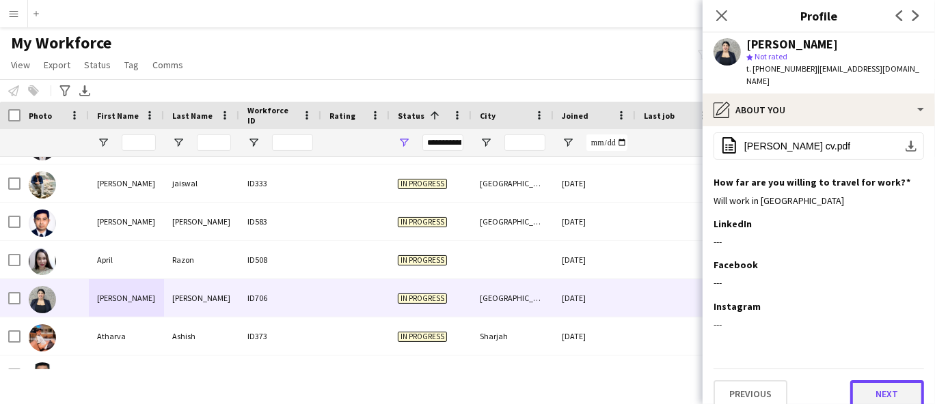
click at [884, 381] on button "Next" at bounding box center [887, 394] width 74 height 27
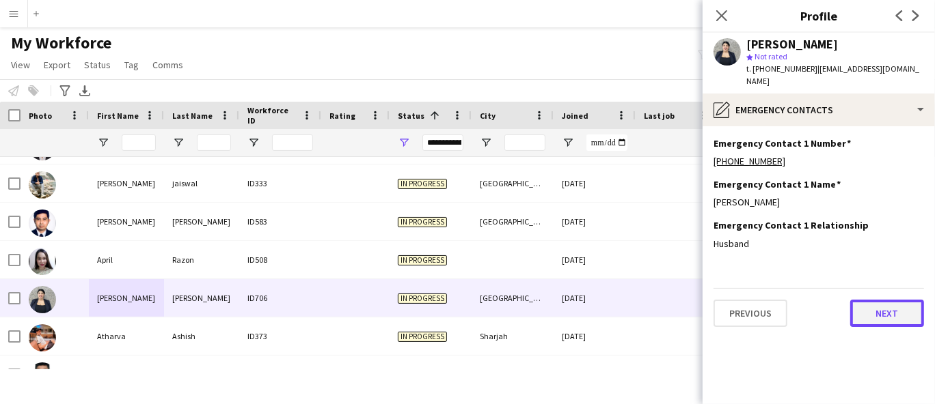
click at [879, 313] on button "Next" at bounding box center [887, 313] width 74 height 27
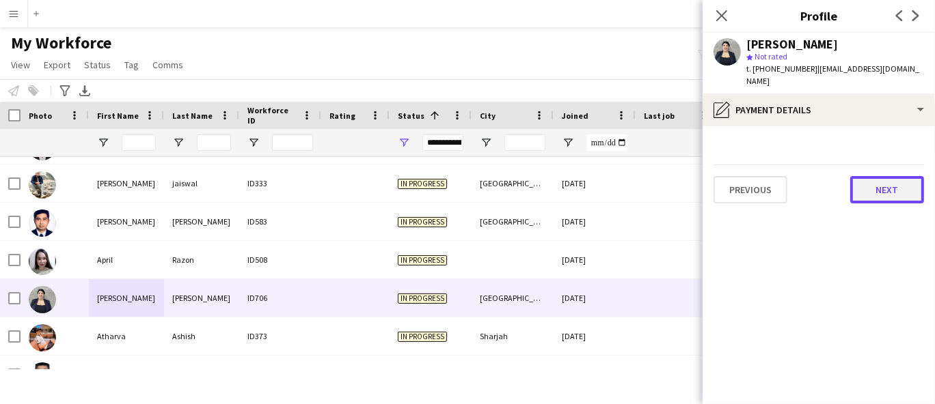
click at [889, 185] on button "Next" at bounding box center [887, 189] width 74 height 27
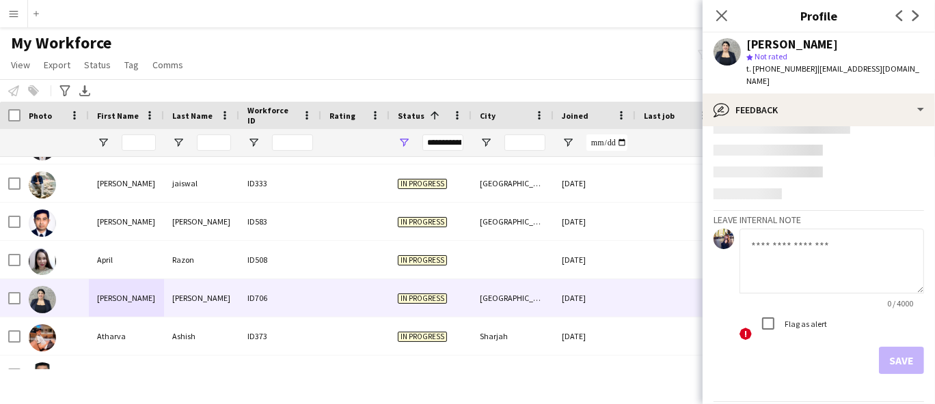
scroll to position [33, 0]
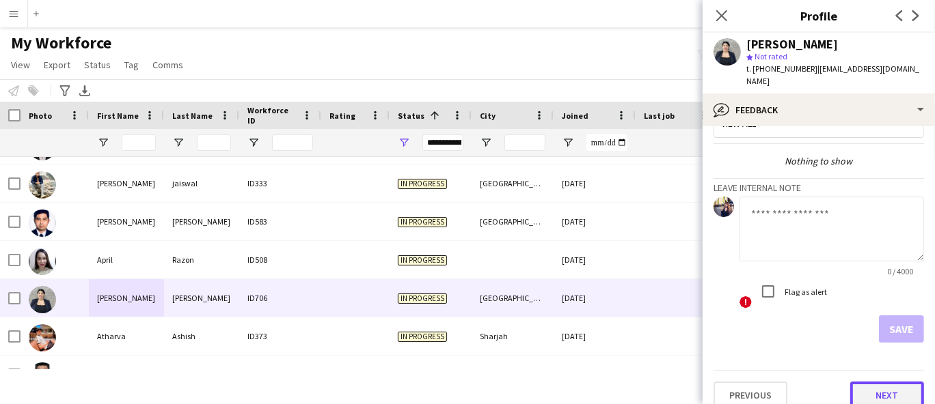
click at [873, 385] on button "Next" at bounding box center [887, 395] width 74 height 27
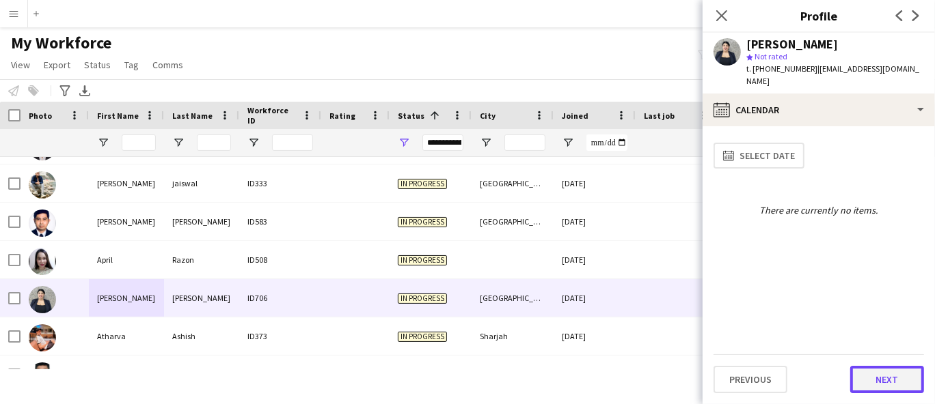
click at [862, 387] on button "Next" at bounding box center [887, 379] width 74 height 27
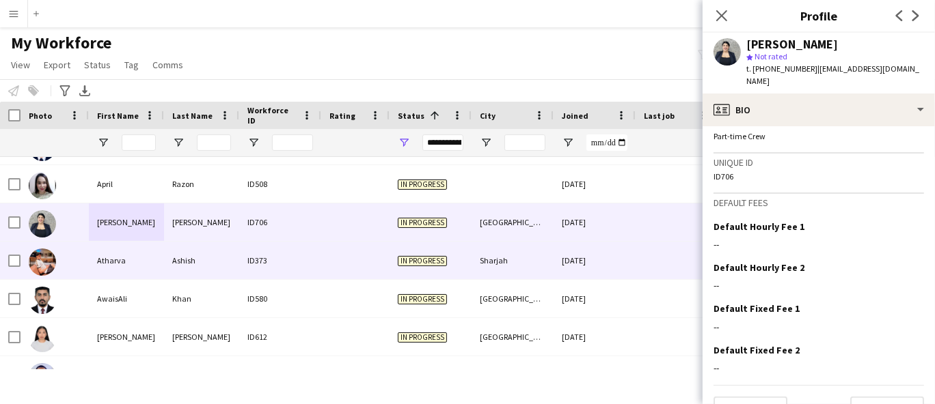
scroll to position [1062, 0]
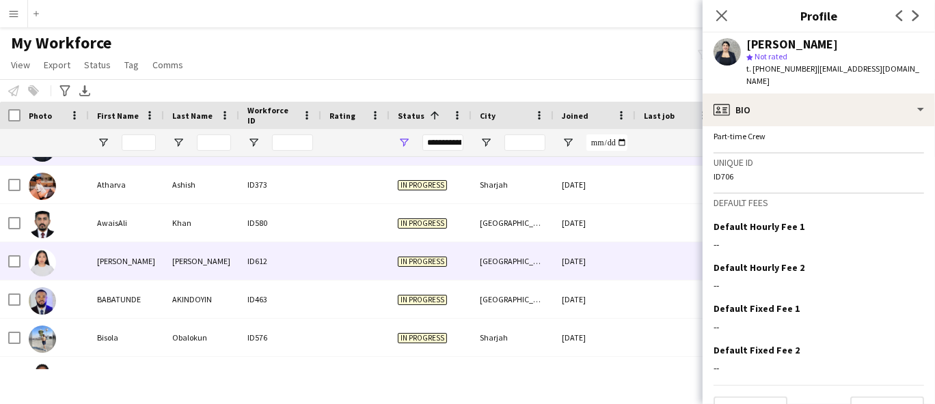
click at [201, 268] on div "[PERSON_NAME]" at bounding box center [201, 262] width 75 height 38
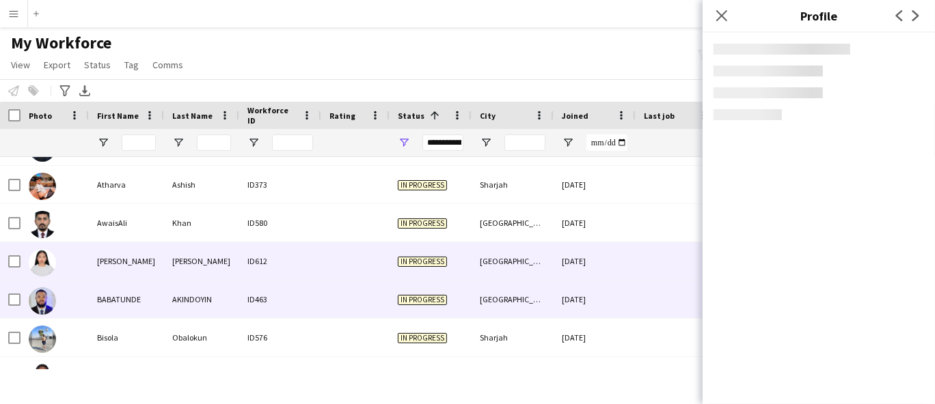
click at [187, 297] on div "AKINDOYIN" at bounding box center [201, 300] width 75 height 38
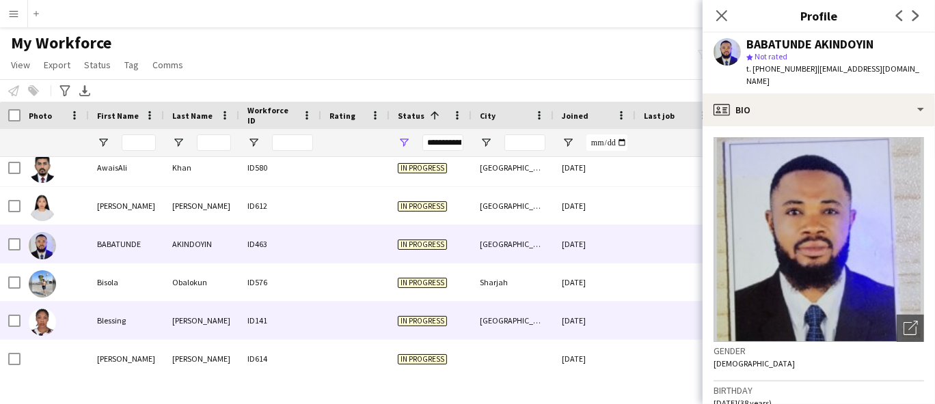
scroll to position [1138, 0]
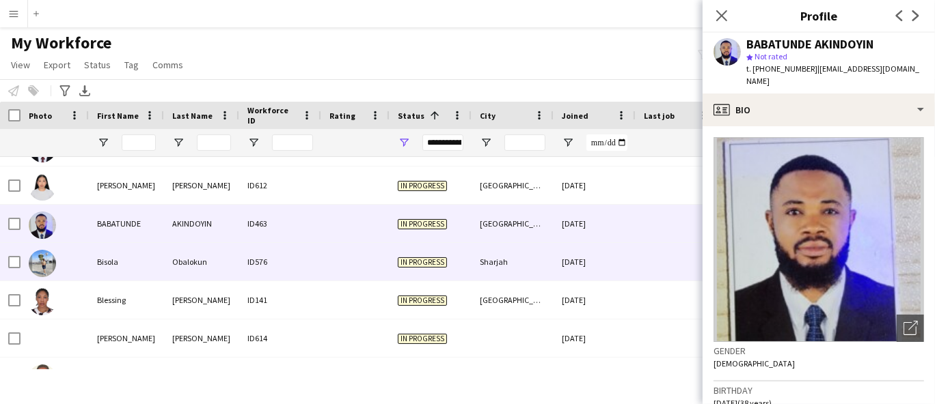
click at [204, 270] on div "Obalokun" at bounding box center [201, 262] width 75 height 38
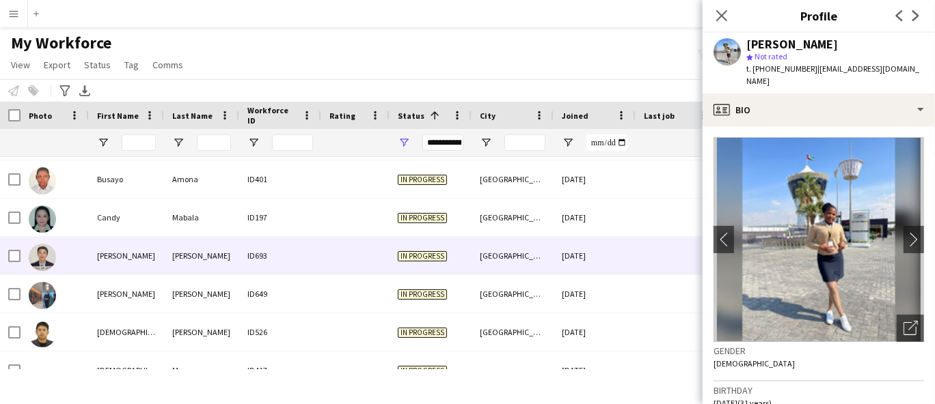
scroll to position [1367, 0]
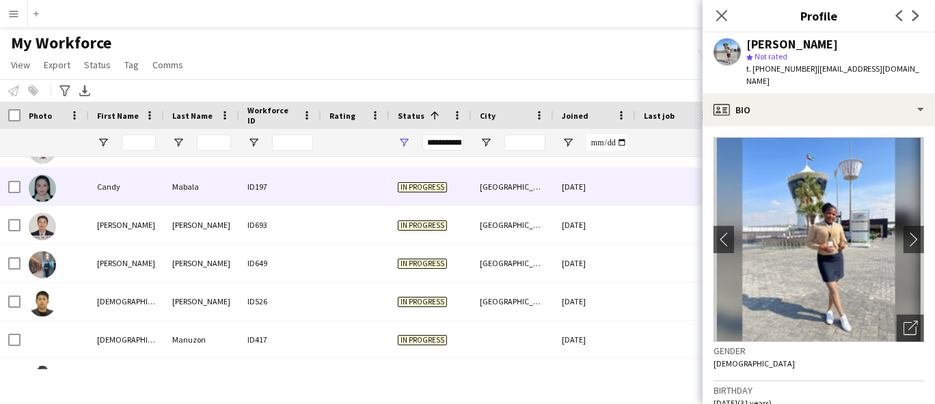
click at [221, 171] on div "Mabala" at bounding box center [201, 187] width 75 height 38
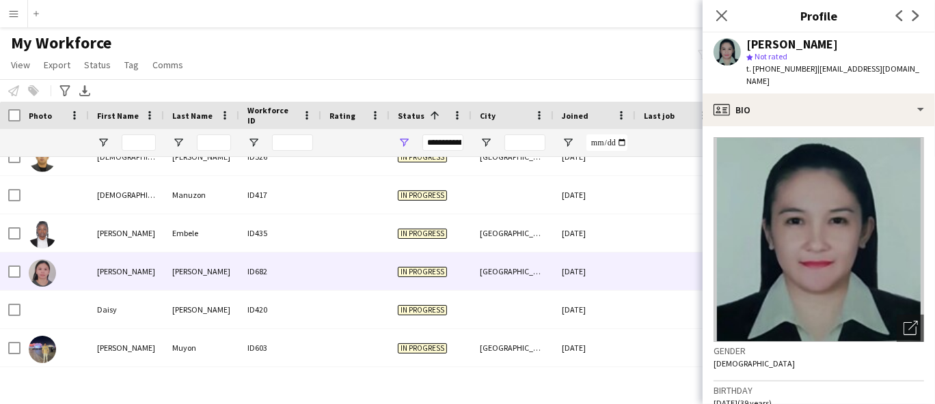
scroll to position [1518, 0]
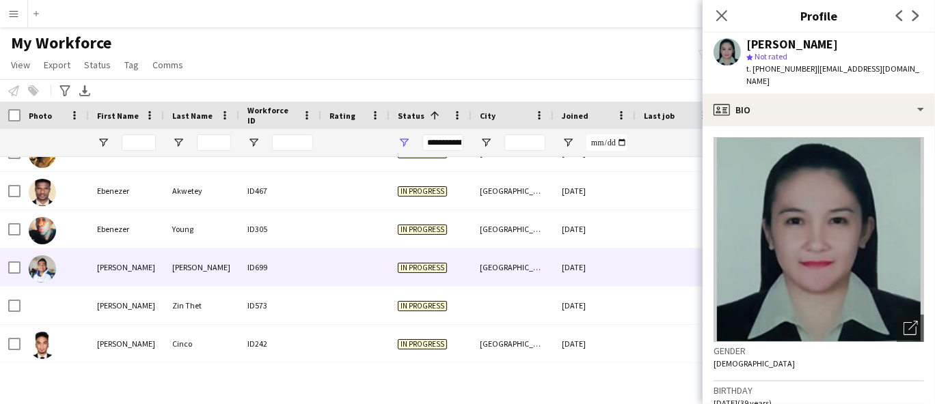
click at [145, 276] on div "[PERSON_NAME]" at bounding box center [126, 268] width 75 height 38
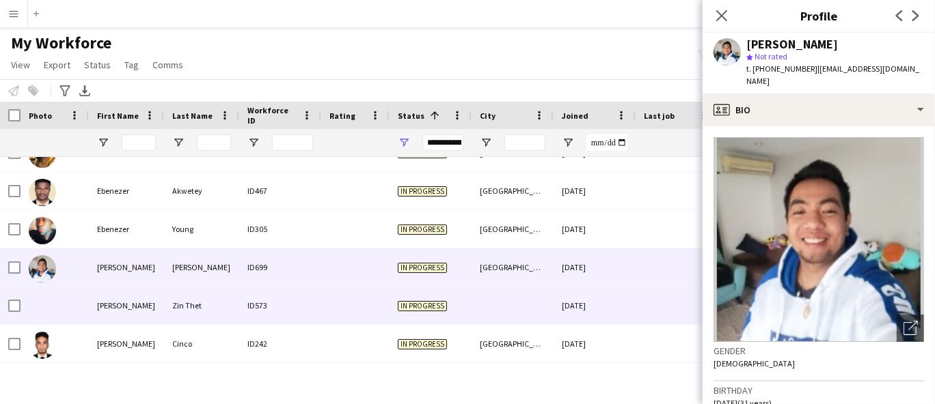
click at [118, 307] on div "[PERSON_NAME]" at bounding box center [126, 306] width 75 height 38
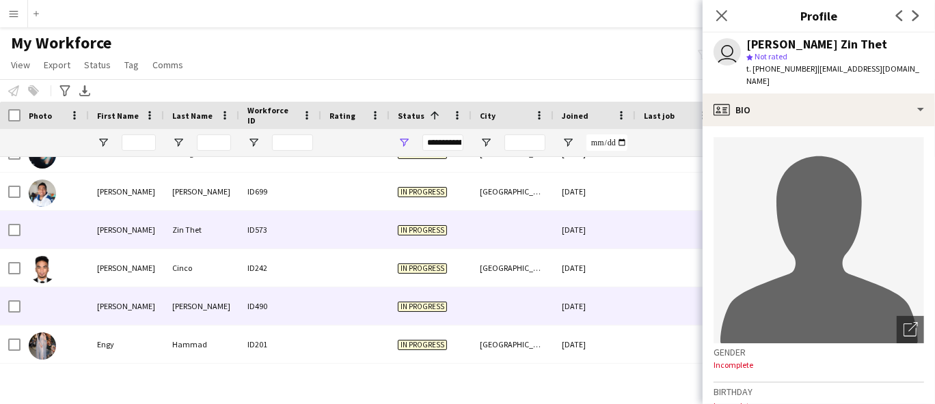
click at [133, 309] on div "[PERSON_NAME]" at bounding box center [126, 307] width 75 height 38
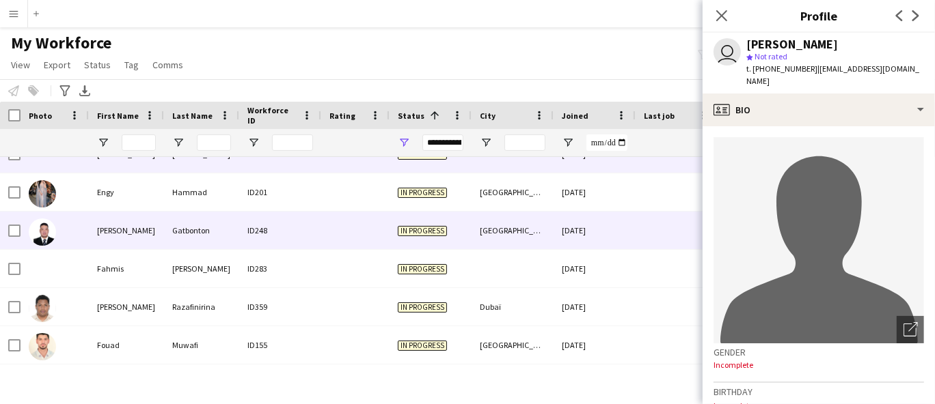
click at [164, 219] on div "Gatbonton" at bounding box center [201, 231] width 75 height 38
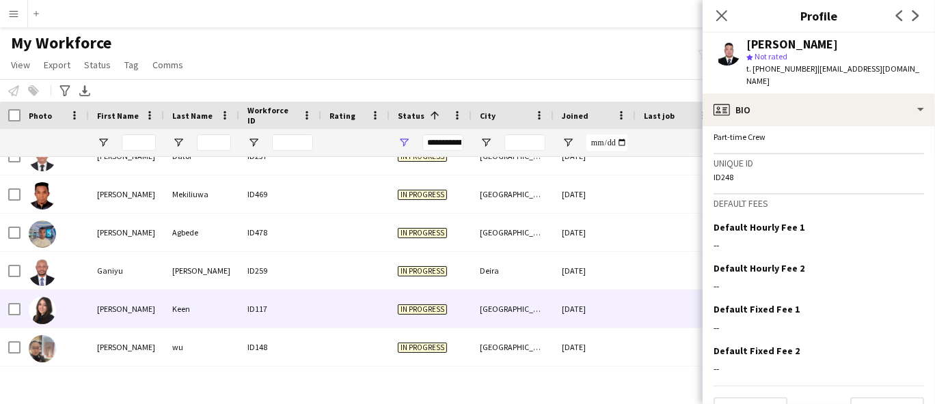
click at [159, 320] on div "[PERSON_NAME]" at bounding box center [126, 309] width 75 height 38
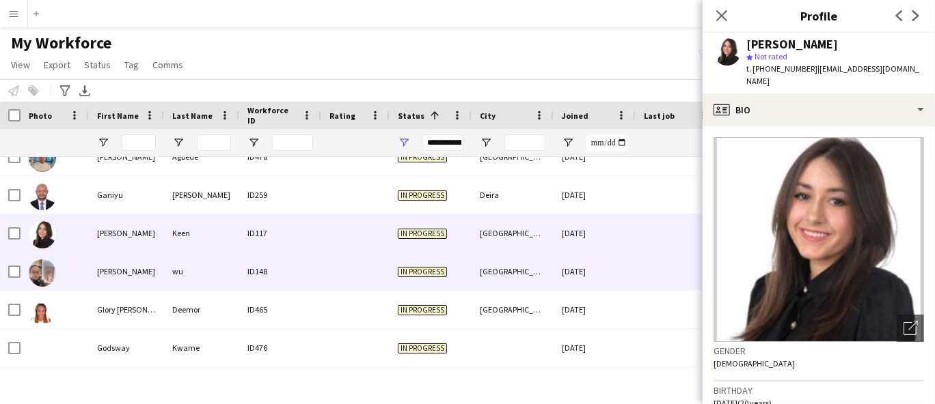
click at [150, 268] on div "[PERSON_NAME]" at bounding box center [126, 272] width 75 height 38
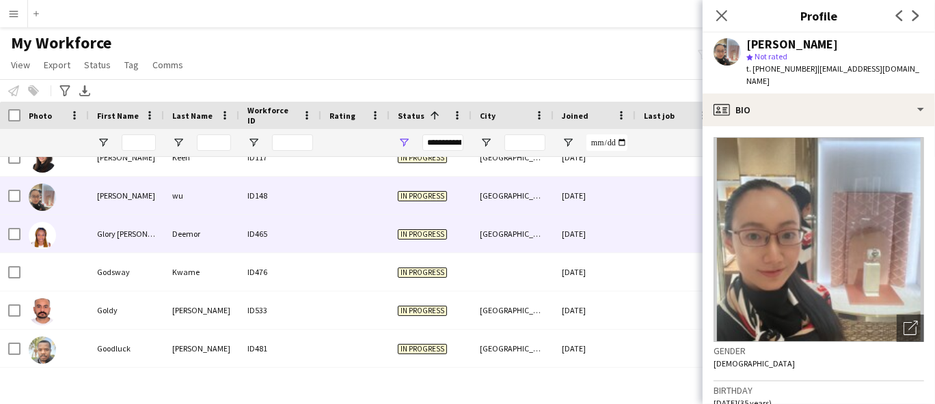
click at [169, 239] on div "Deemor" at bounding box center [201, 234] width 75 height 38
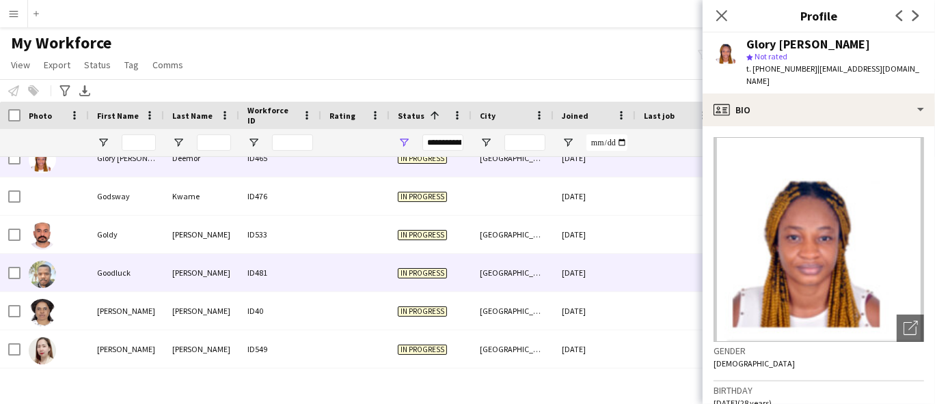
scroll to position [2581, 0]
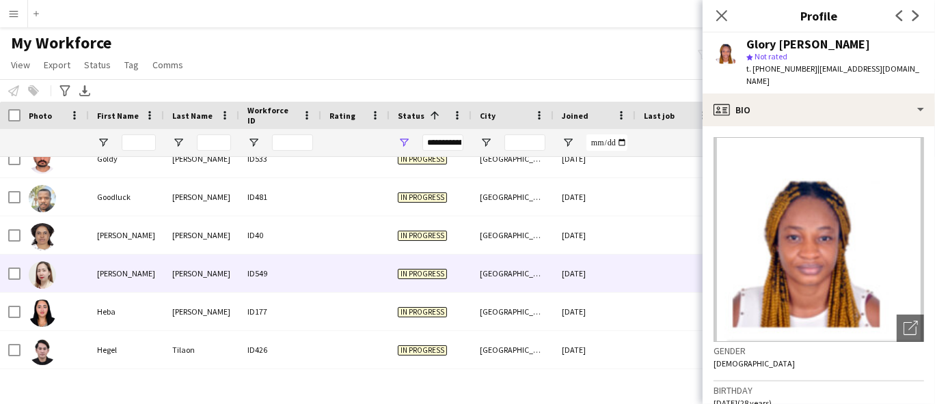
click at [232, 266] on div "[PERSON_NAME]" at bounding box center [201, 274] width 75 height 38
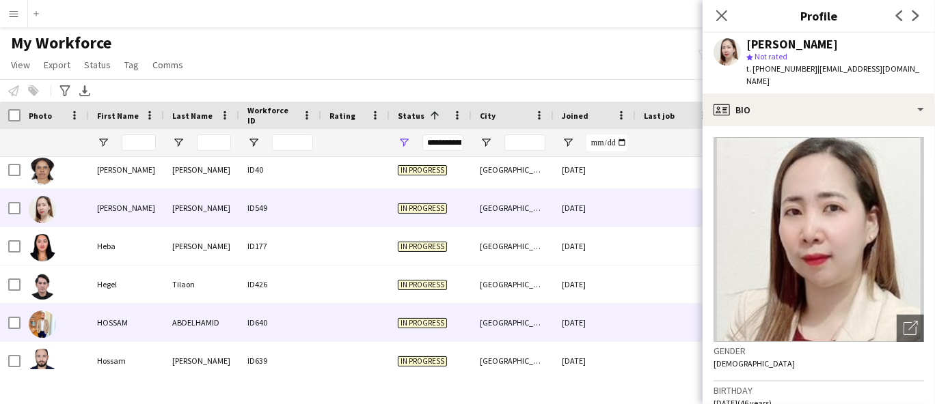
scroll to position [2657, 0]
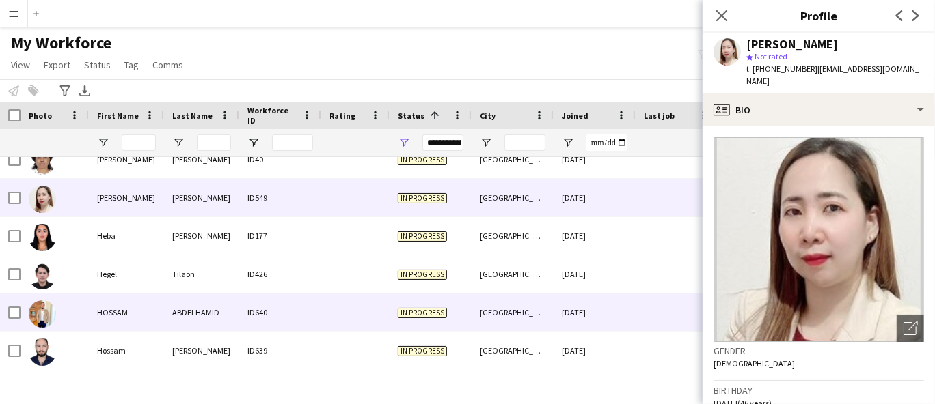
click at [202, 312] on div "ABDELHAMID" at bounding box center [201, 313] width 75 height 38
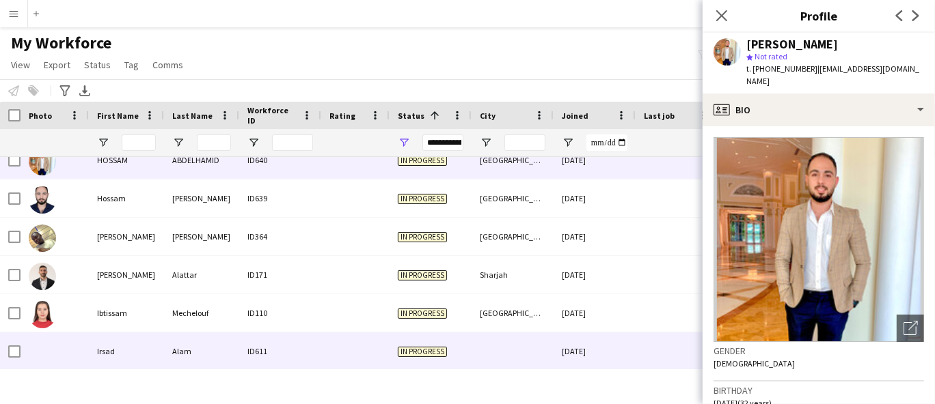
scroll to position [2885, 0]
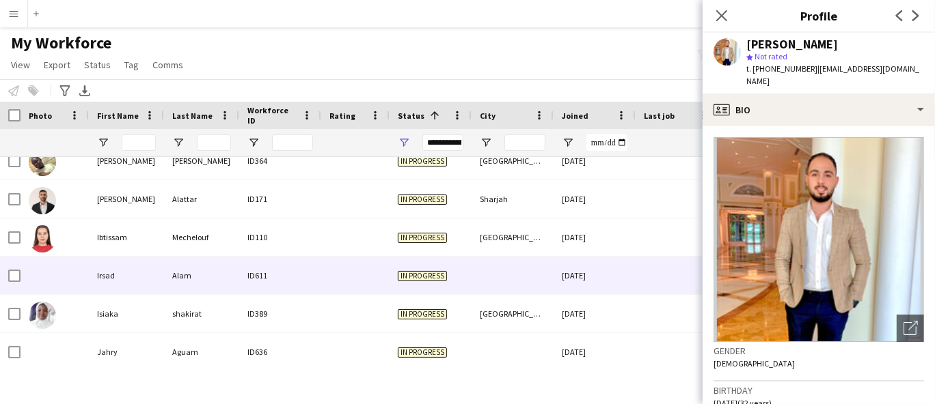
click at [236, 273] on div "Alam" at bounding box center [201, 276] width 75 height 38
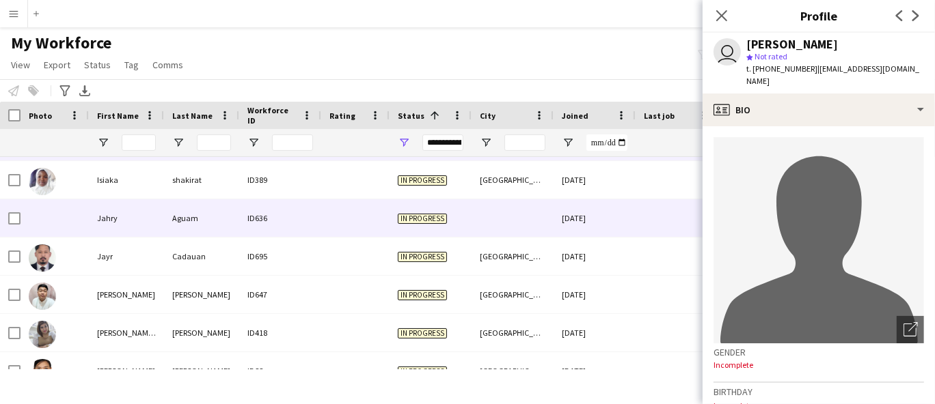
scroll to position [3036, 0]
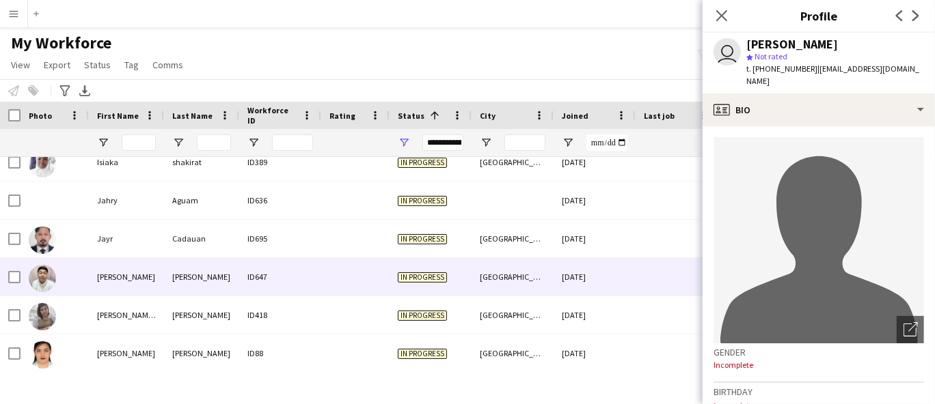
click at [282, 273] on div "ID647" at bounding box center [280, 277] width 82 height 38
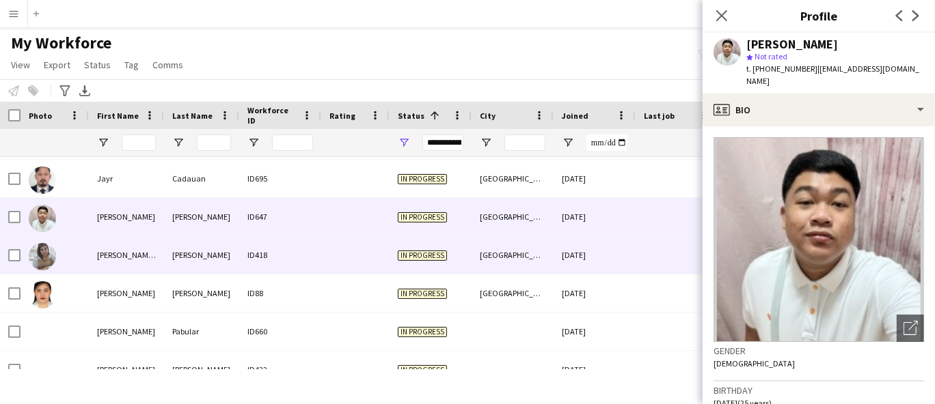
scroll to position [3112, 0]
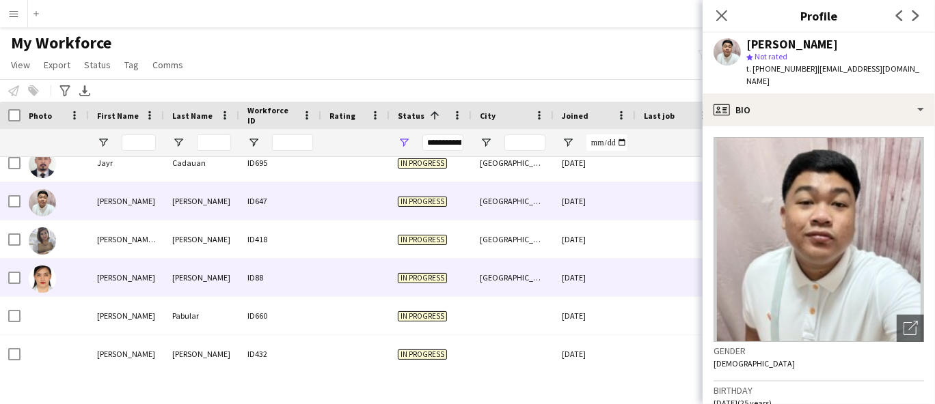
click at [328, 269] on div at bounding box center [355, 278] width 68 height 38
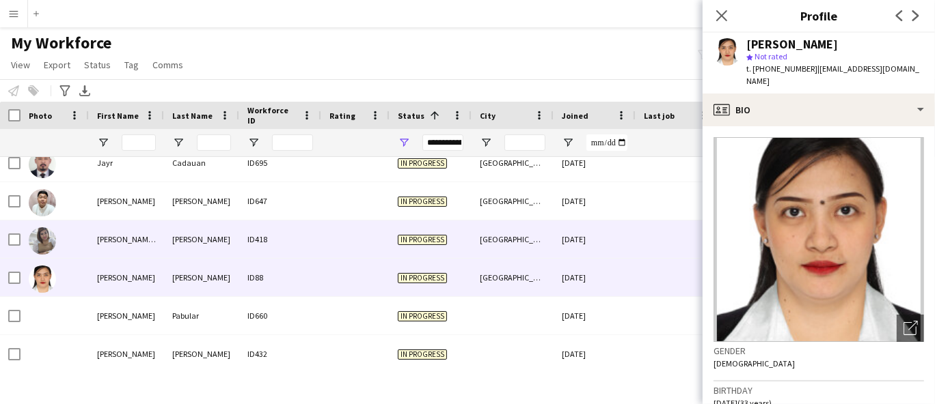
scroll to position [3171, 0]
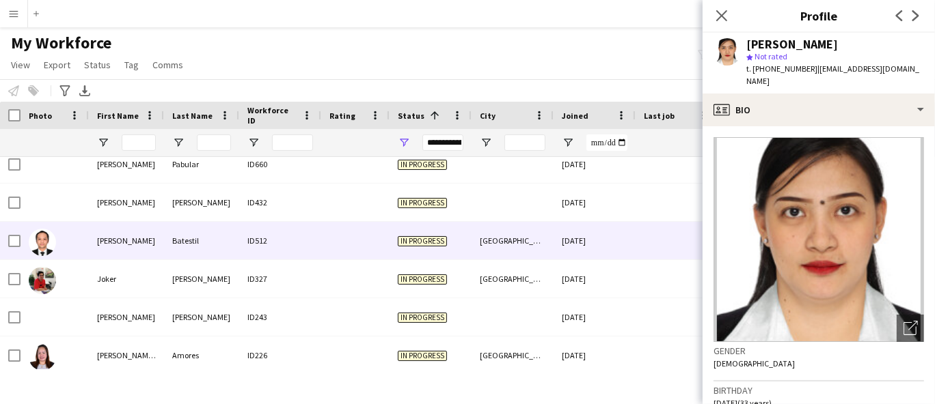
click at [337, 230] on div at bounding box center [355, 241] width 68 height 38
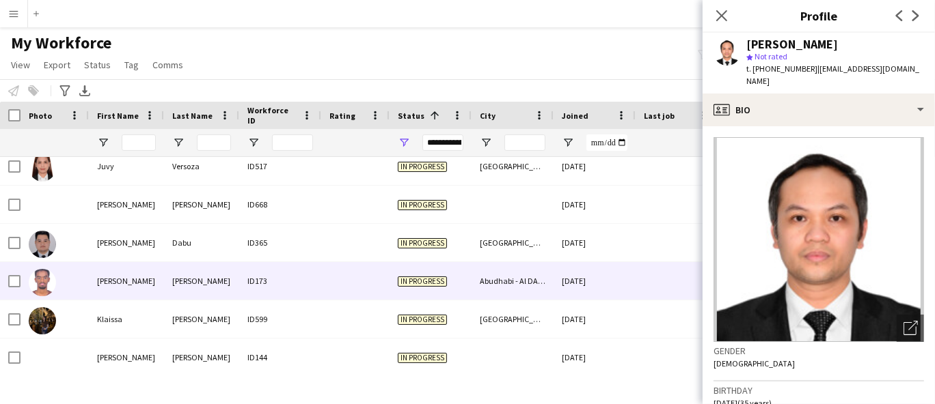
click at [243, 282] on div "ID173" at bounding box center [280, 281] width 82 height 38
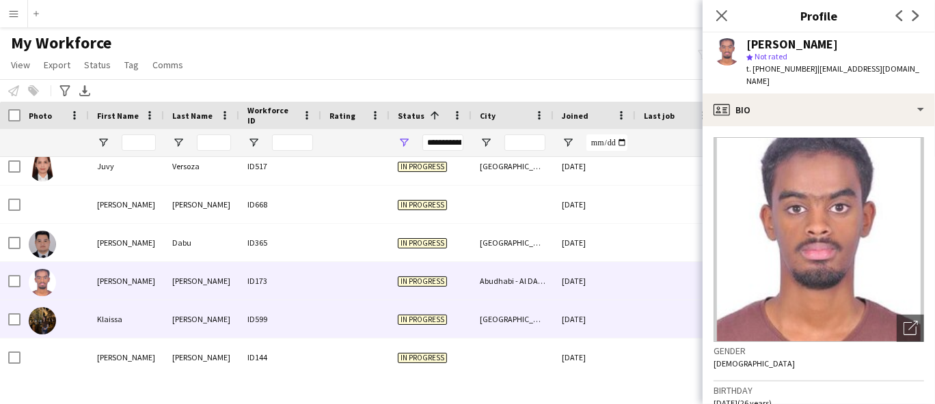
click at [226, 308] on div "[PERSON_NAME]" at bounding box center [201, 320] width 75 height 38
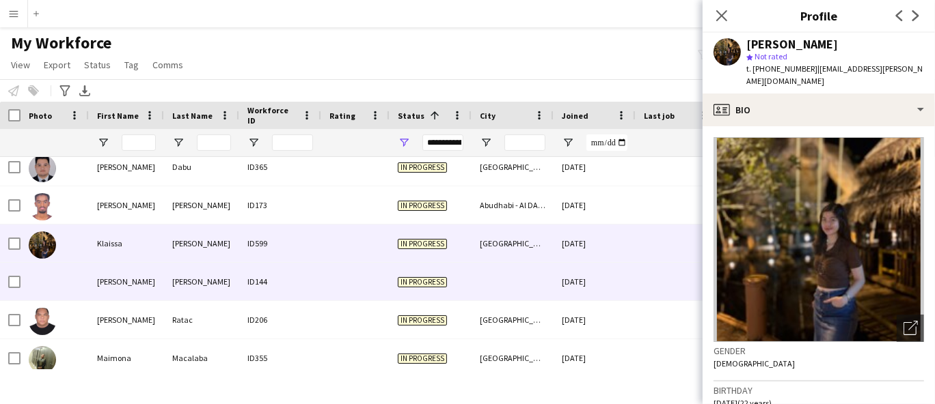
click at [245, 276] on div "ID144" at bounding box center [280, 282] width 82 height 38
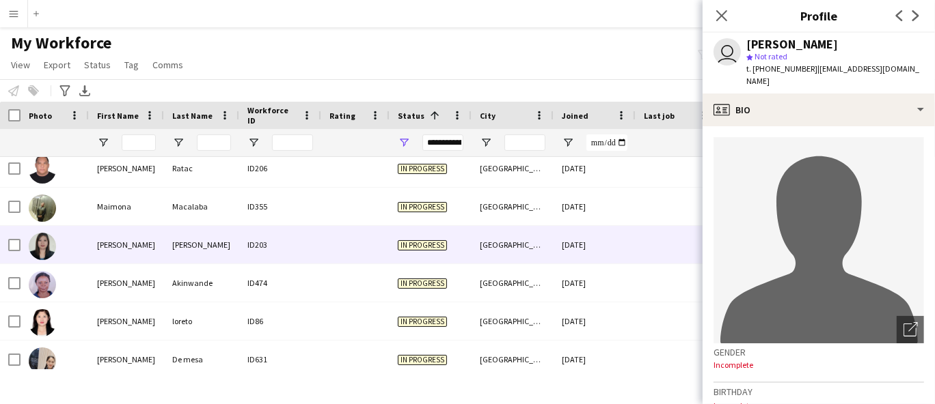
click at [200, 243] on div "[PERSON_NAME]" at bounding box center [201, 245] width 75 height 38
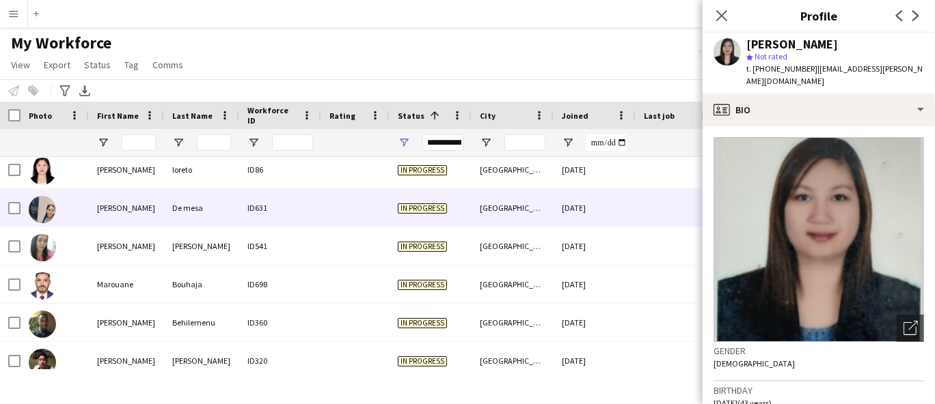
click at [286, 205] on div "ID631" at bounding box center [280, 208] width 82 height 38
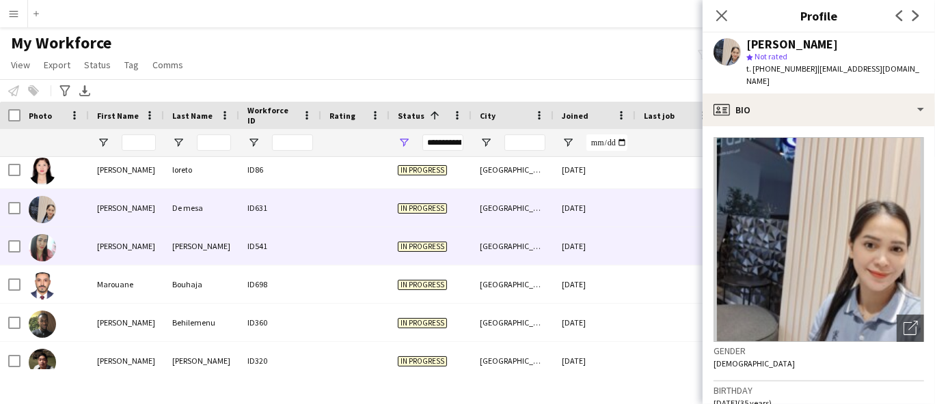
click at [235, 247] on div "[PERSON_NAME]" at bounding box center [201, 247] width 75 height 38
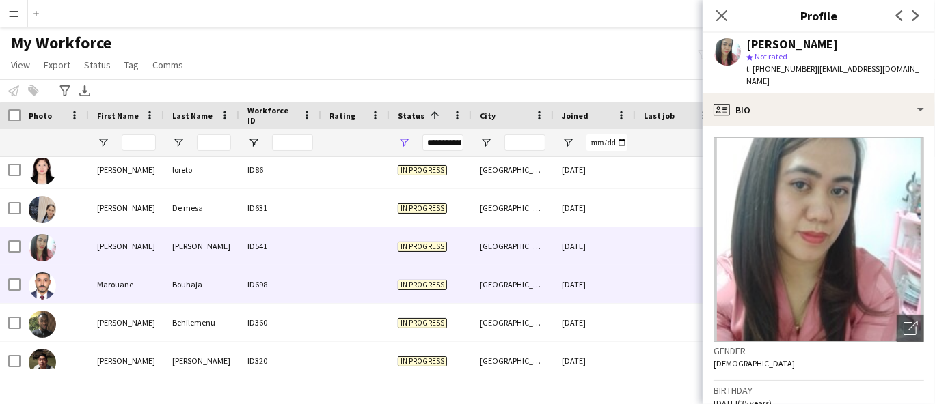
click at [225, 276] on div "Bouhaja" at bounding box center [201, 285] width 75 height 38
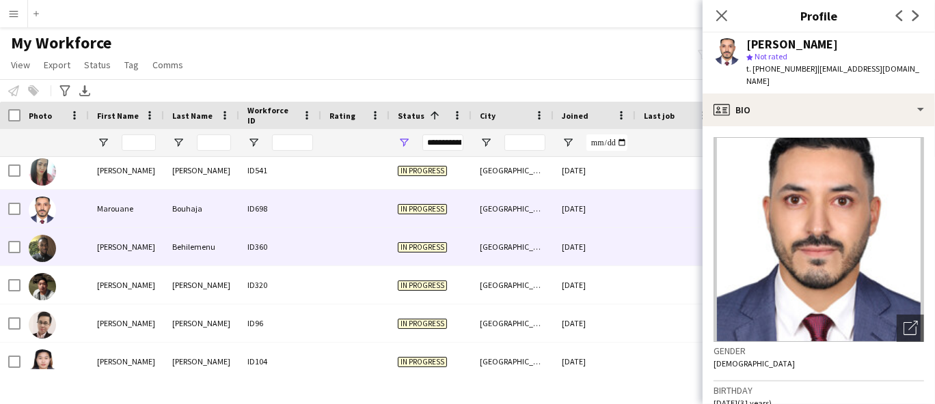
click at [218, 238] on div "Behilemenu" at bounding box center [201, 247] width 75 height 38
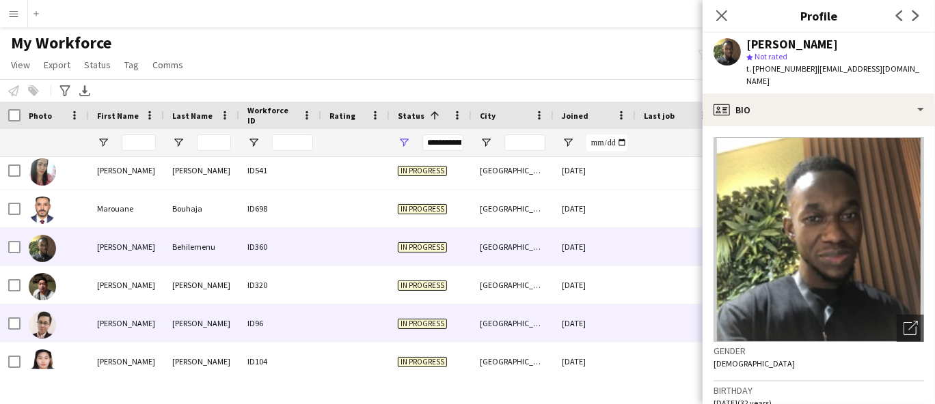
click at [174, 327] on div "[PERSON_NAME]" at bounding box center [201, 324] width 75 height 38
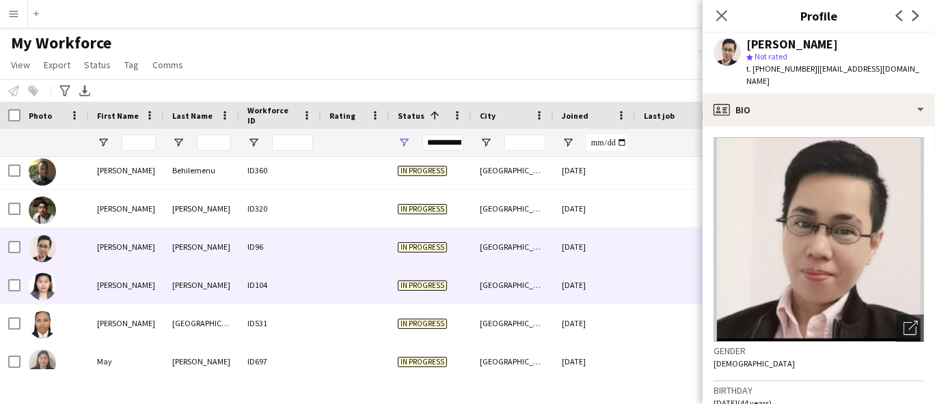
click at [182, 289] on div "[PERSON_NAME]" at bounding box center [201, 285] width 75 height 38
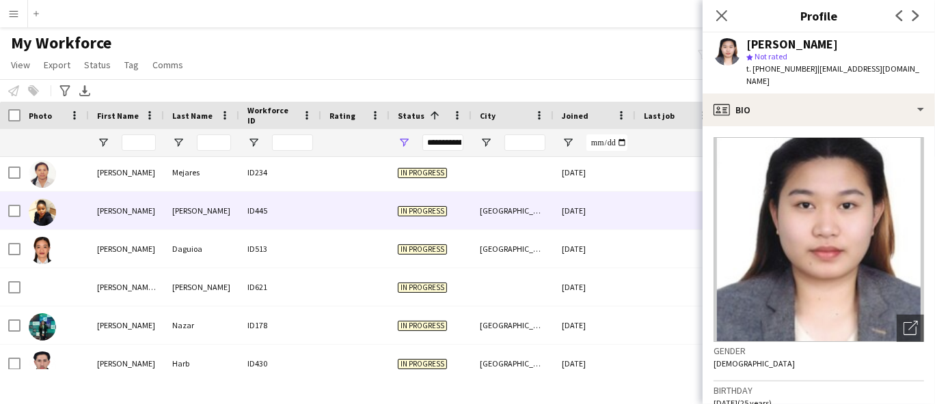
click at [179, 216] on div "[PERSON_NAME]" at bounding box center [201, 211] width 75 height 38
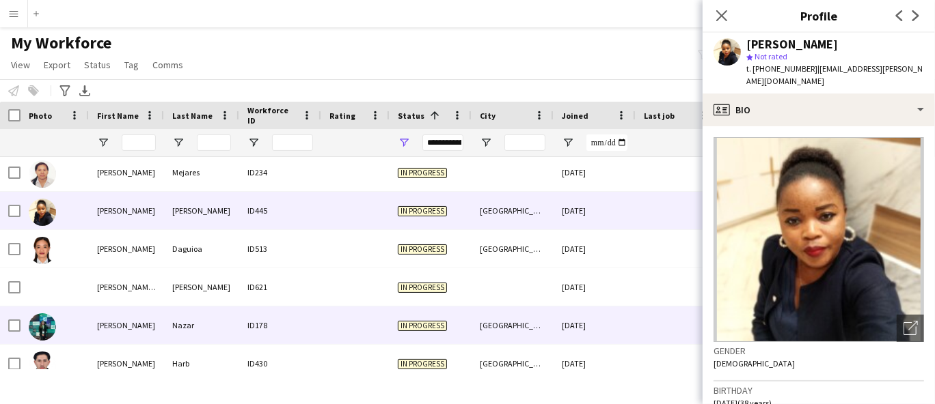
click at [182, 321] on div "Nazar" at bounding box center [201, 326] width 75 height 38
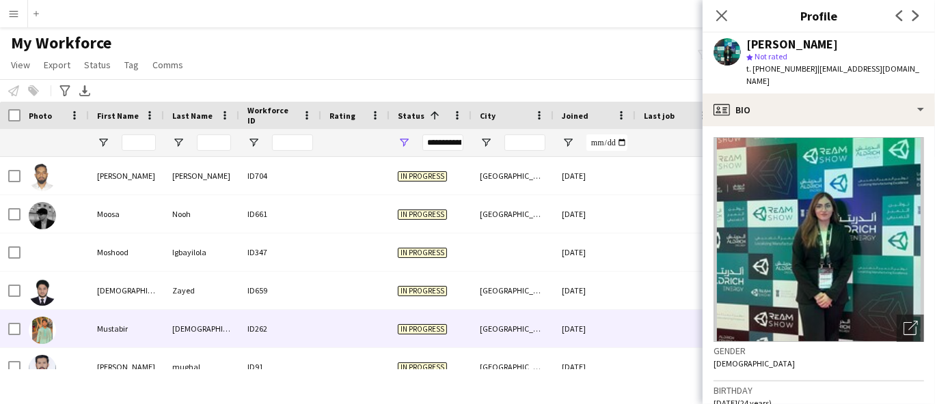
click at [340, 331] on div at bounding box center [355, 329] width 68 height 38
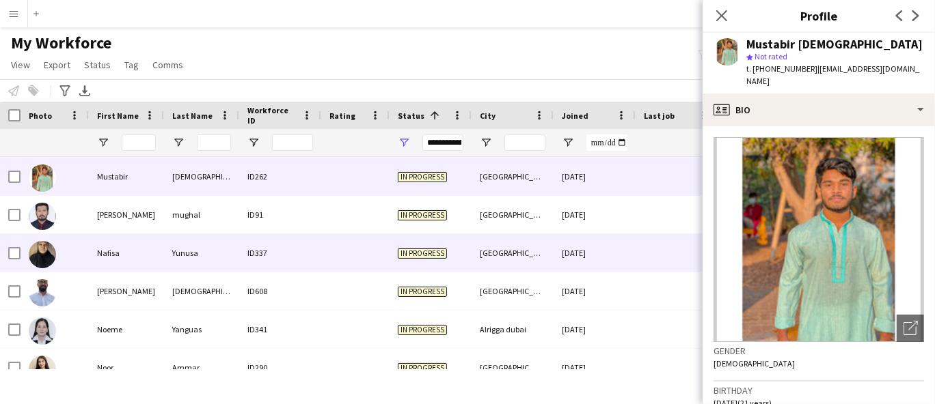
click at [318, 251] on div "ID337" at bounding box center [280, 253] width 82 height 38
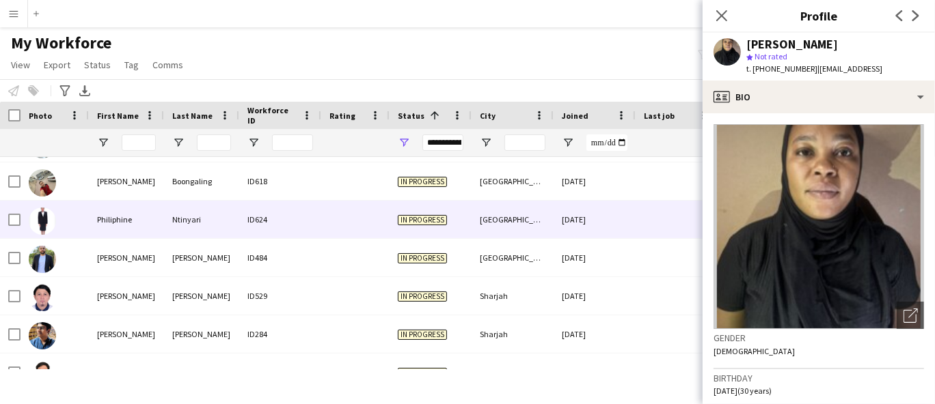
click at [291, 213] on div "ID624" at bounding box center [280, 220] width 82 height 38
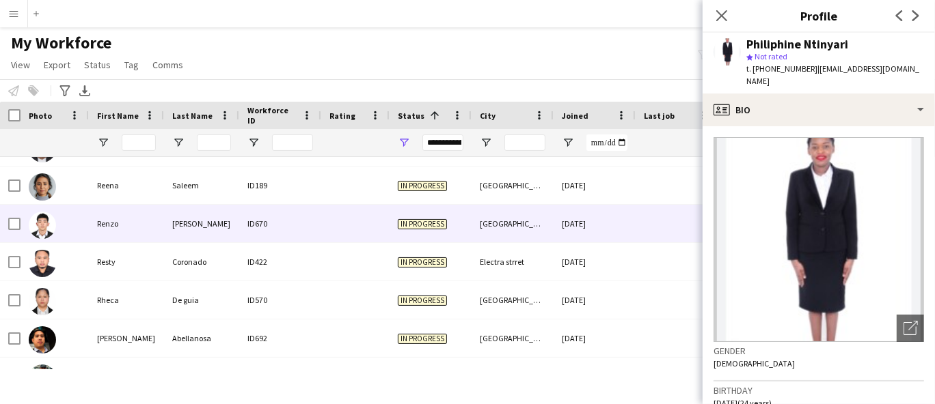
click at [239, 218] on div "ID670" at bounding box center [280, 224] width 82 height 38
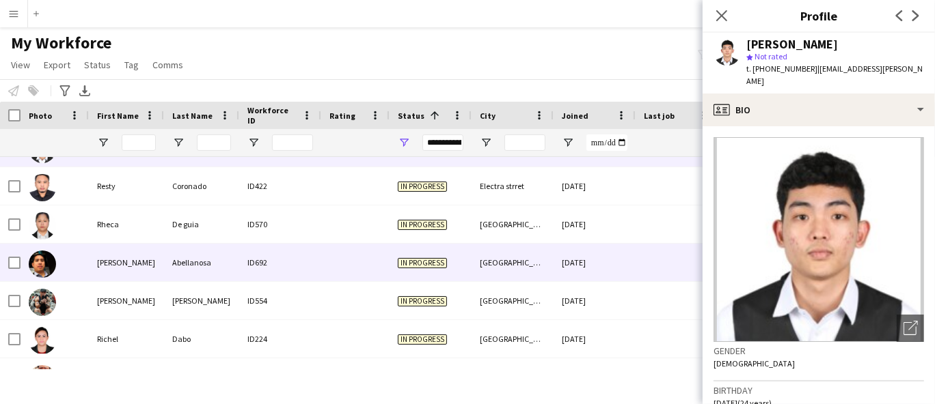
click at [236, 247] on div "Abellanosa" at bounding box center [201, 263] width 75 height 38
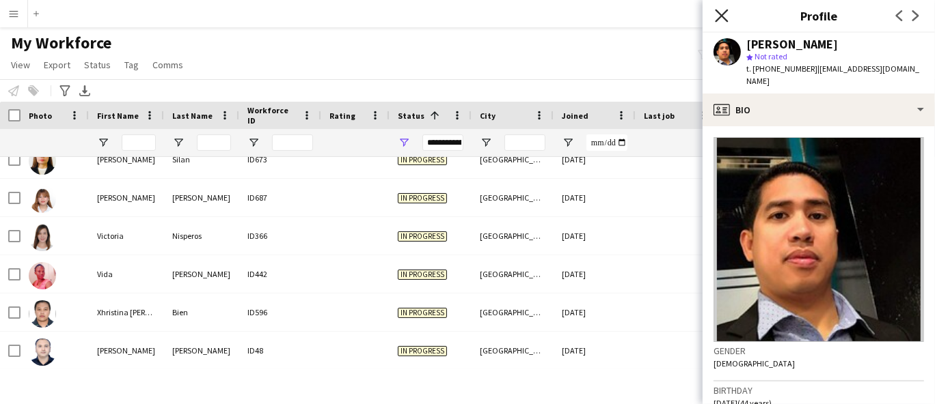
click at [723, 12] on icon "Close pop-in" at bounding box center [721, 15] width 13 height 13
